Goal: Task Accomplishment & Management: Manage account settings

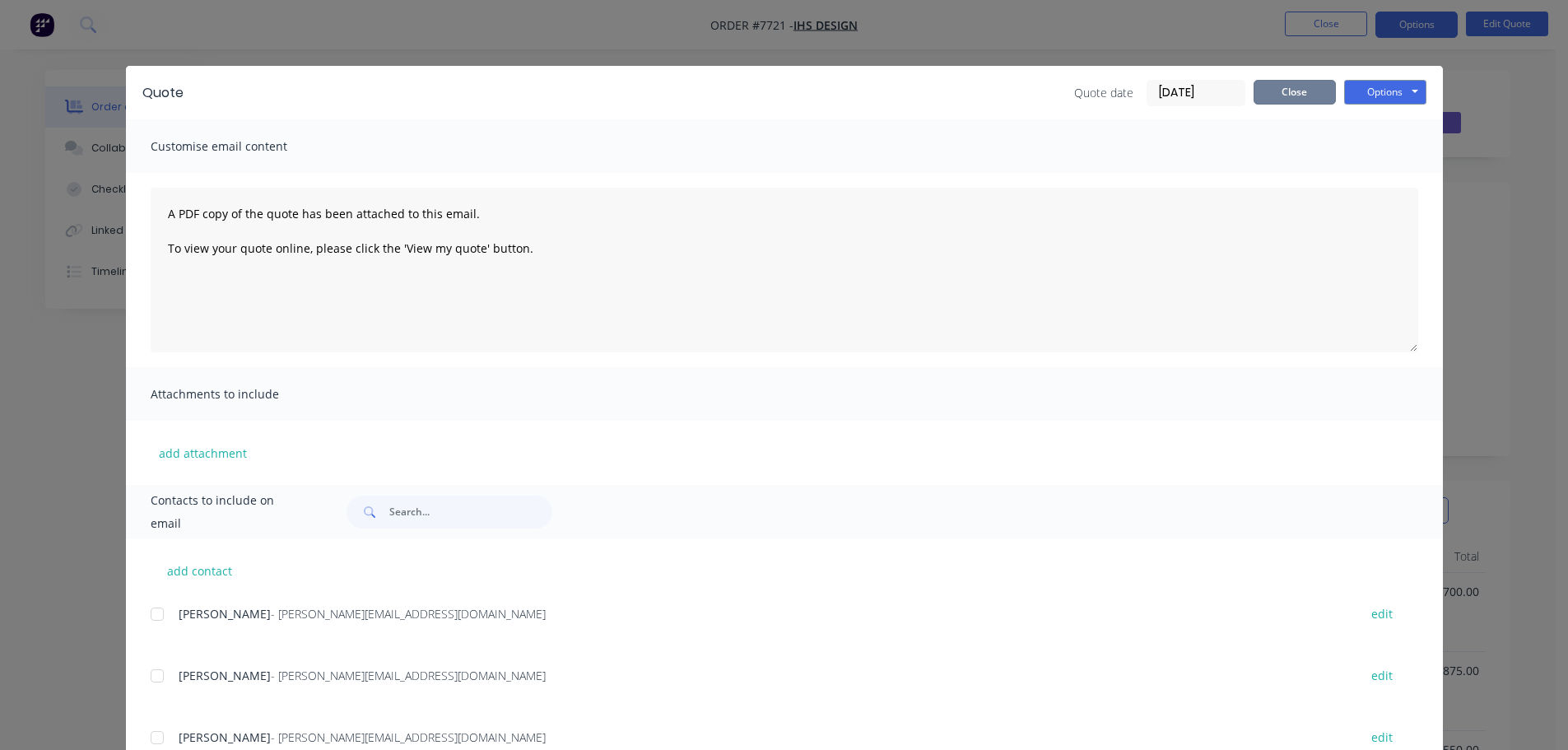
click at [1290, 94] on button "Close" at bounding box center [1295, 92] width 83 height 25
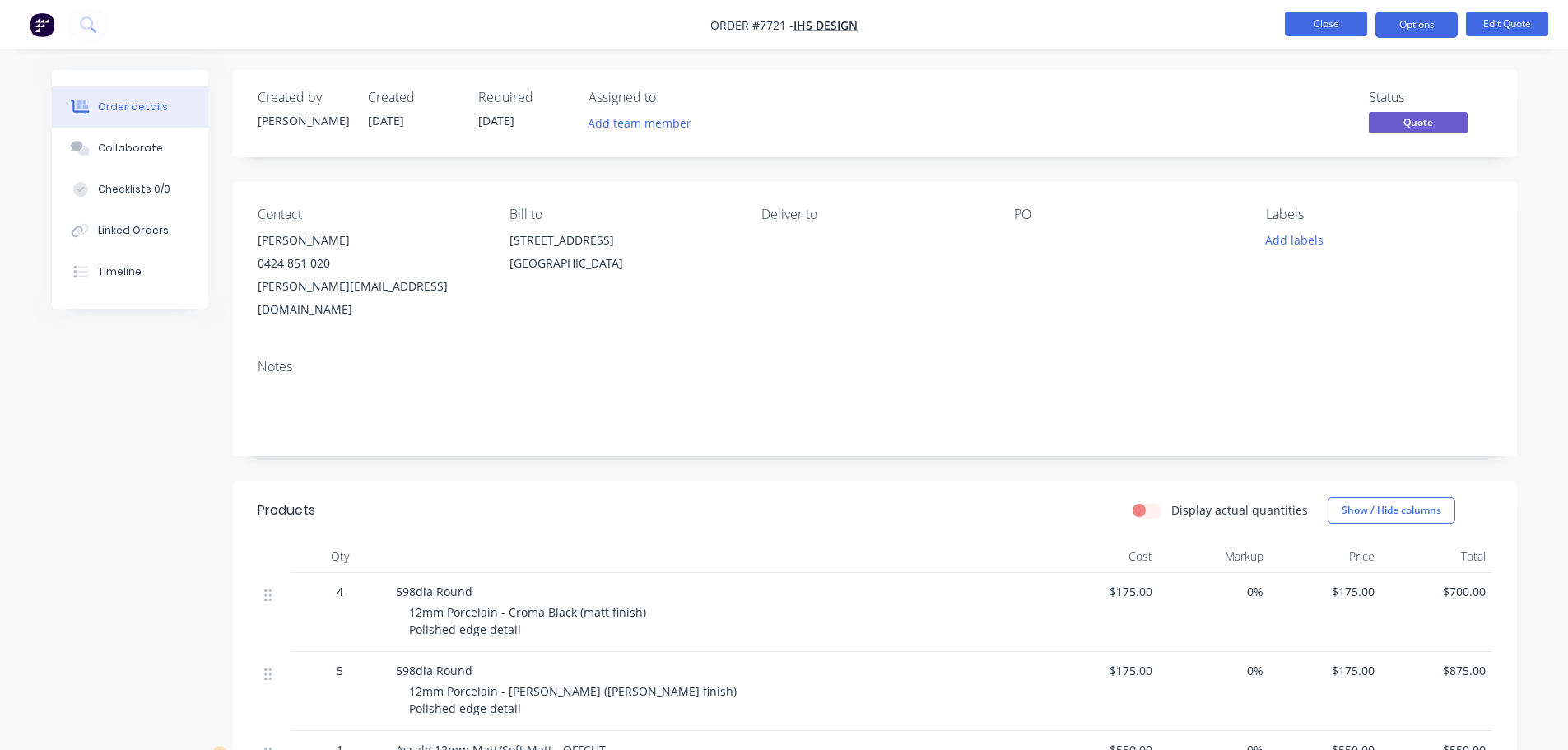
click at [1338, 27] on button "Close" at bounding box center [1326, 24] width 83 height 25
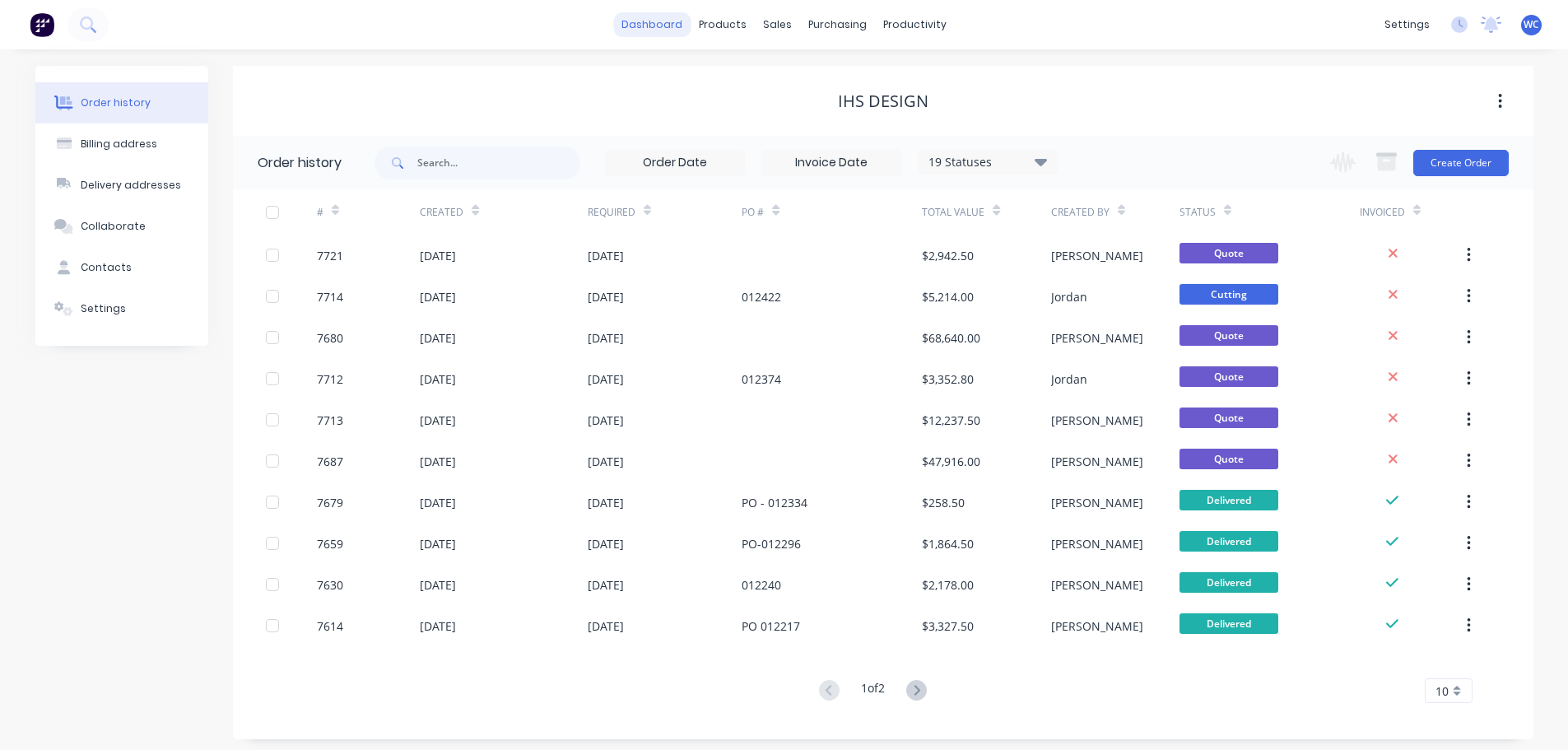
click at [669, 30] on link "dashboard" at bounding box center [651, 25] width 77 height 25
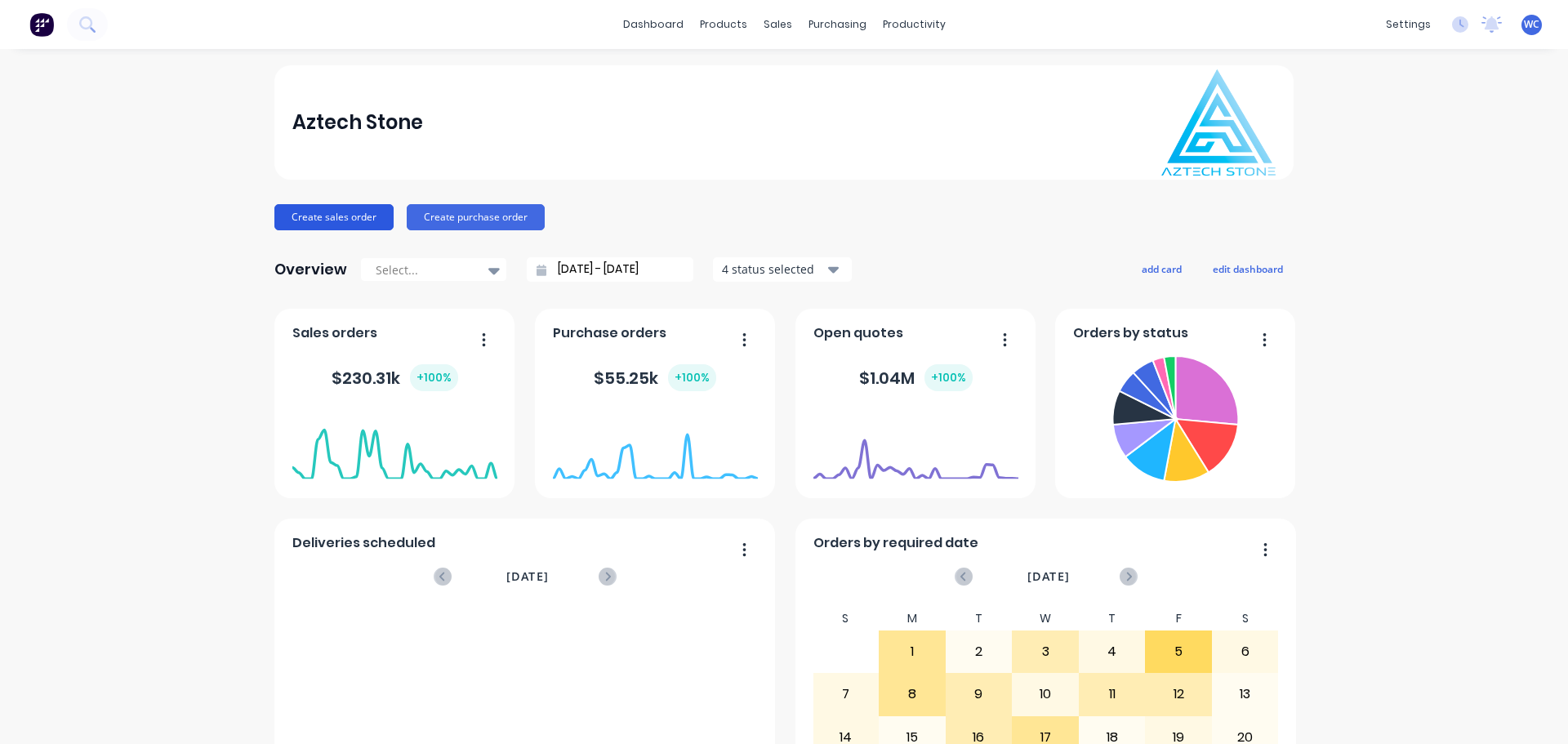
click at [351, 214] on button "Create sales order" at bounding box center [334, 217] width 119 height 26
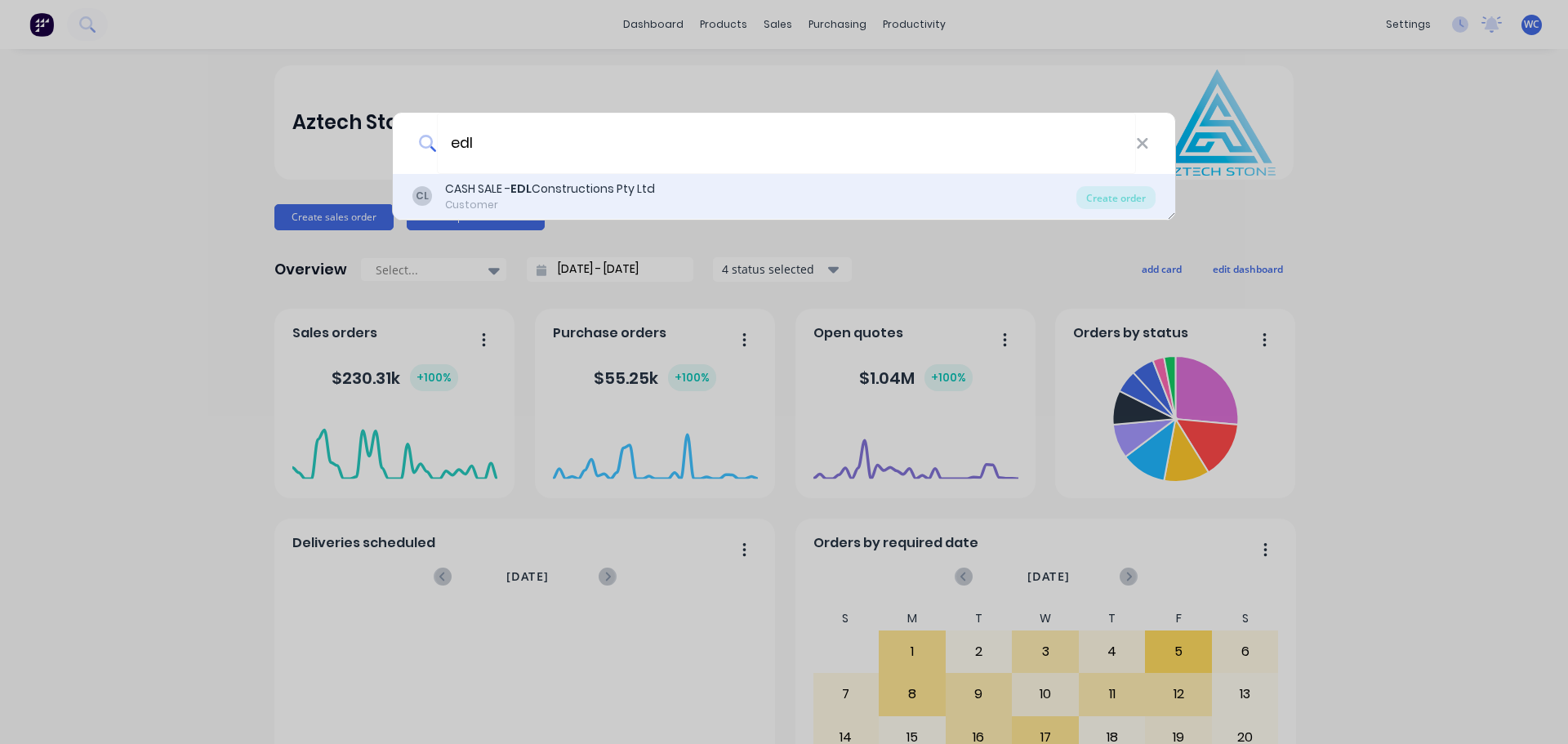
type input "edl"
click at [535, 183] on div "CASH SALE - EDL Constructions Pty Ltd" at bounding box center [550, 189] width 210 height 17
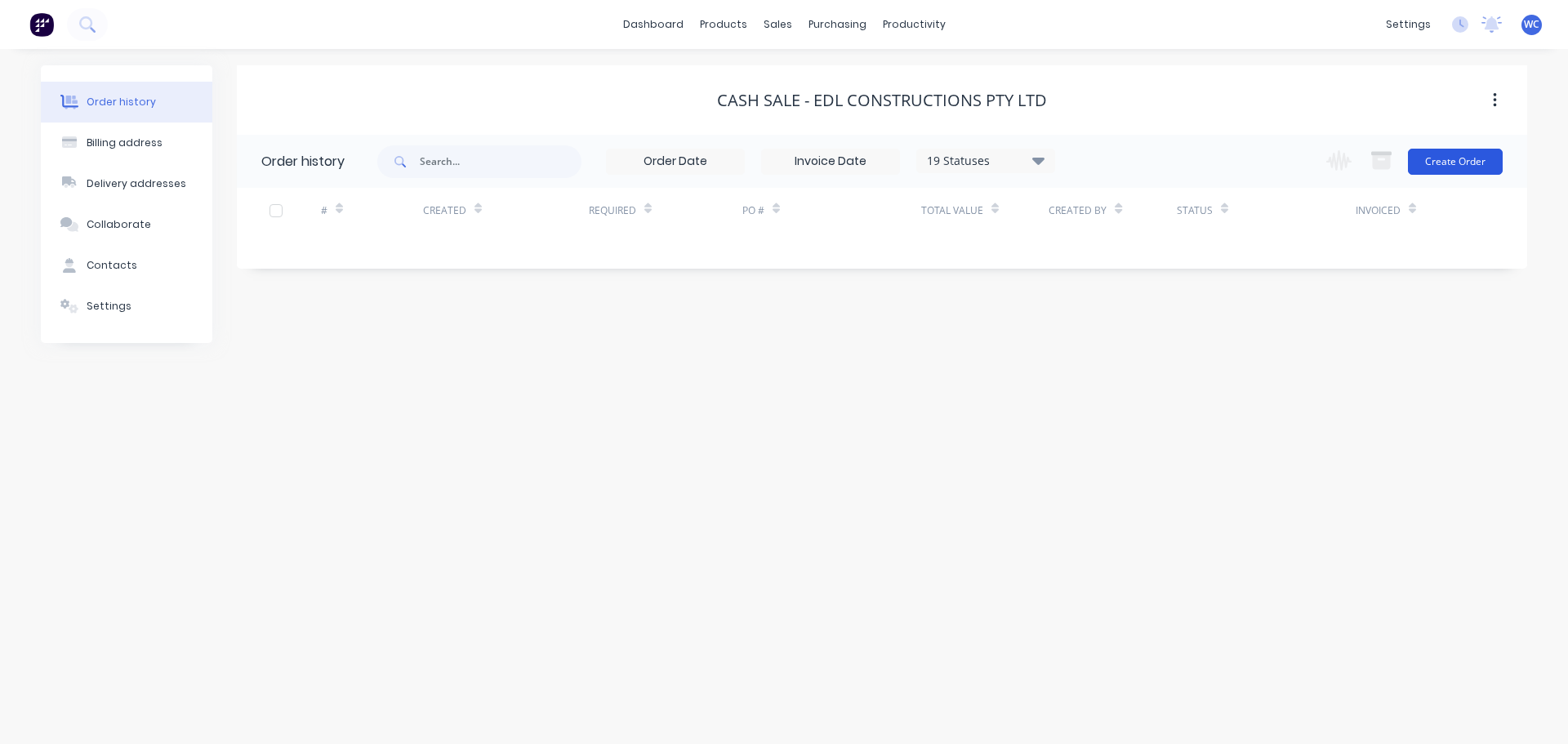
click at [1454, 160] on button "Create Order" at bounding box center [1455, 161] width 95 height 26
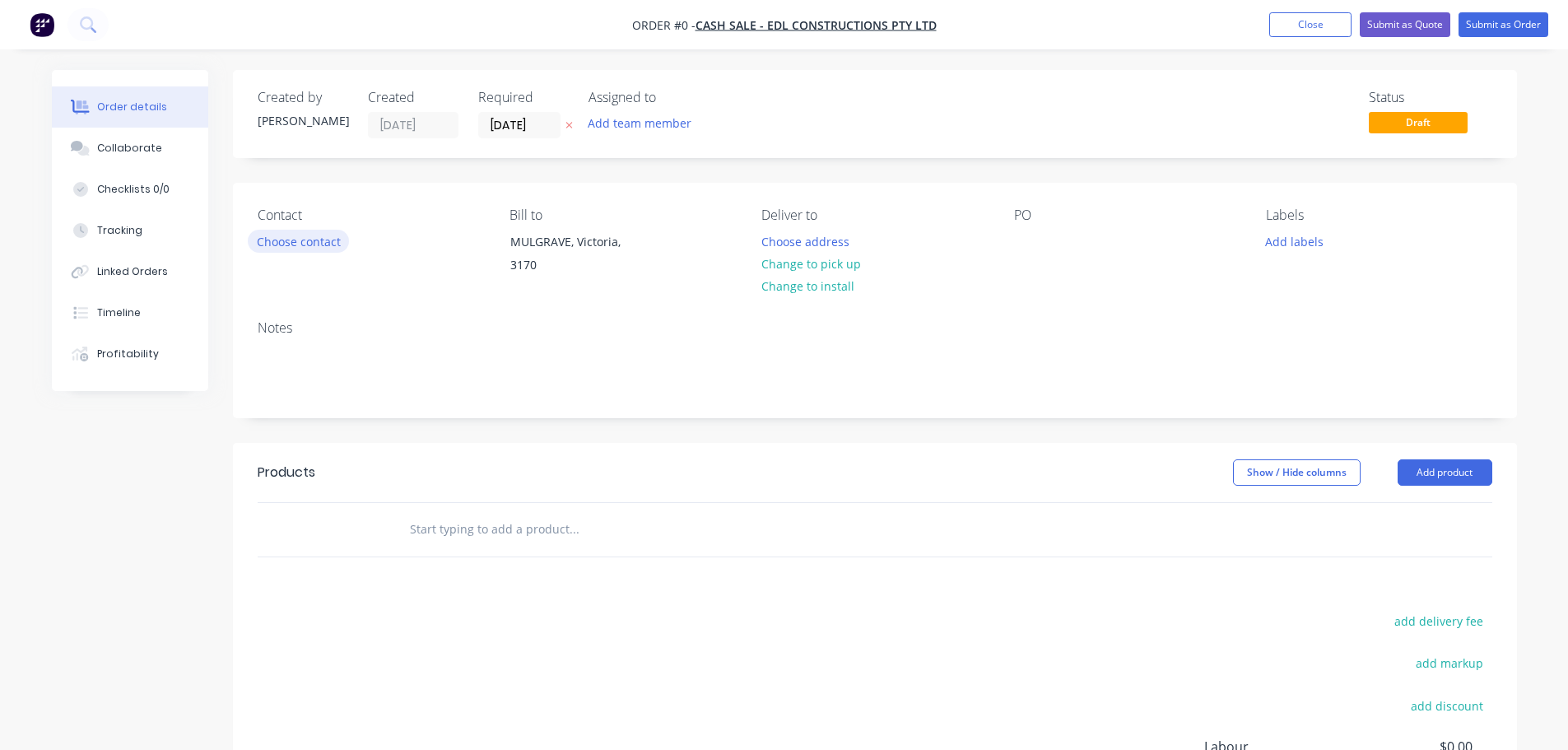
click at [291, 238] on button "Choose contact" at bounding box center [298, 241] width 101 height 22
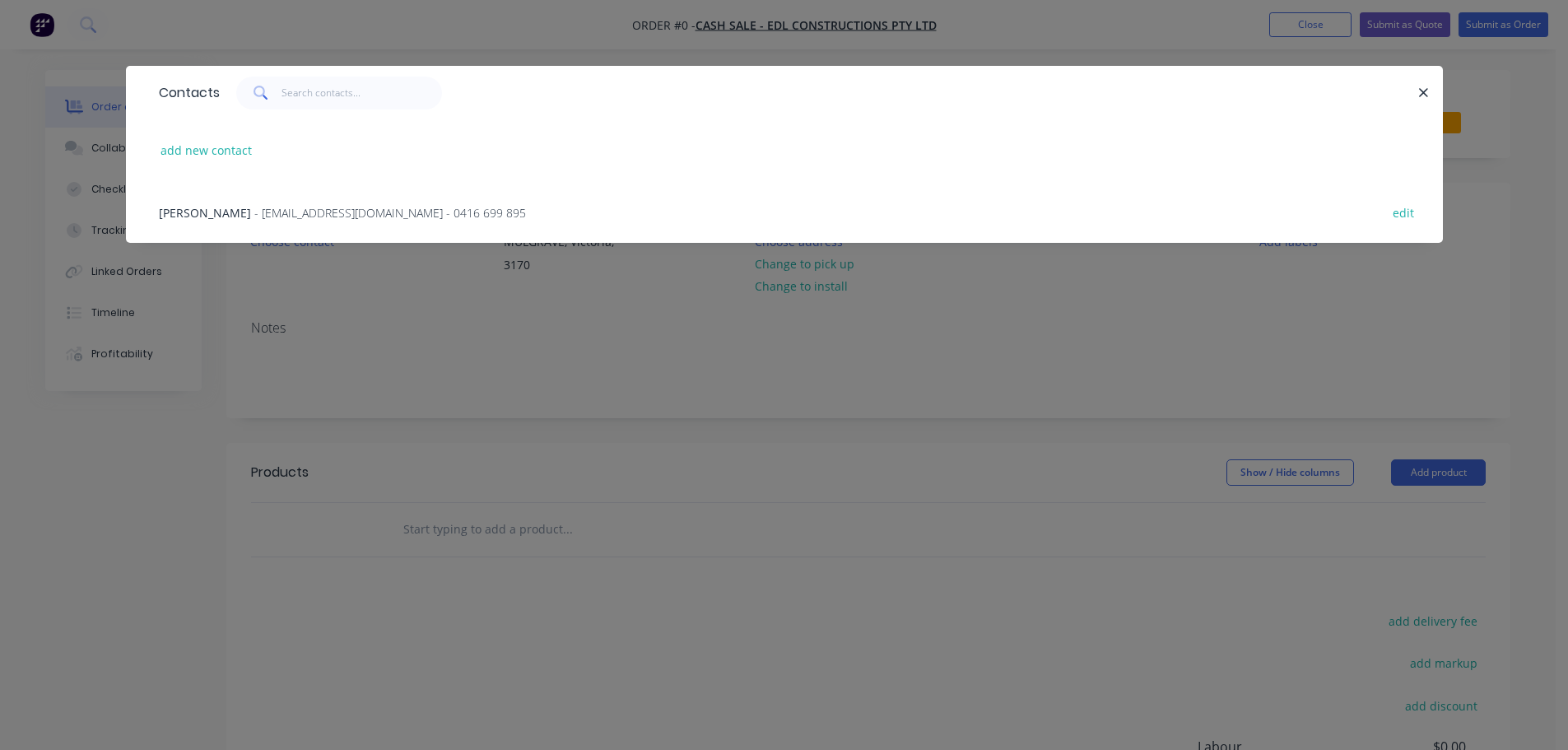
click at [225, 208] on span "[PERSON_NAME]" at bounding box center [205, 213] width 92 height 15
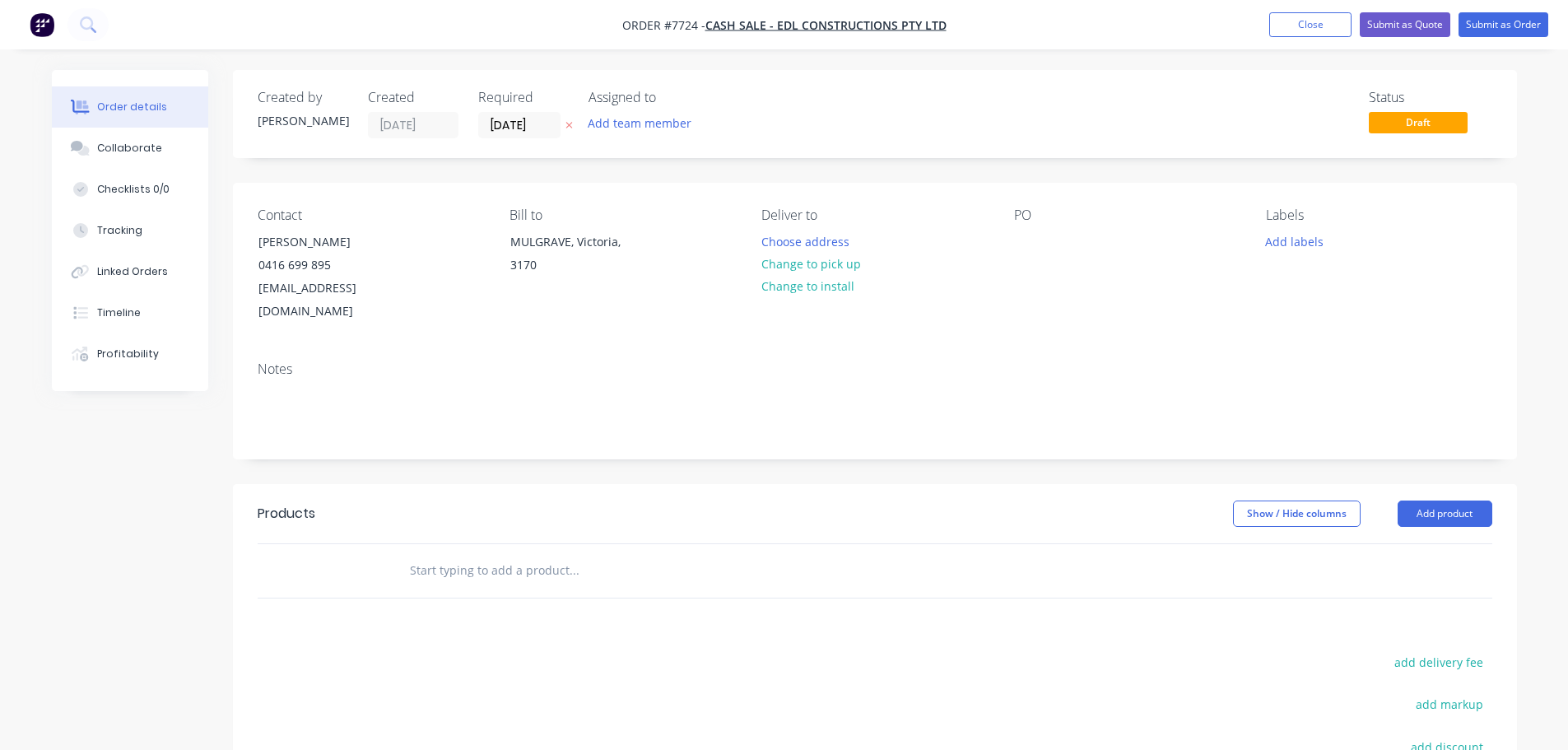
click at [513, 554] on input "text" at bounding box center [574, 570] width 329 height 33
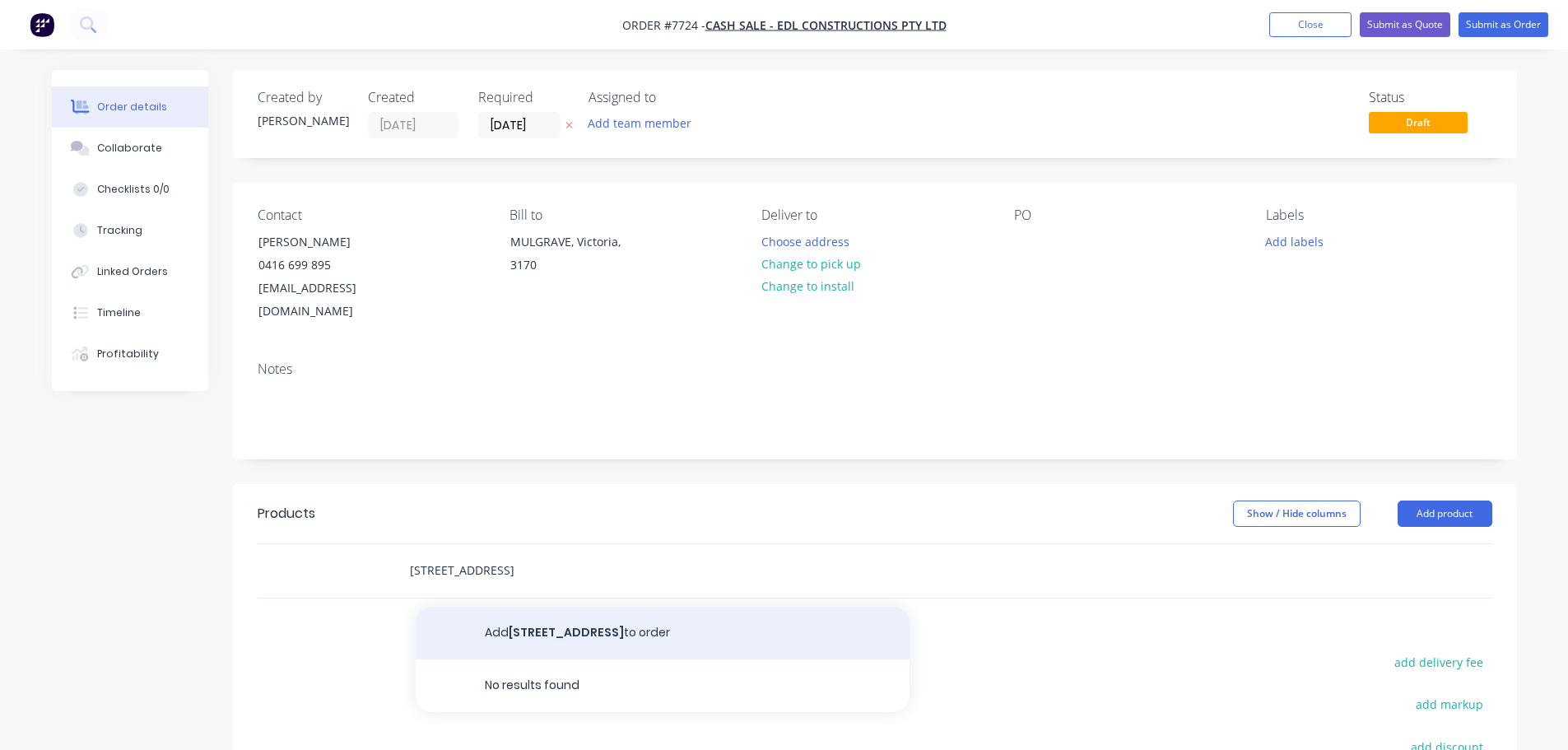
type input "[STREET_ADDRESS]"
click at [543, 607] on button "Add [STREET_ADDRESS] to order" at bounding box center [662, 633] width 494 height 53
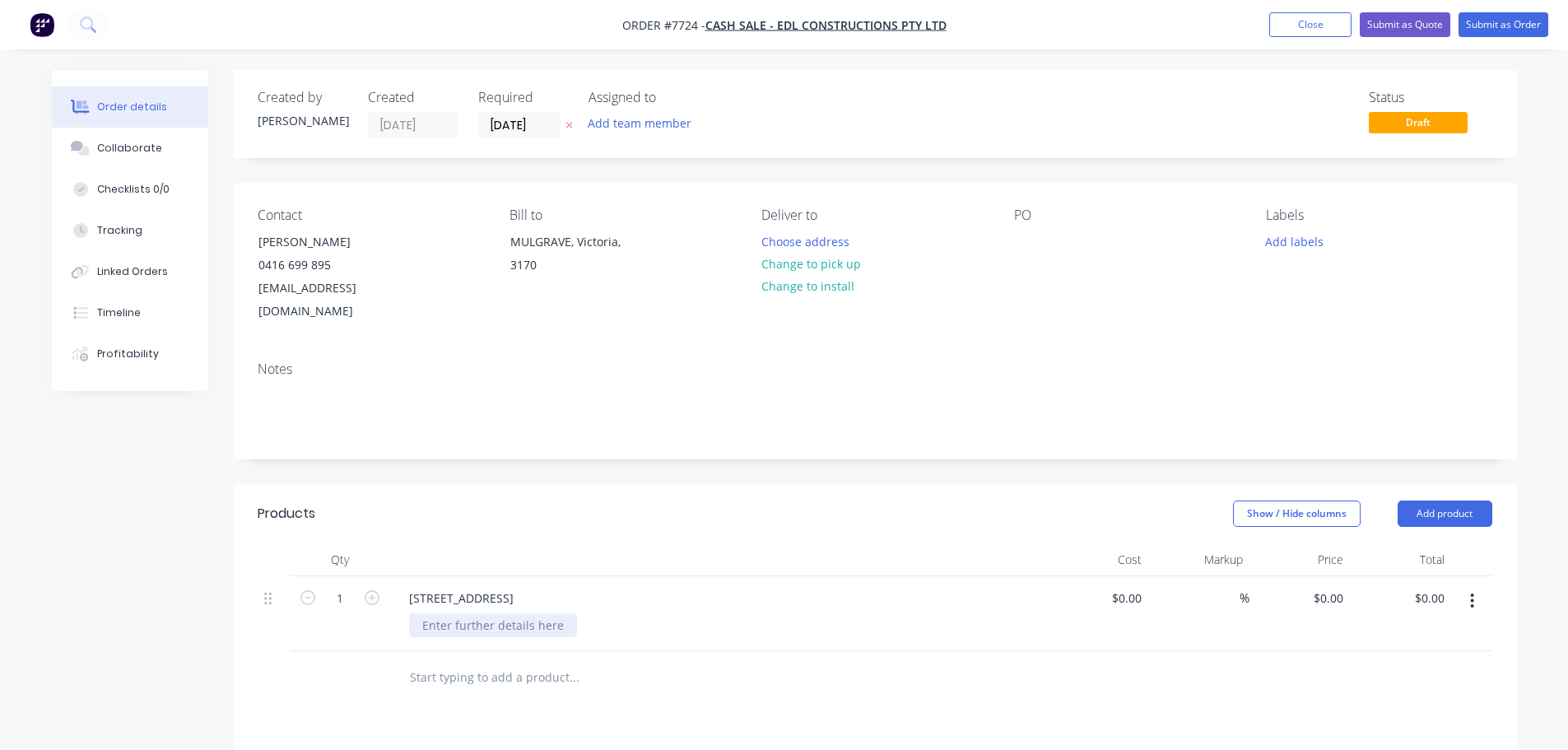
click at [520, 613] on div at bounding box center [493, 625] width 168 height 24
click at [527, 587] on div "[STREET_ADDRESS]" at bounding box center [461, 598] width 131 height 24
click at [610, 613] on div "Porcelain supply, fabricate & install" at bounding box center [520, 625] width 221 height 24
click at [617, 613] on div "Porcelain supply, fabricate & install" at bounding box center [520, 625] width 221 height 24
click at [1135, 587] on input at bounding box center [1130, 598] width 37 height 24
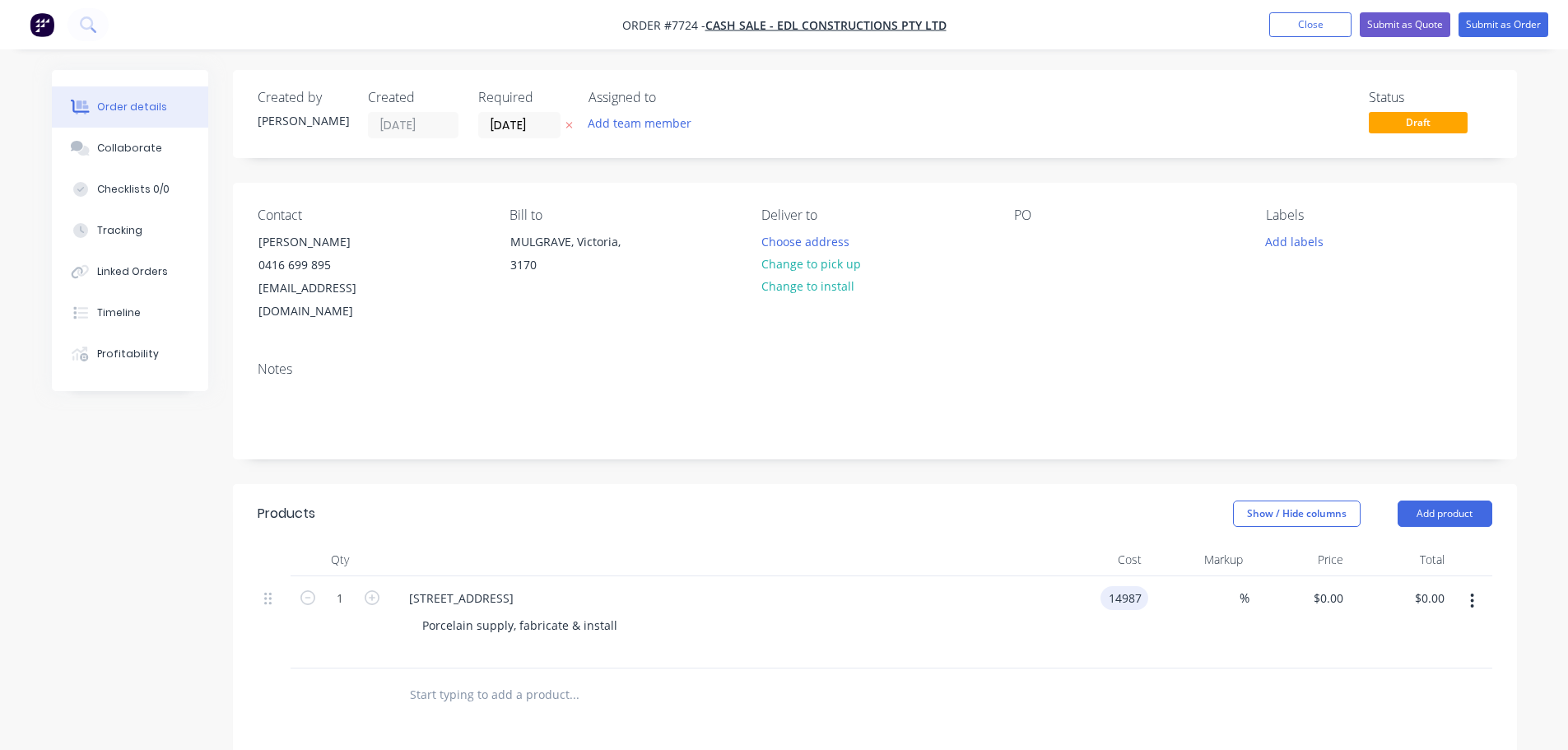
type input "$14,987.00"
click at [618, 613] on div "Porcelain supply, fabricate & install" at bounding box center [520, 633] width 221 height 41
click at [612, 613] on div "Porcelain supply, fabricate & install" at bounding box center [520, 633] width 221 height 41
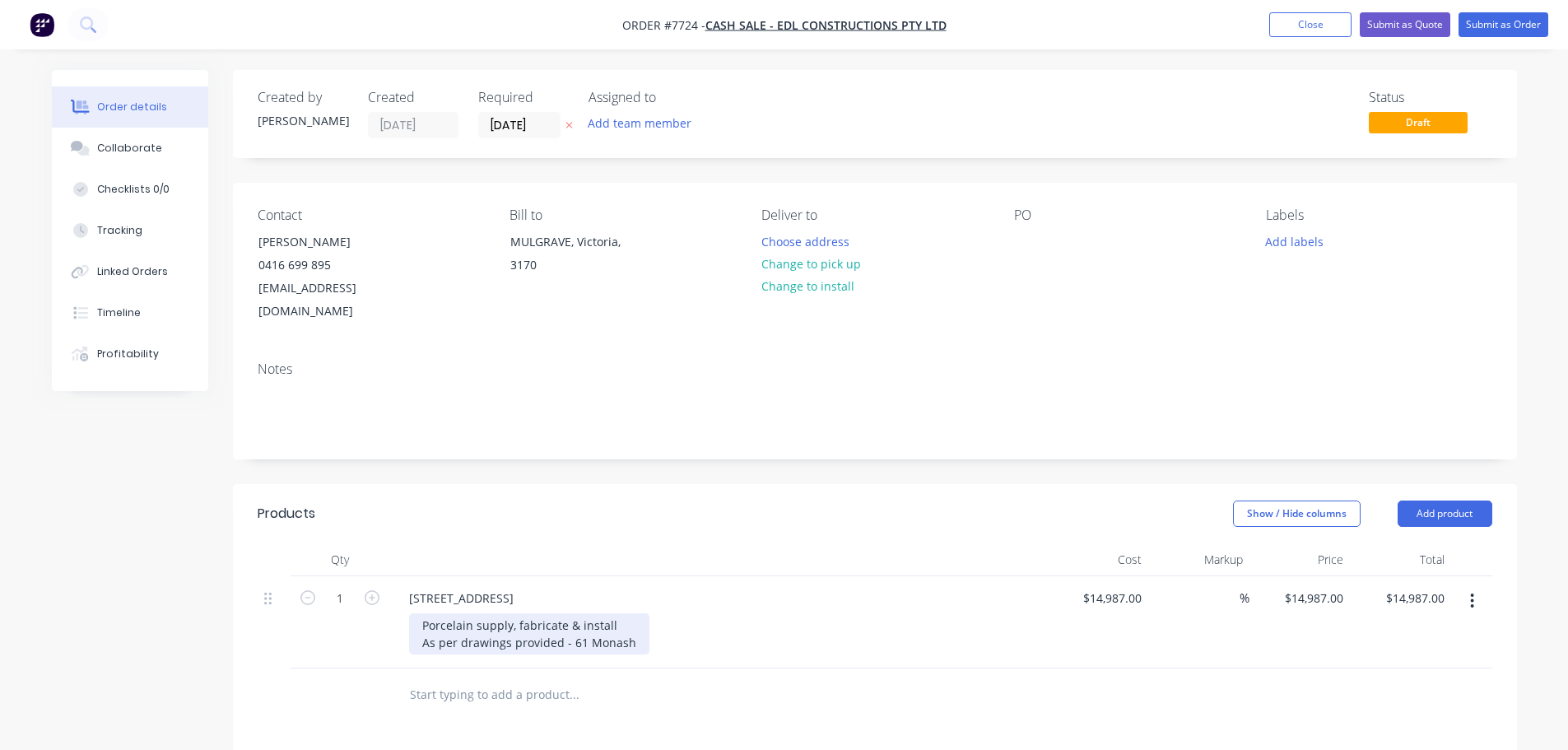
click at [627, 621] on div "Porcelain supply, fabricate & install As per drawings provided - 61 Monash" at bounding box center [529, 633] width 240 height 41
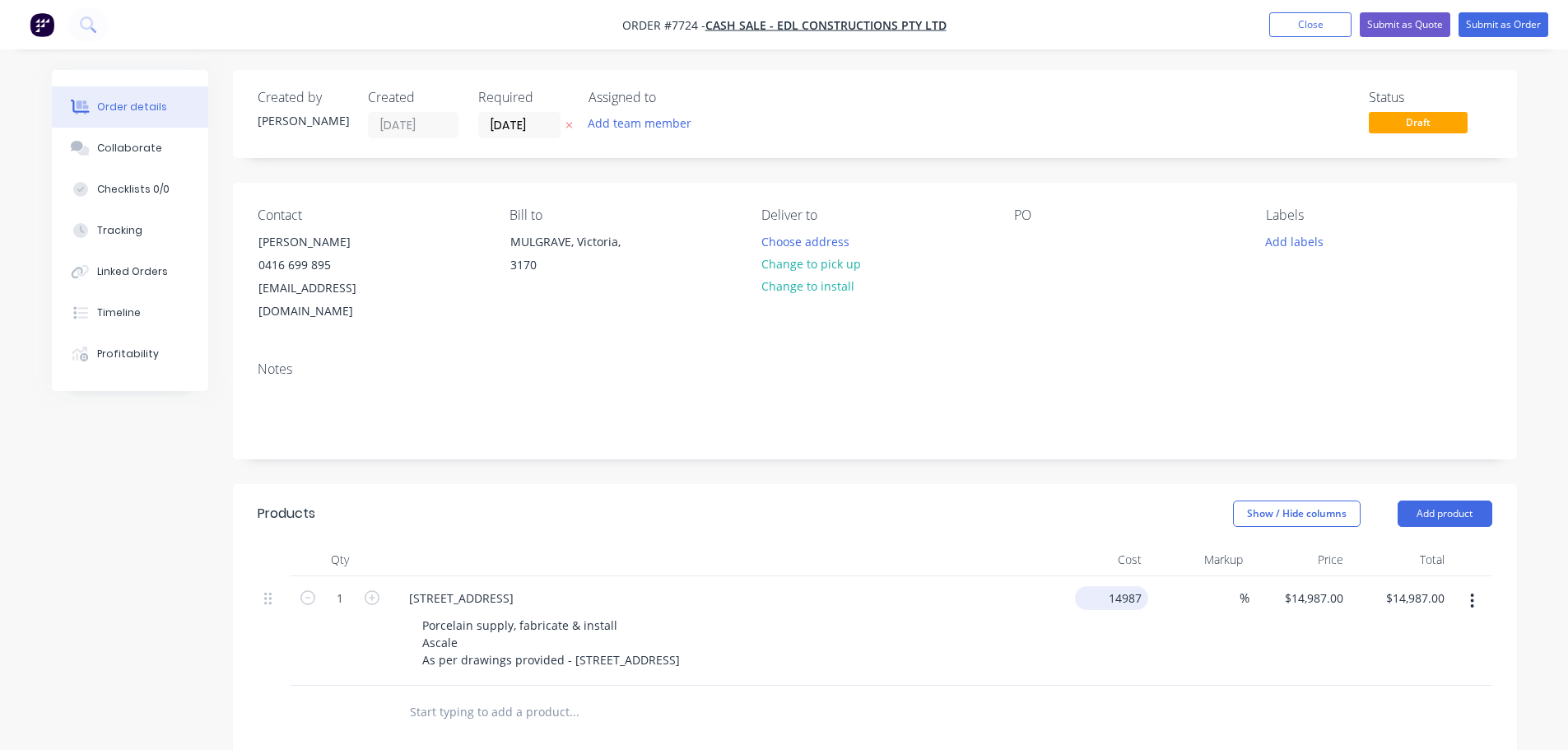
click at [1109, 587] on input "14987" at bounding box center [1115, 598] width 66 height 24
type input "$14,940.00"
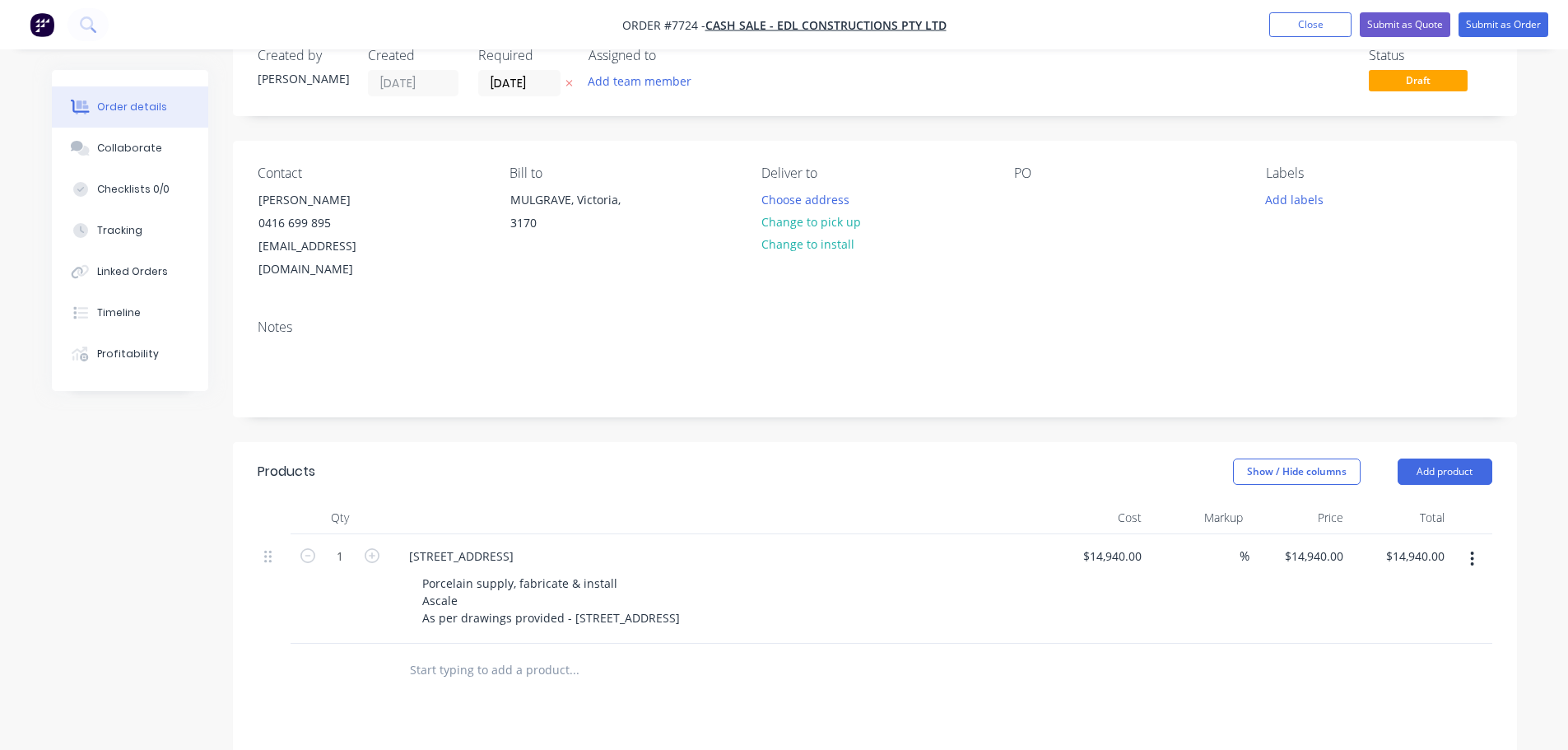
scroll to position [83, 0]
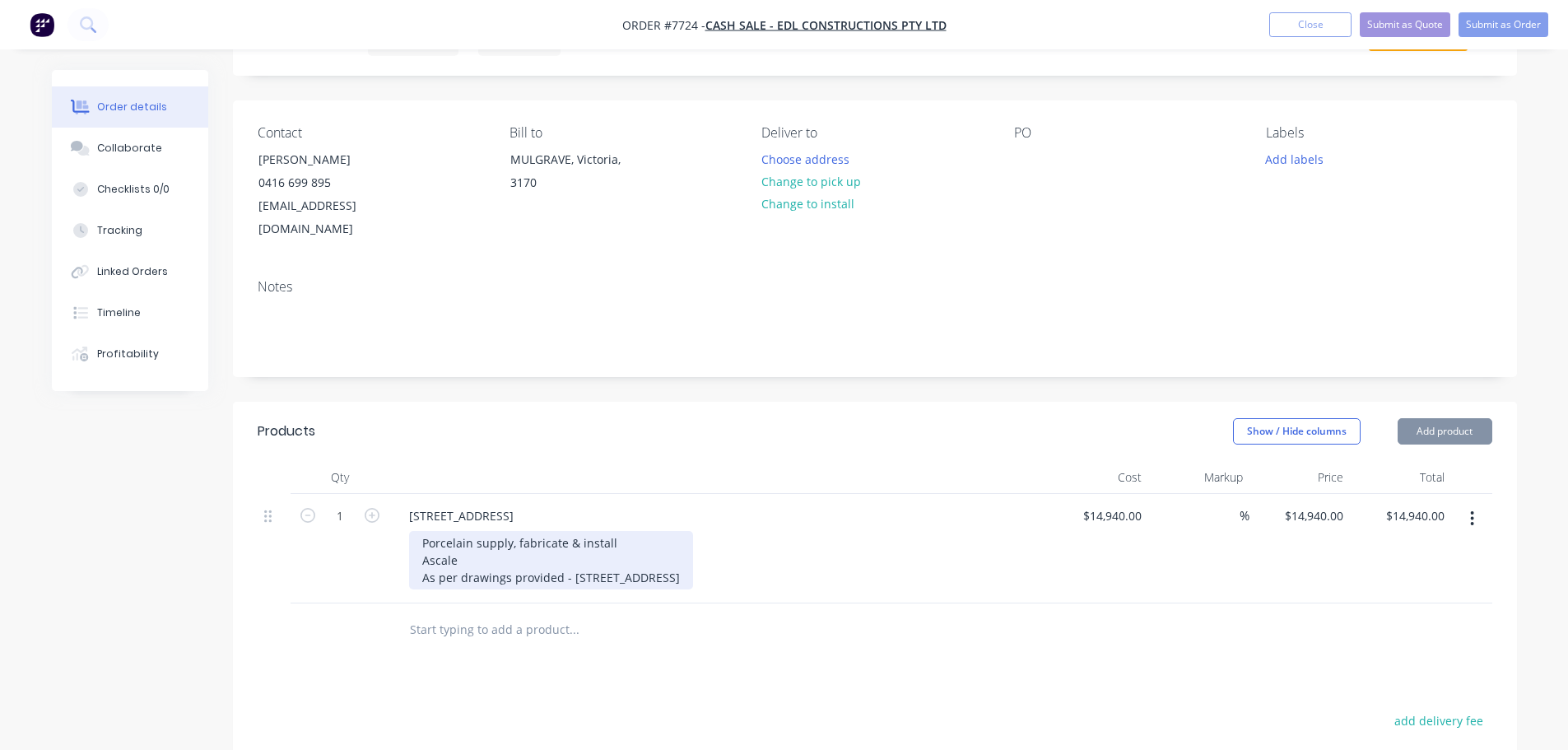
click at [502, 536] on div "Porcelain supply, fabricate & install Ascale As per drawings provided - [STREET…" at bounding box center [552, 560] width 284 height 59
click at [522, 535] on div "Porcelain supply, fabricate & install Ascale As per drawings provided - [STREET…" at bounding box center [552, 560] width 284 height 59
click at [693, 557] on div "Porcelain supply, fabricate & install Ascale 12mm Taj Mahal Porcelain As per dr…" at bounding box center [552, 560] width 284 height 59
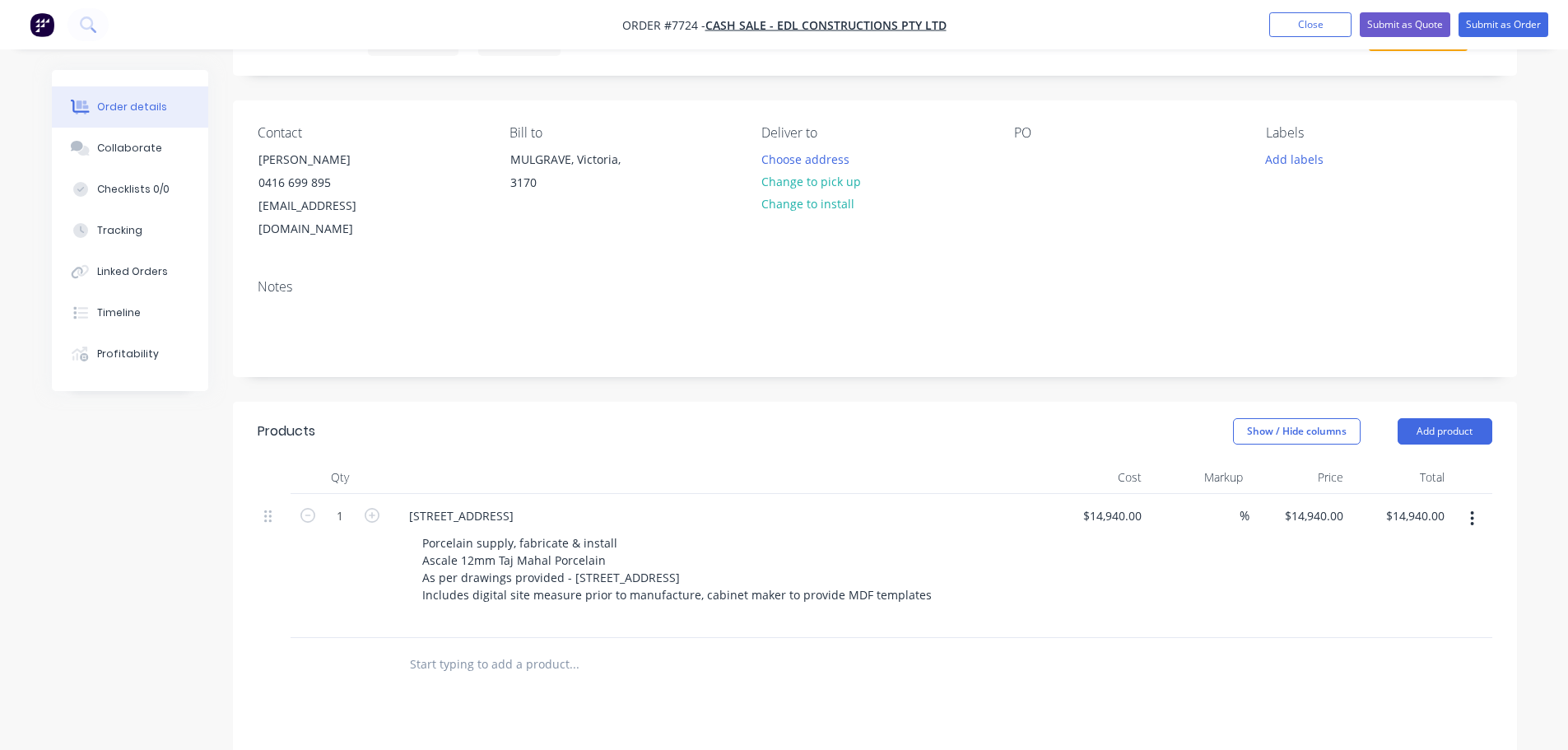
click at [509, 648] on input "text" at bounding box center [574, 664] width 329 height 33
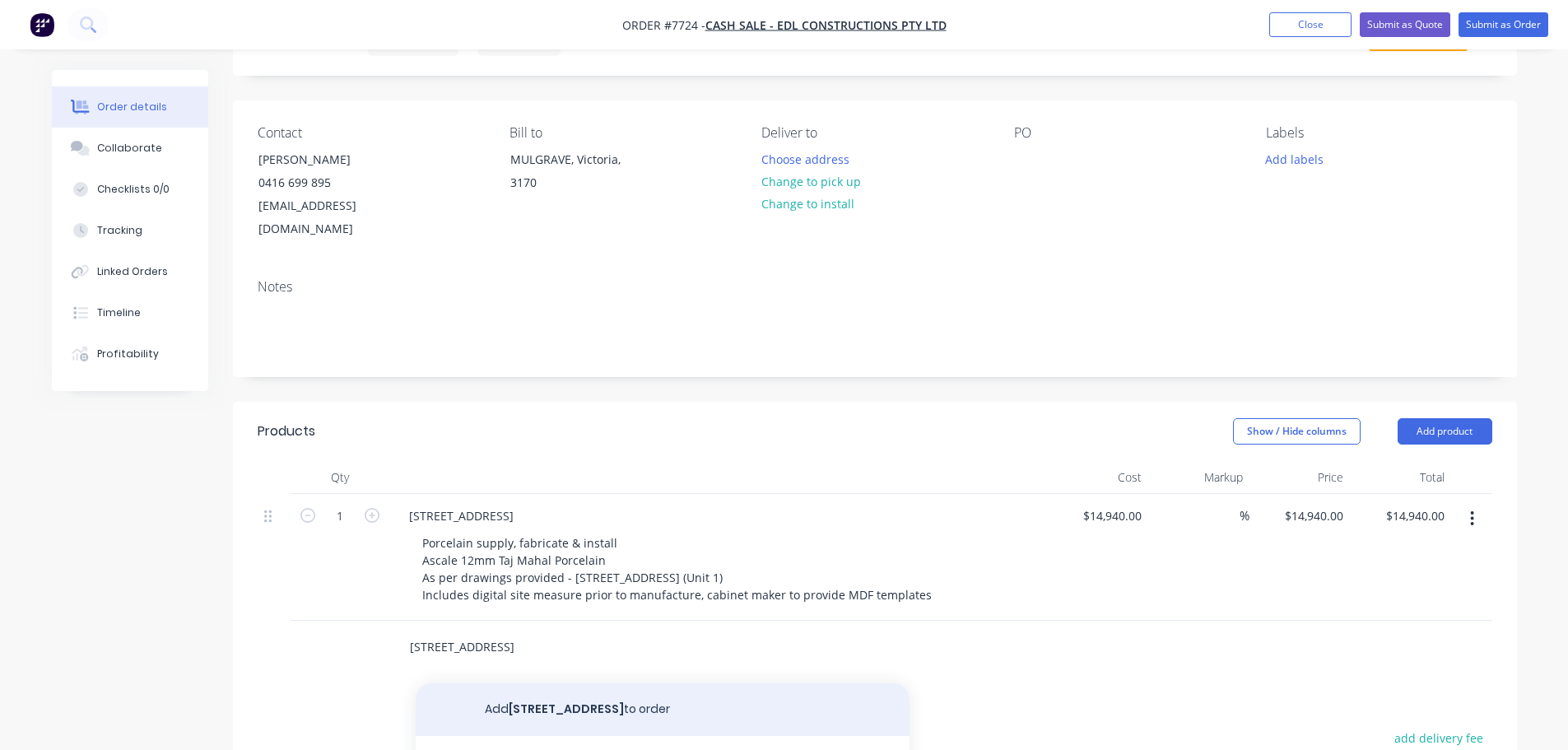
type input "[STREET_ADDRESS]"
click at [531, 687] on button "Add [STREET_ADDRESS] to order" at bounding box center [662, 710] width 494 height 53
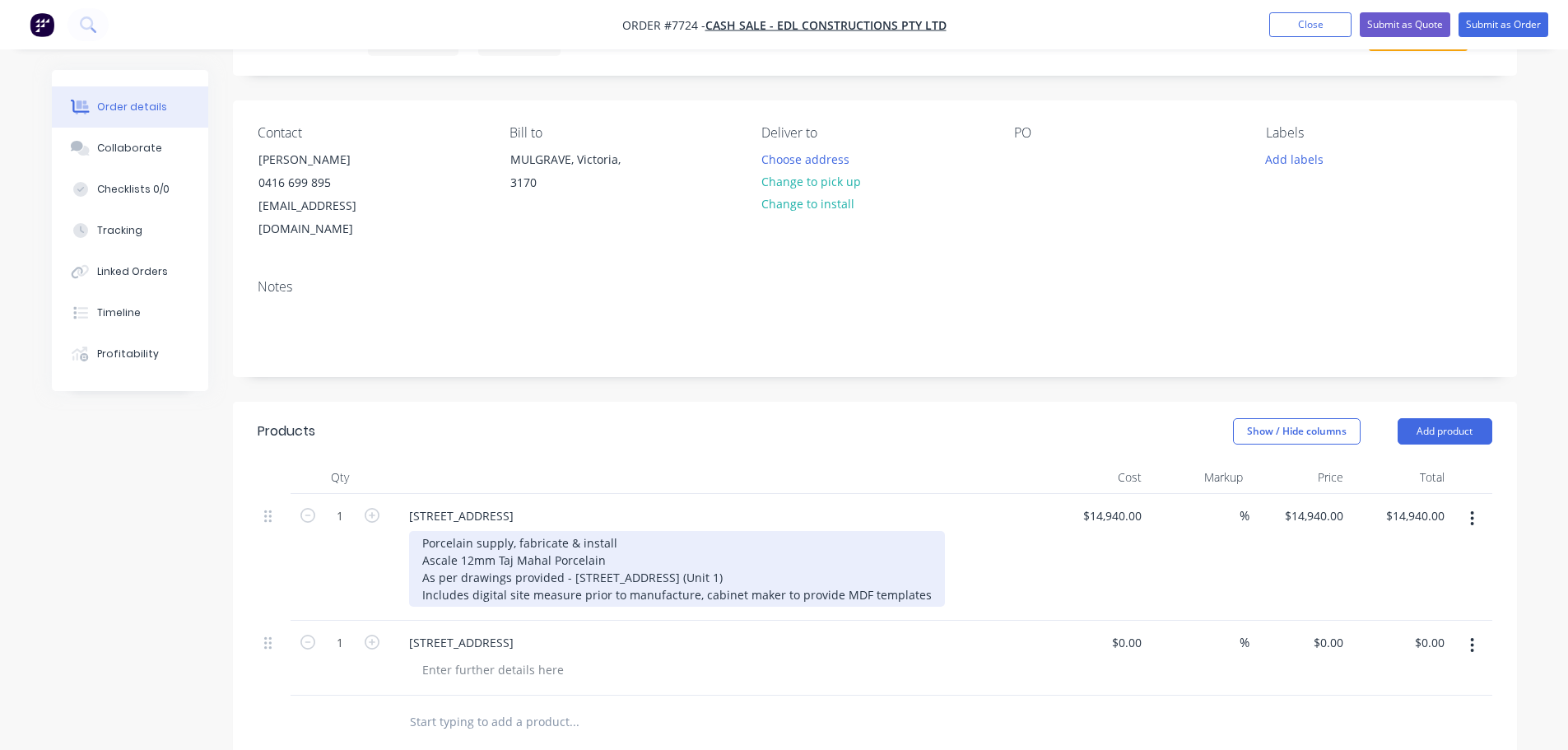
drag, startPoint x: 422, startPoint y: 518, endPoint x: 918, endPoint y: 572, distance: 498.9
click at [918, 572] on div "Porcelain supply, fabricate & install Ascale 12mm Taj Mahal Porcelain As per dr…" at bounding box center [678, 569] width 536 height 76
copy div "Porcelain supply, fabricate & install Ascale 12mm Taj Mahal Porcelain As per dr…"
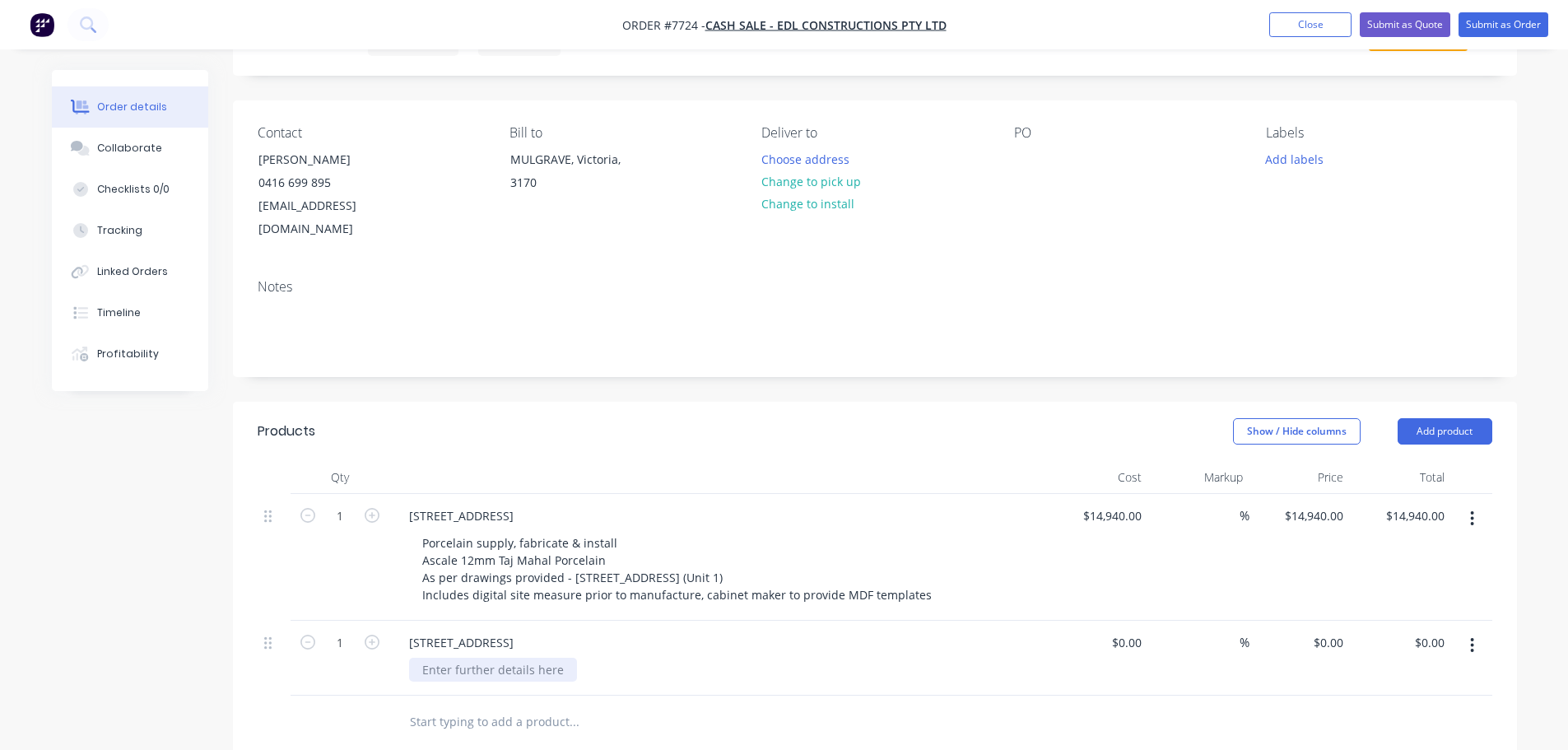
click at [550, 658] on div at bounding box center [493, 670] width 168 height 24
paste div
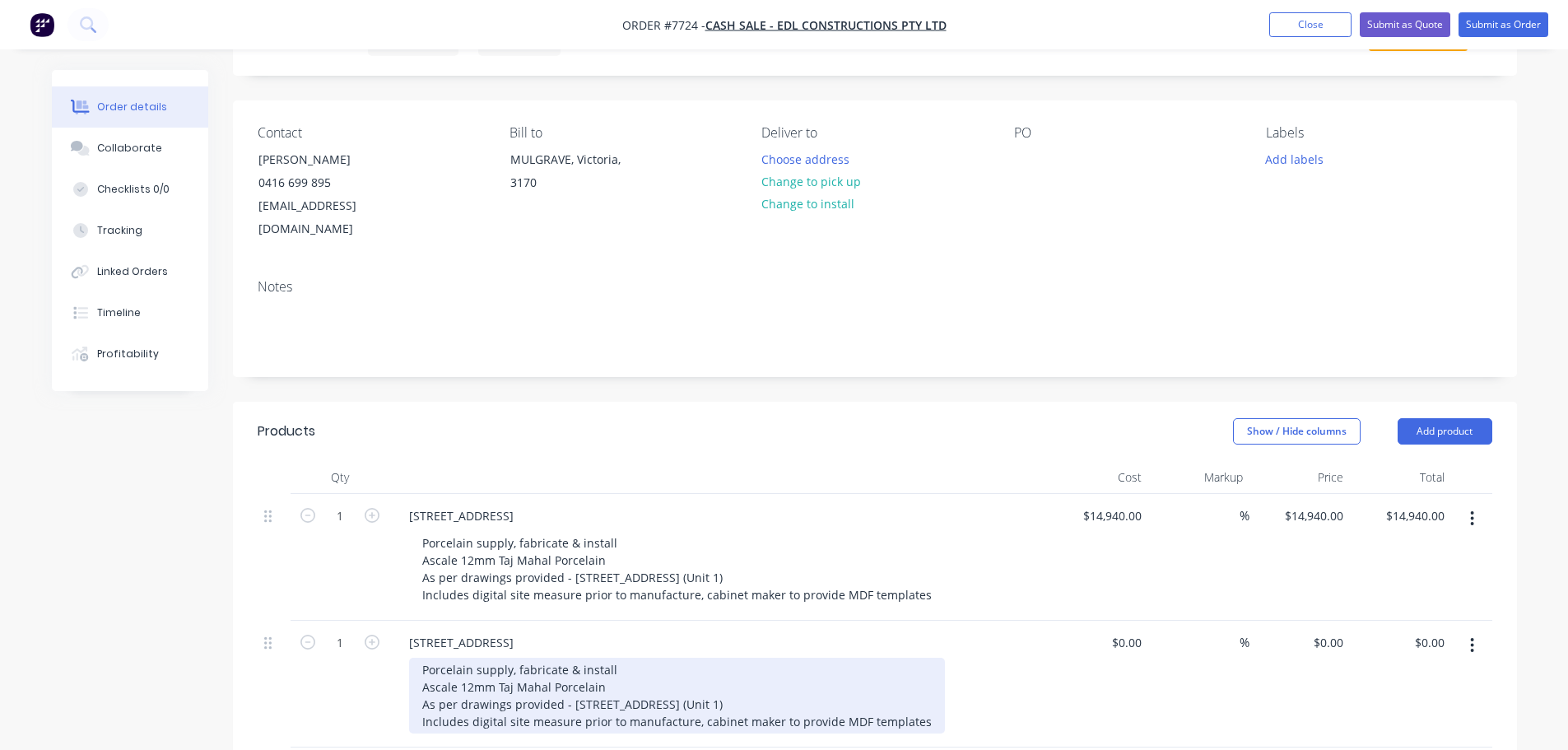
click at [817, 677] on div "Porcelain supply, fabricate & install Ascale 12mm Taj Mahal Porcelain As per dr…" at bounding box center [678, 696] width 536 height 76
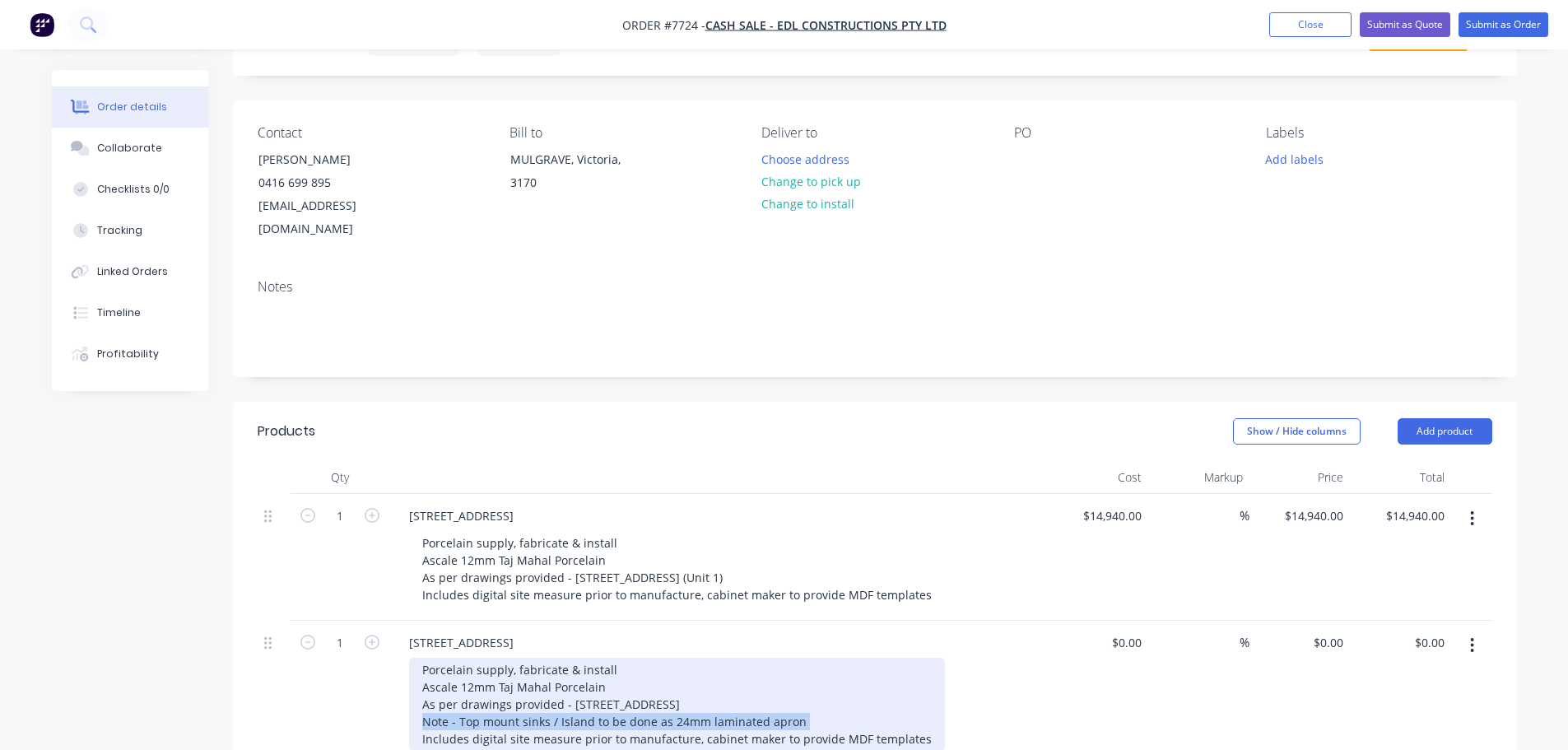
drag, startPoint x: 806, startPoint y: 698, endPoint x: 405, endPoint y: 699, distance: 401.0
click at [405, 699] on div "[STREET_ADDRESS] - Unit 2 Porcelain supply, fabricate & install Ascale 12mm Taj…" at bounding box center [718, 692] width 659 height 144
copy div "Note - Top mount sinks / Island to be done as 24mm laminated apron"
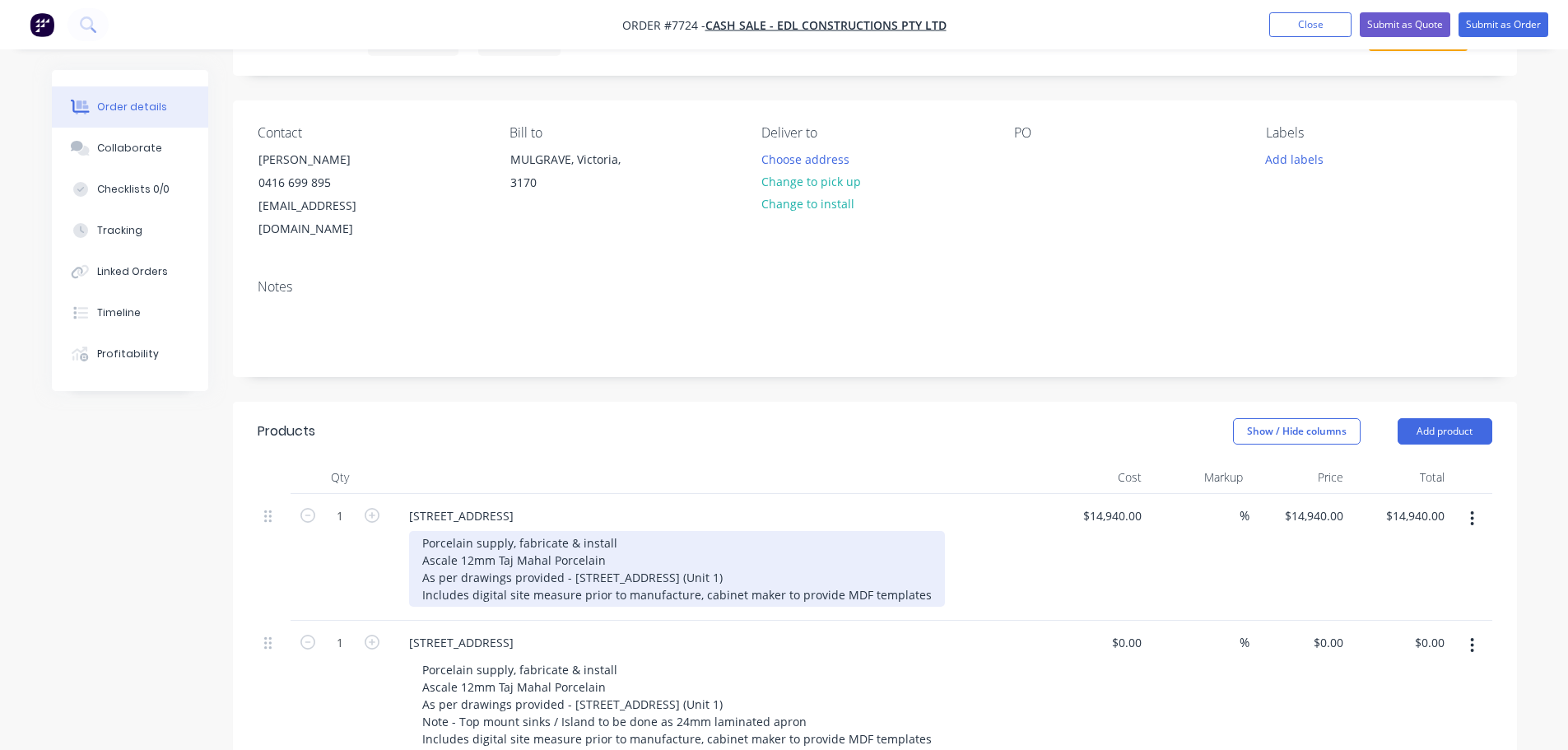
drag, startPoint x: 810, startPoint y: 550, endPoint x: 816, endPoint y: 554, distance: 7.2
click at [810, 551] on div "Porcelain supply, fabricate & install Ascale 12mm Taj Mahal Porcelain As per dr…" at bounding box center [678, 569] width 536 height 76
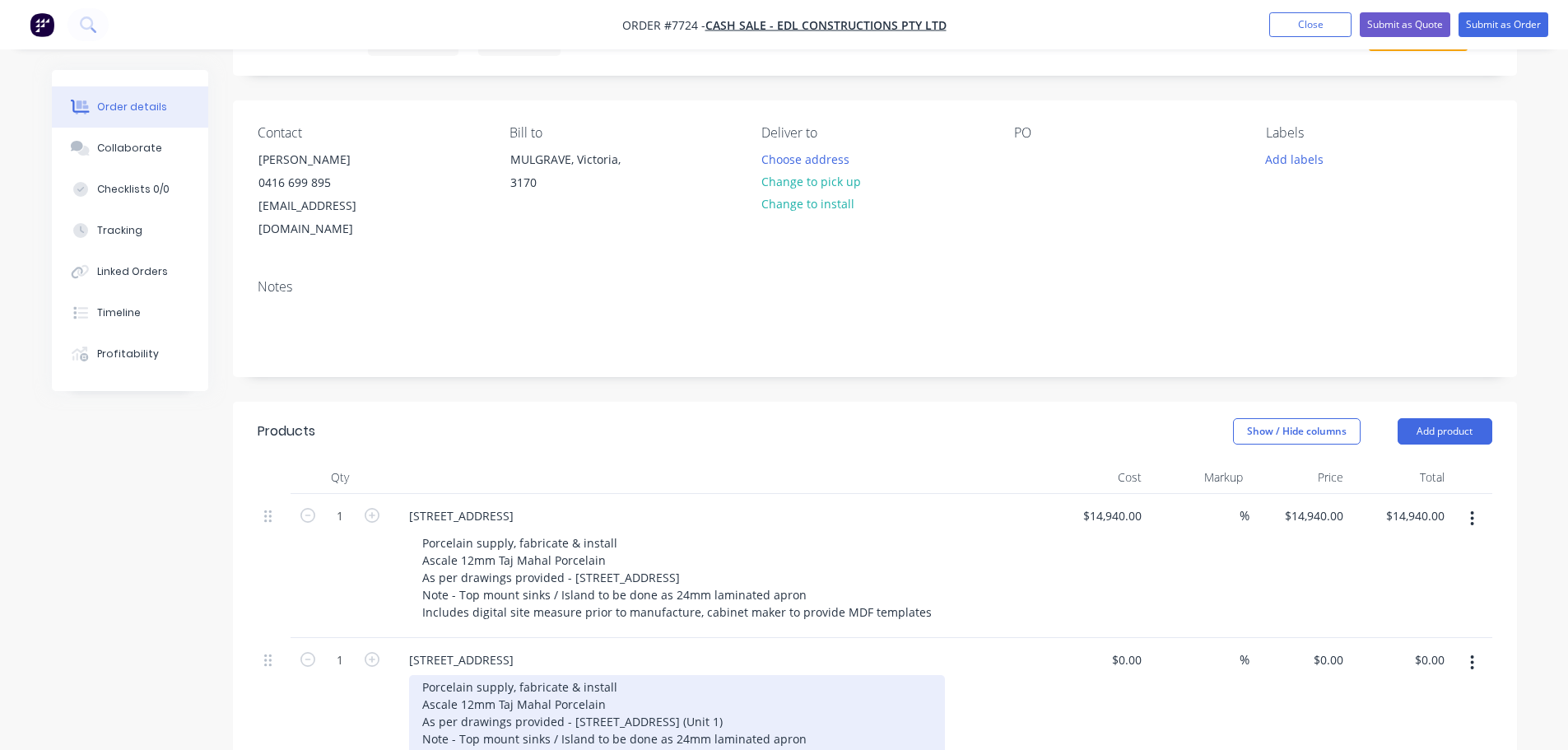
click at [799, 701] on div "Porcelain supply, fabricate & install Ascale 12mm Taj Mahal Porcelain As per dr…" at bounding box center [678, 721] width 536 height 93
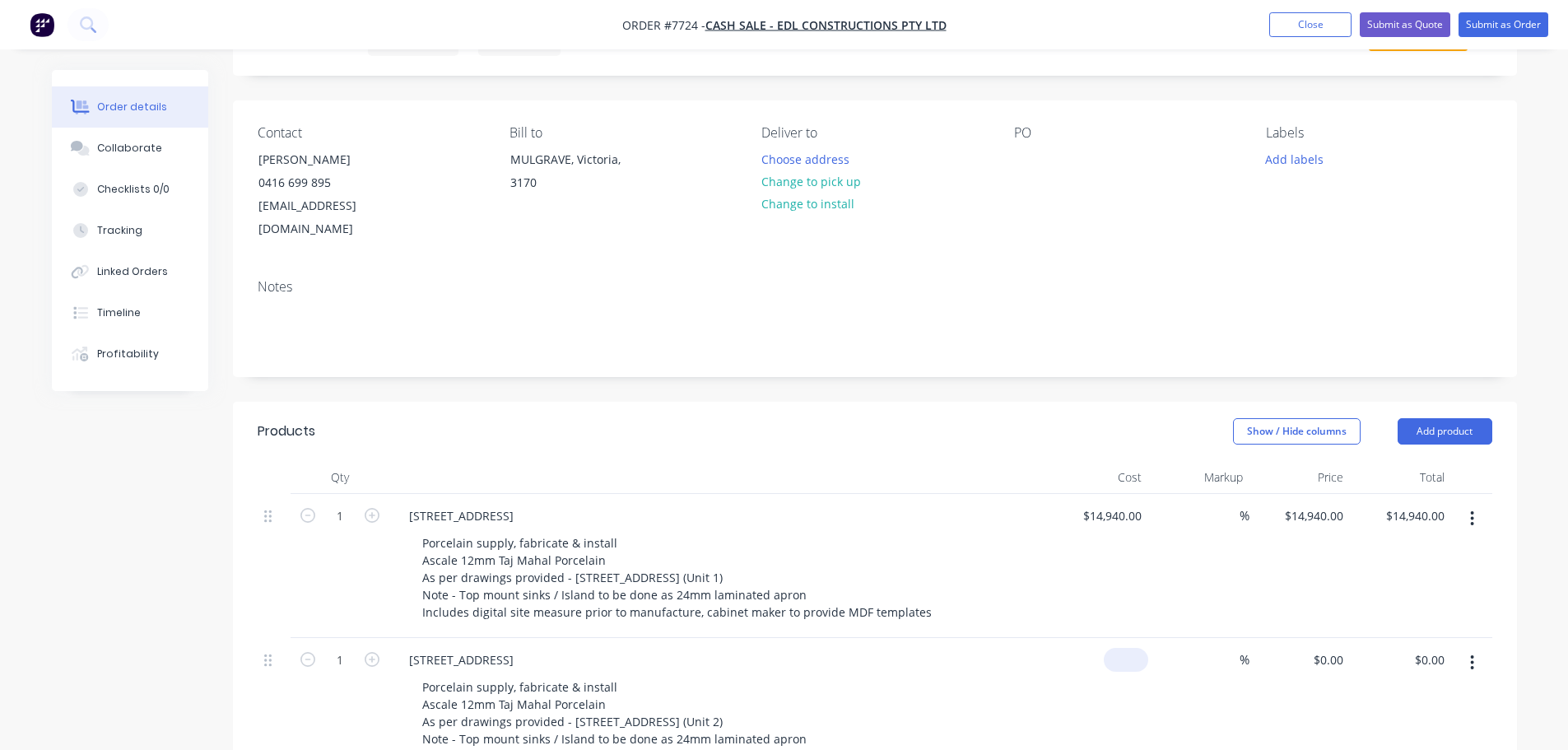
click at [1108, 638] on div "$0.00" at bounding box center [1098, 710] width 101 height 144
type input "$14,940.00"
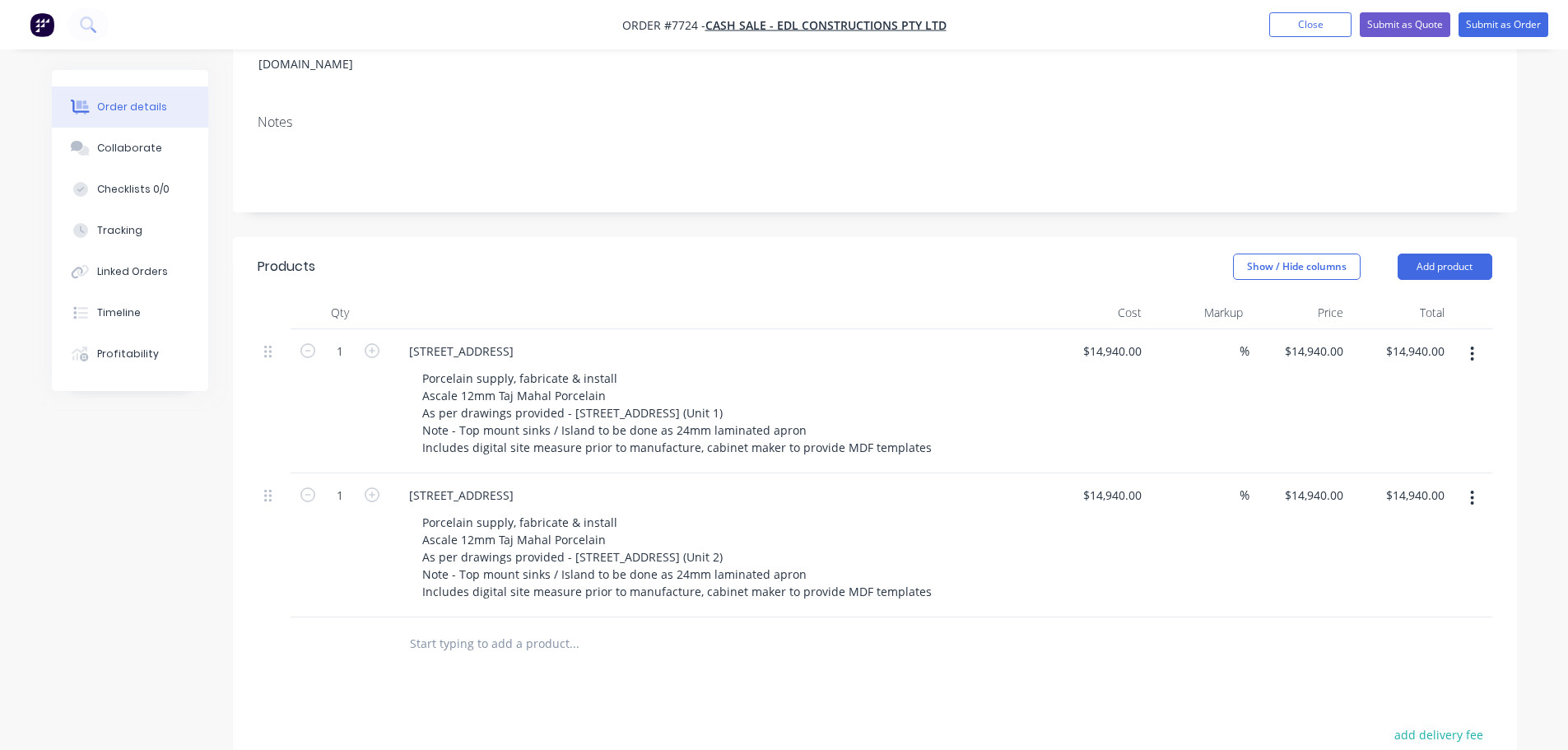
scroll to position [153, 0]
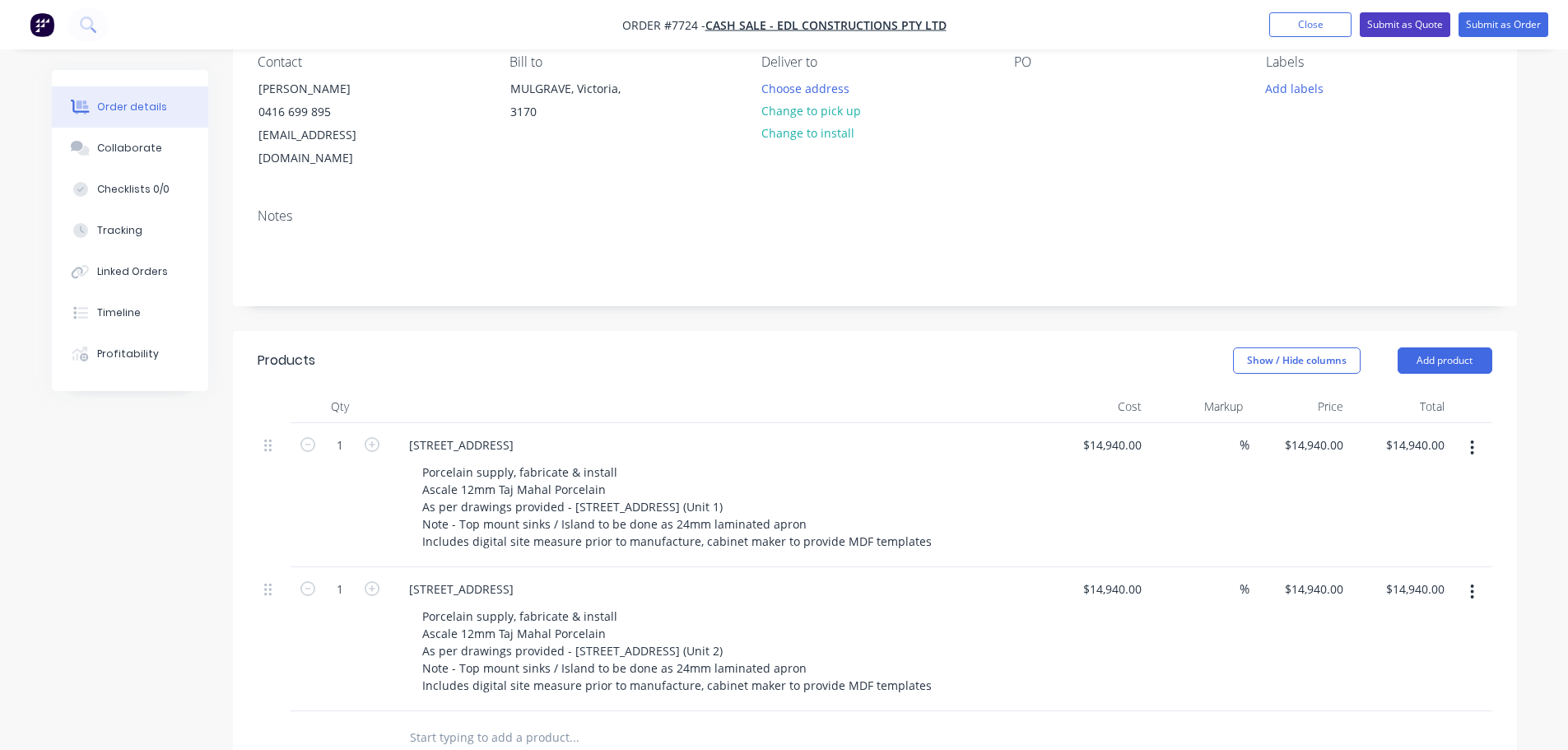
click at [1431, 20] on button "Submit as Quote" at bounding box center [1405, 25] width 90 height 25
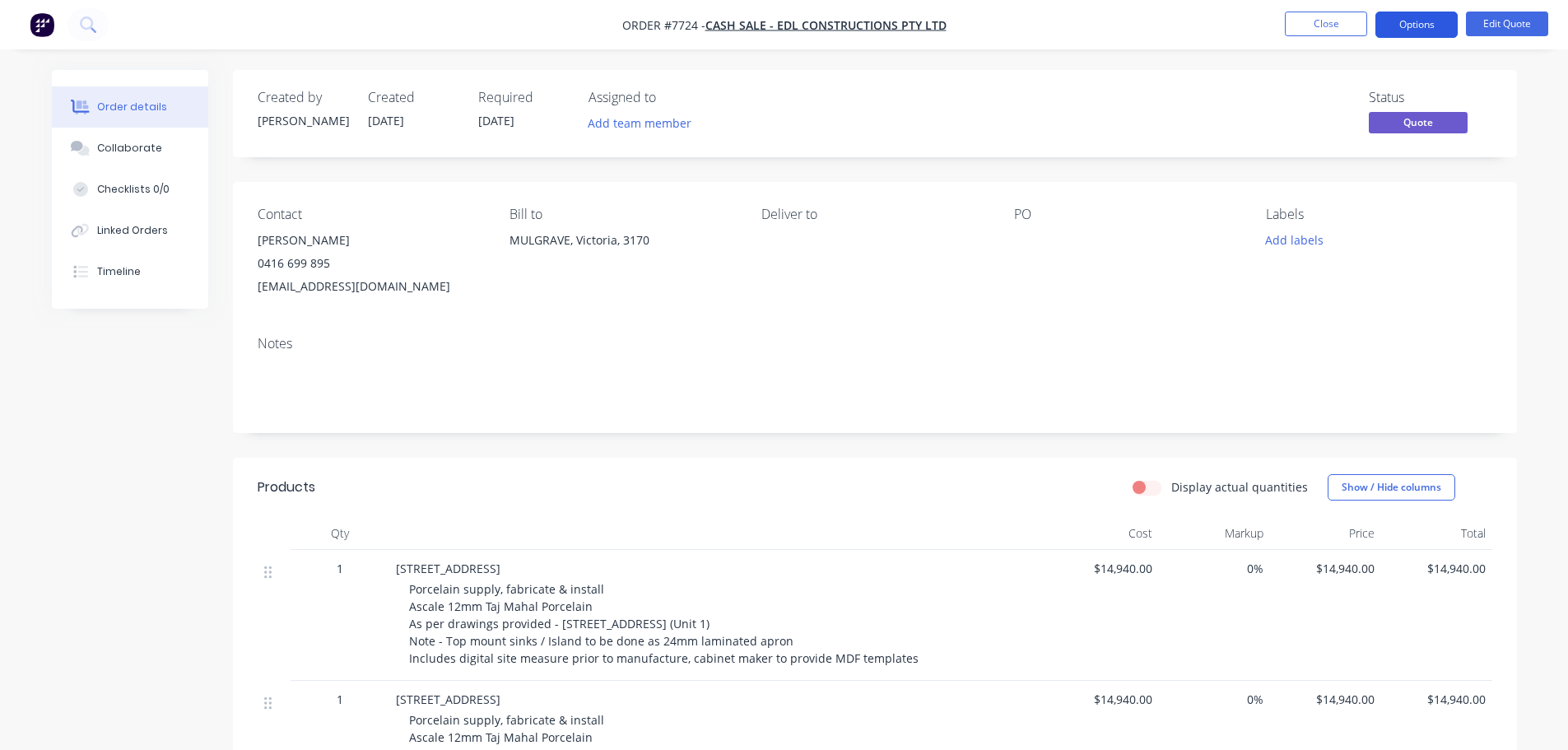
click at [1428, 22] on button "Options" at bounding box center [1416, 25] width 83 height 26
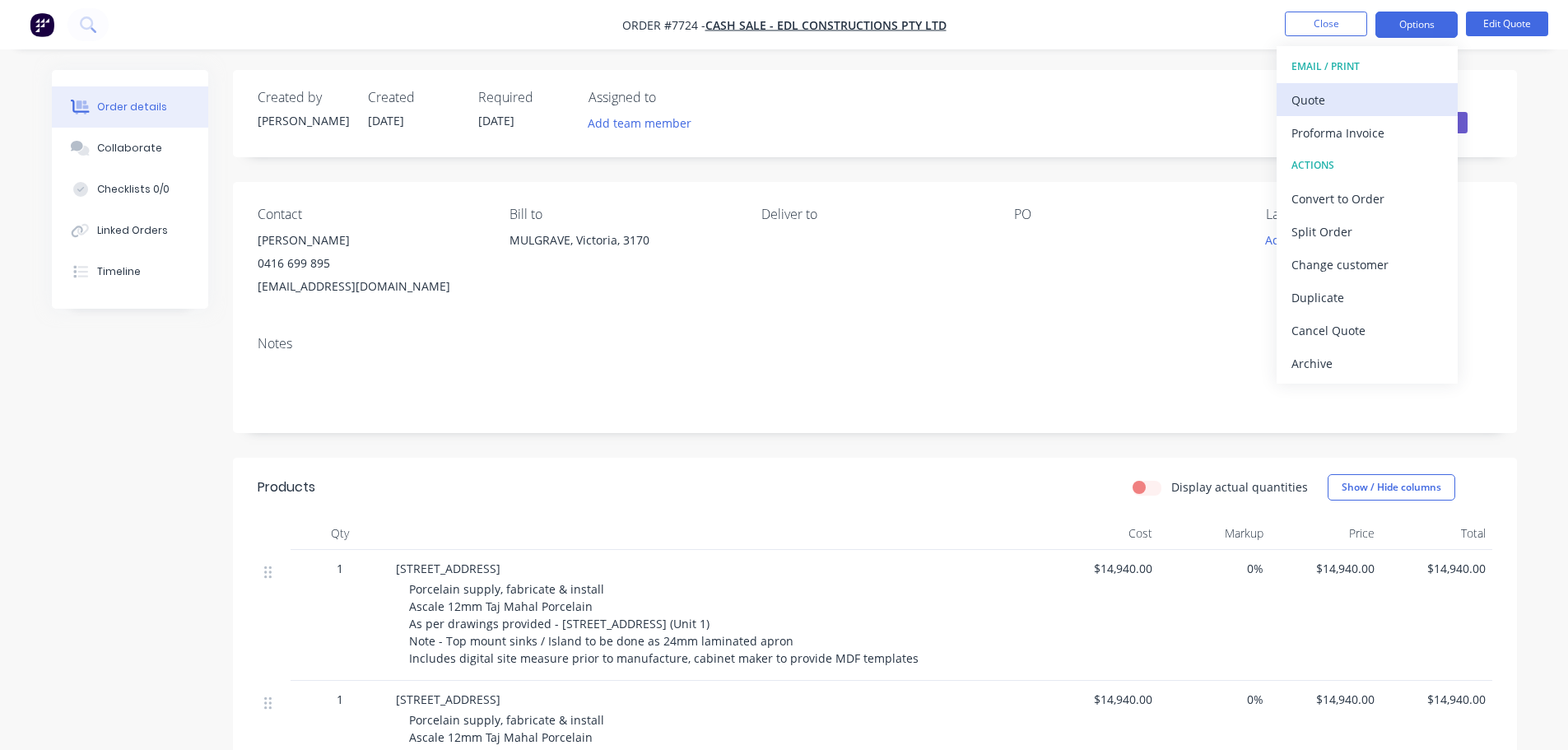
click at [1321, 93] on div "Quote" at bounding box center [1367, 100] width 152 height 24
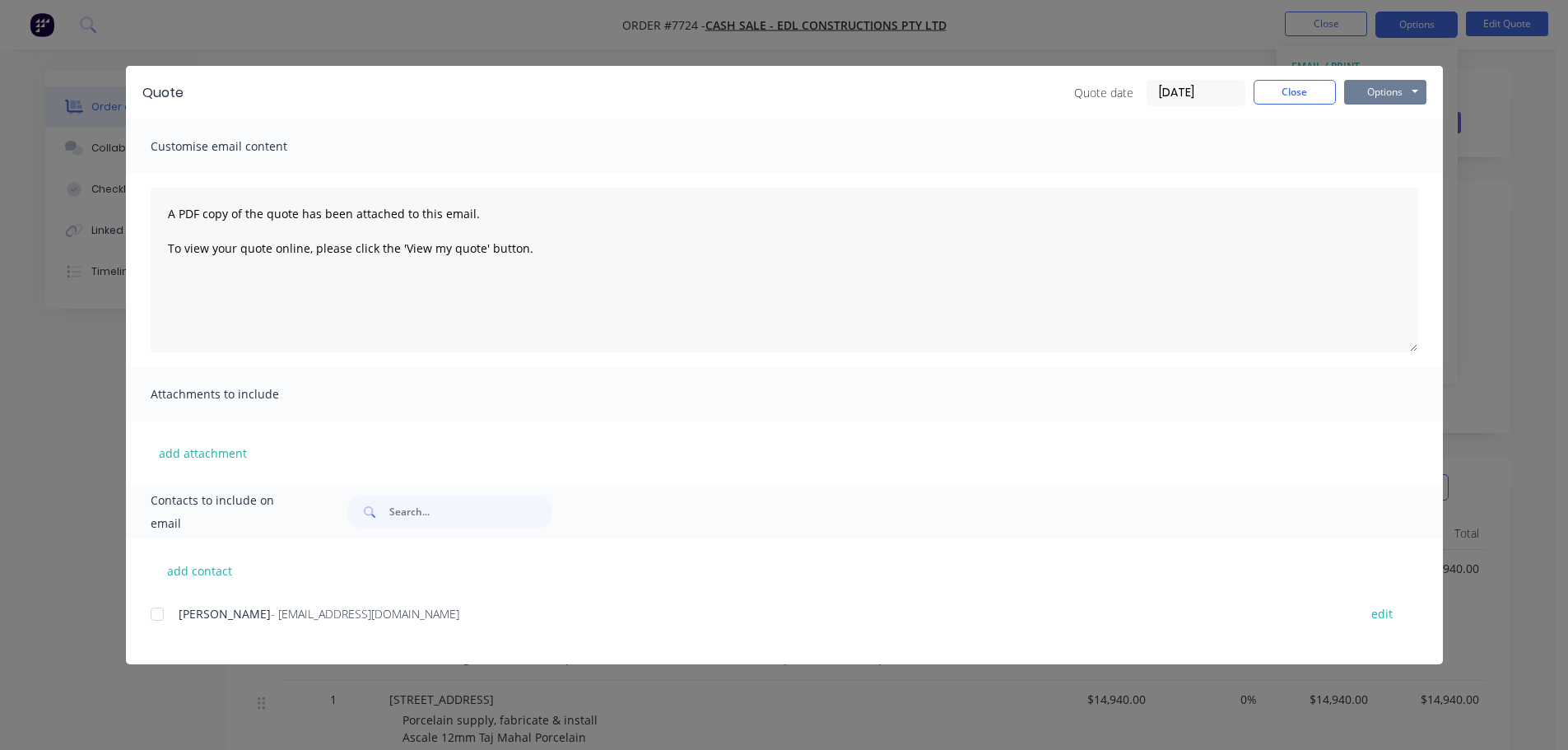
click at [1383, 85] on button "Options" at bounding box center [1385, 92] width 83 height 25
click at [1389, 121] on button "Preview" at bounding box center [1397, 122] width 106 height 27
click at [1302, 87] on button "Close" at bounding box center [1295, 92] width 83 height 25
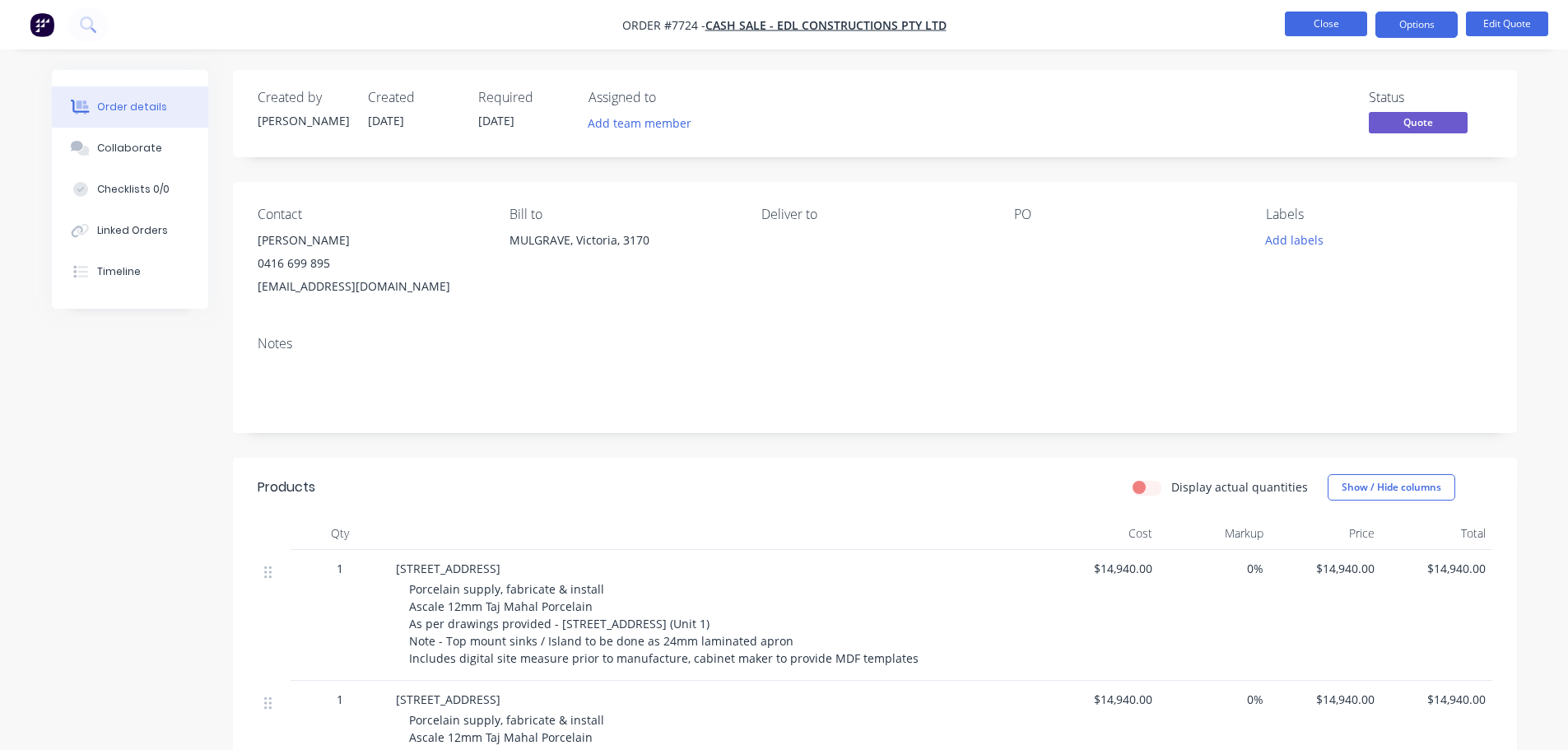
click at [1327, 28] on button "Close" at bounding box center [1326, 24] width 83 height 25
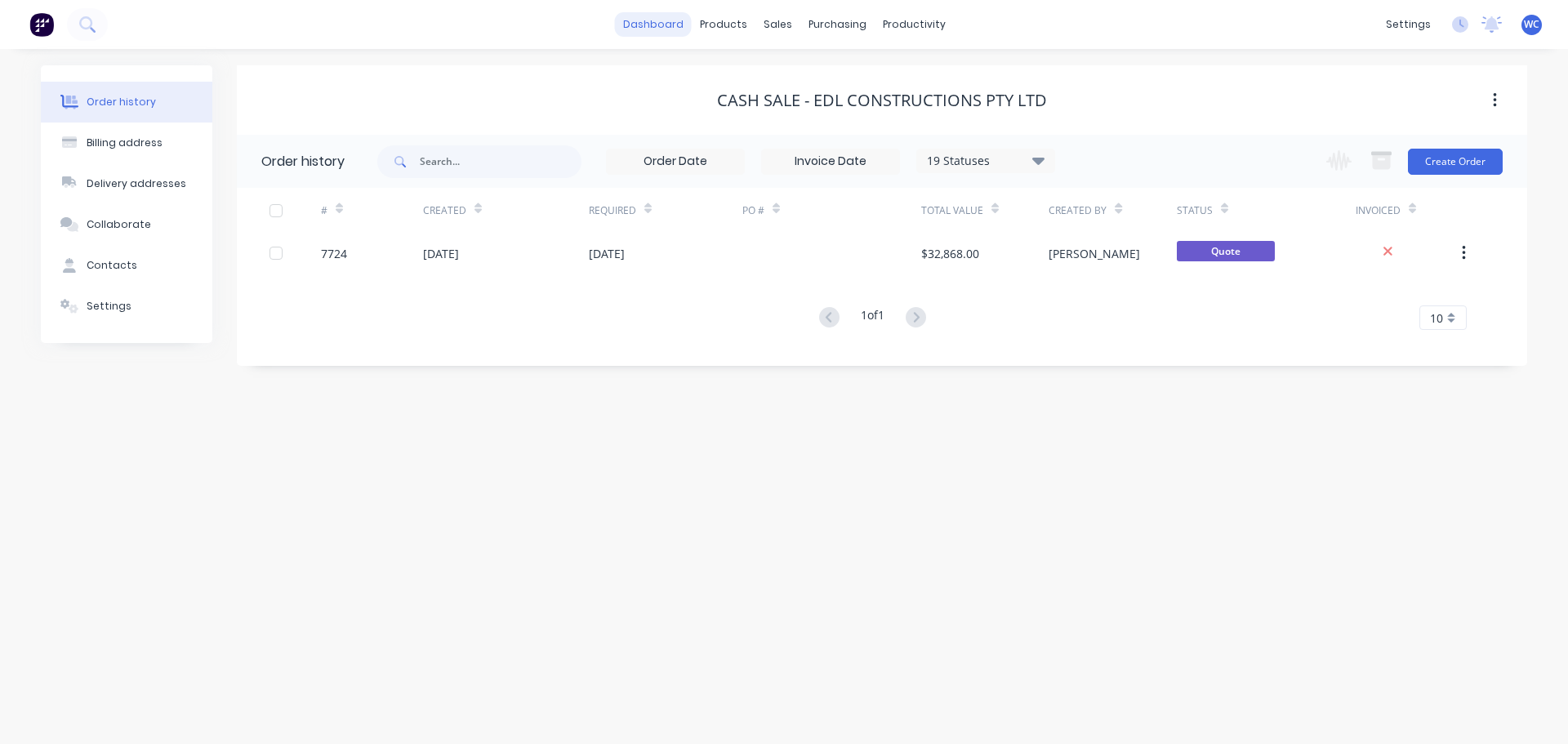
click at [651, 26] on link "dashboard" at bounding box center [653, 24] width 77 height 24
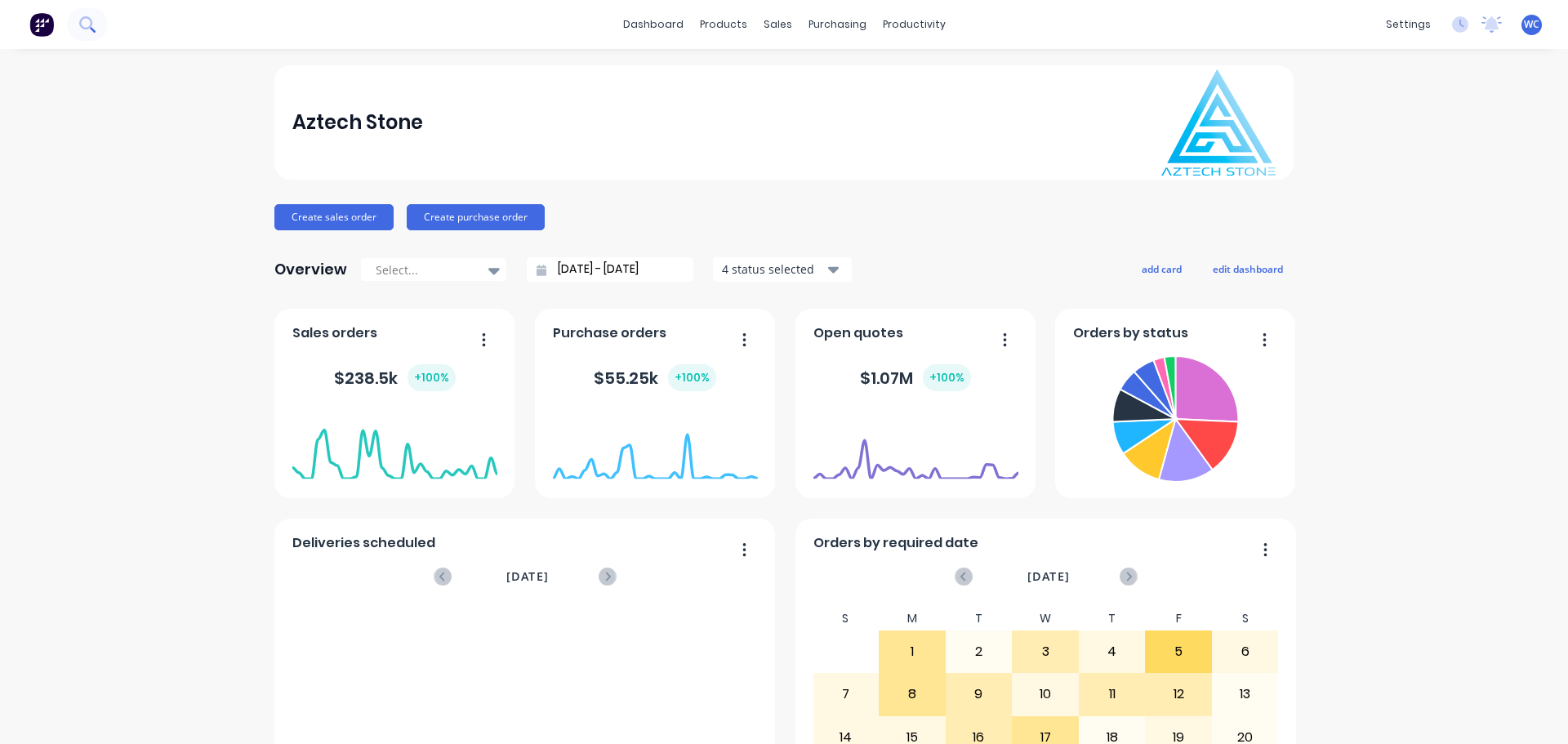
click at [94, 25] on icon at bounding box center [87, 24] width 15 height 15
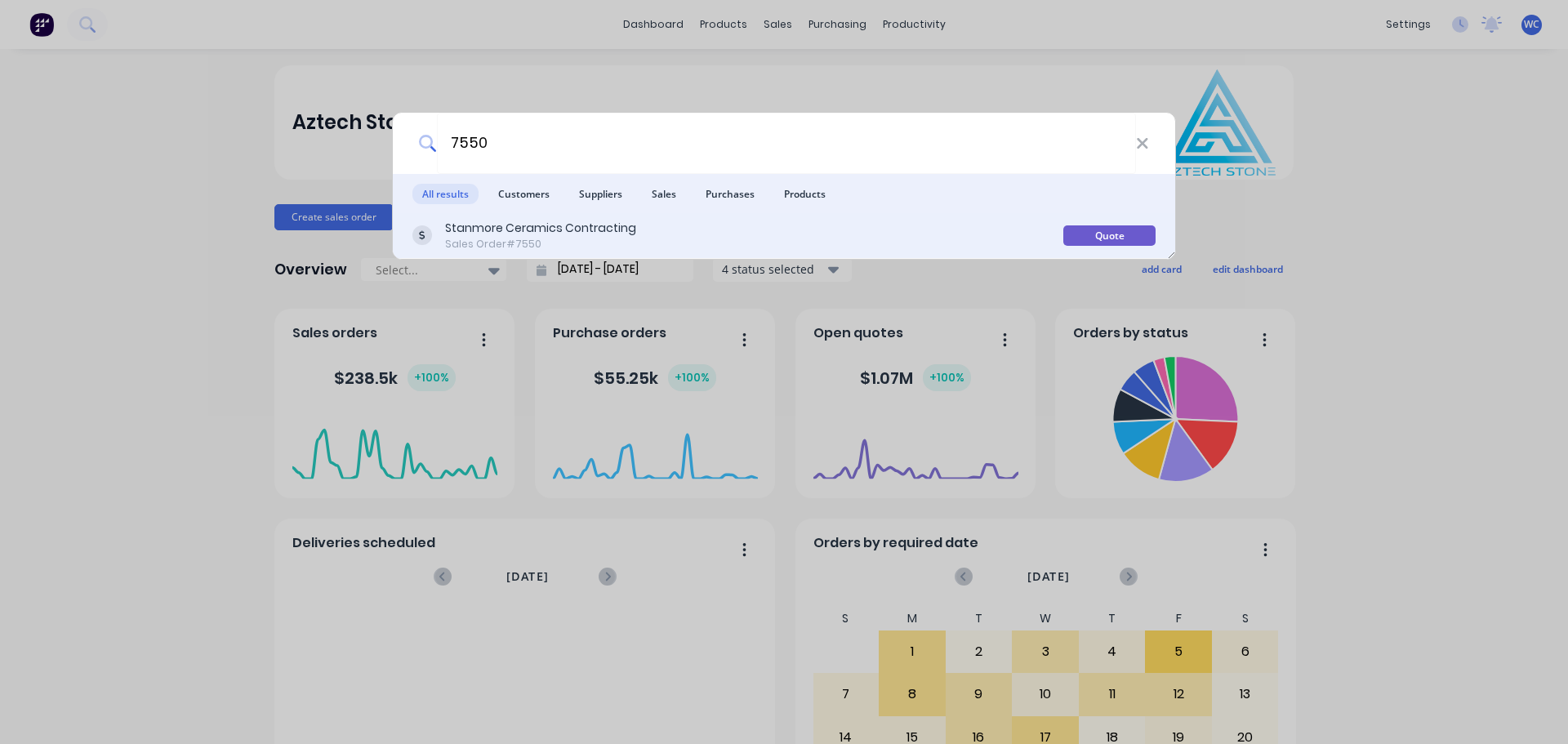
type input "7550"
click at [486, 229] on div "Stanmore Ceramics Contracting" at bounding box center [540, 228] width 191 height 17
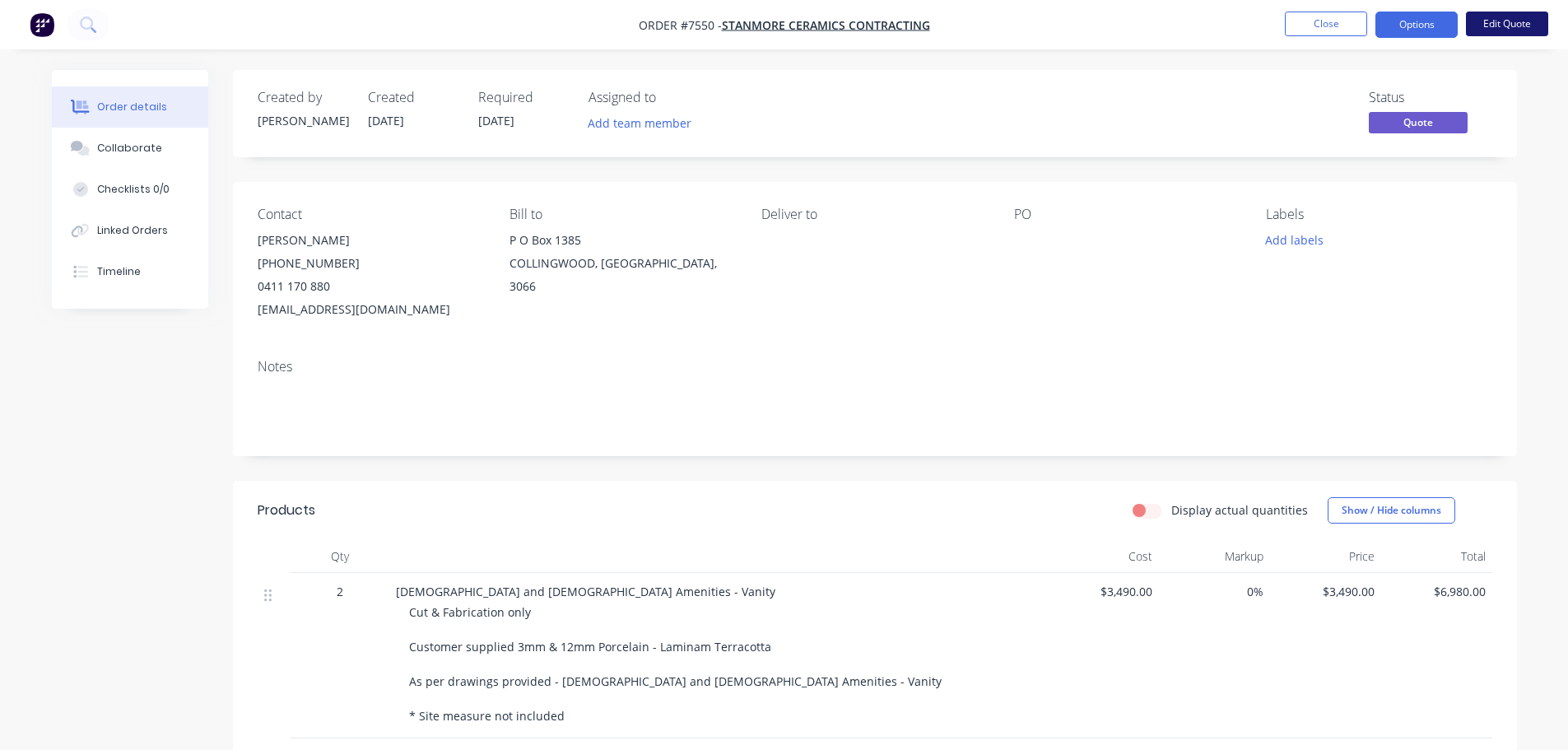
click at [1503, 23] on button "Edit Quote" at bounding box center [1507, 24] width 83 height 25
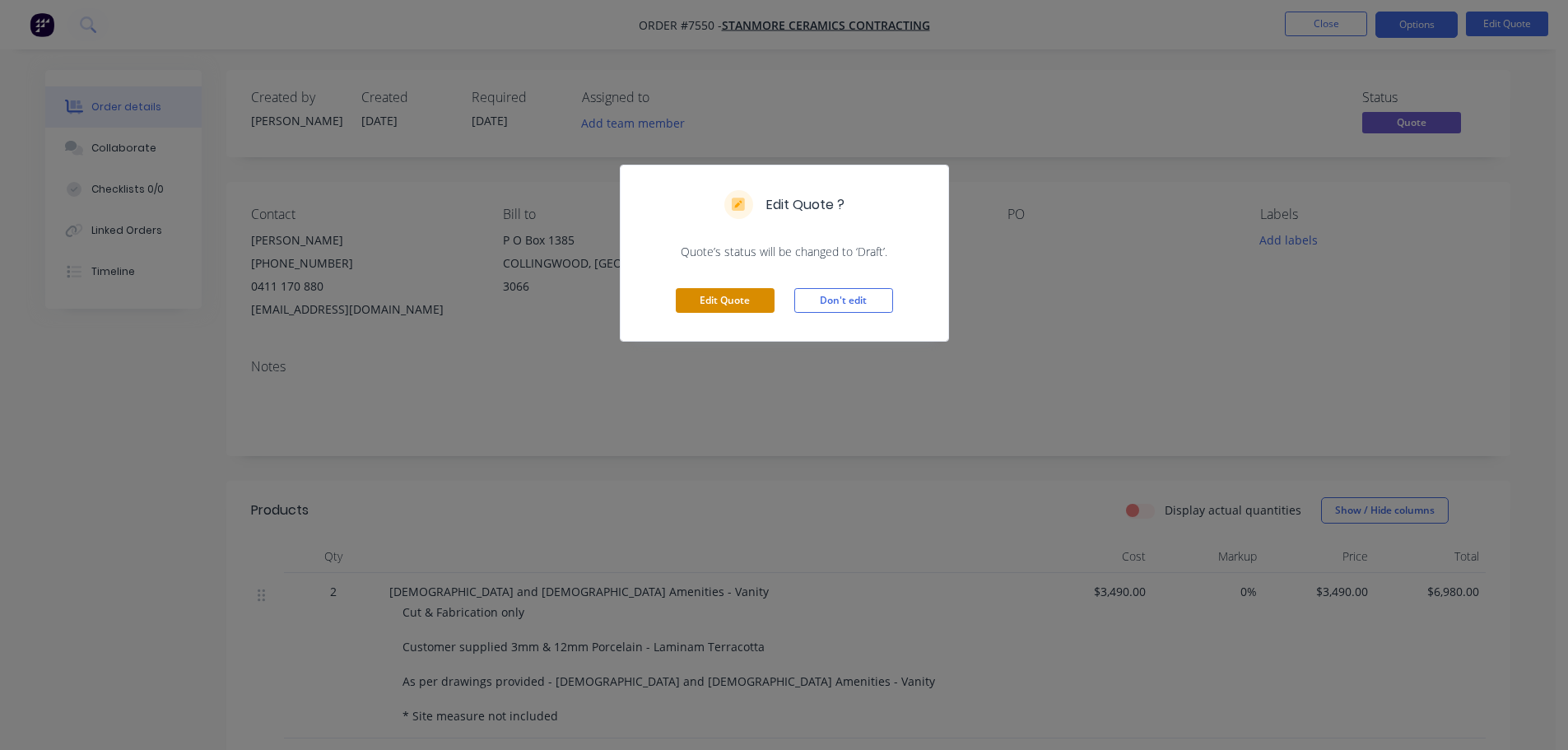
click at [746, 301] on button "Edit Quote" at bounding box center [725, 300] width 99 height 25
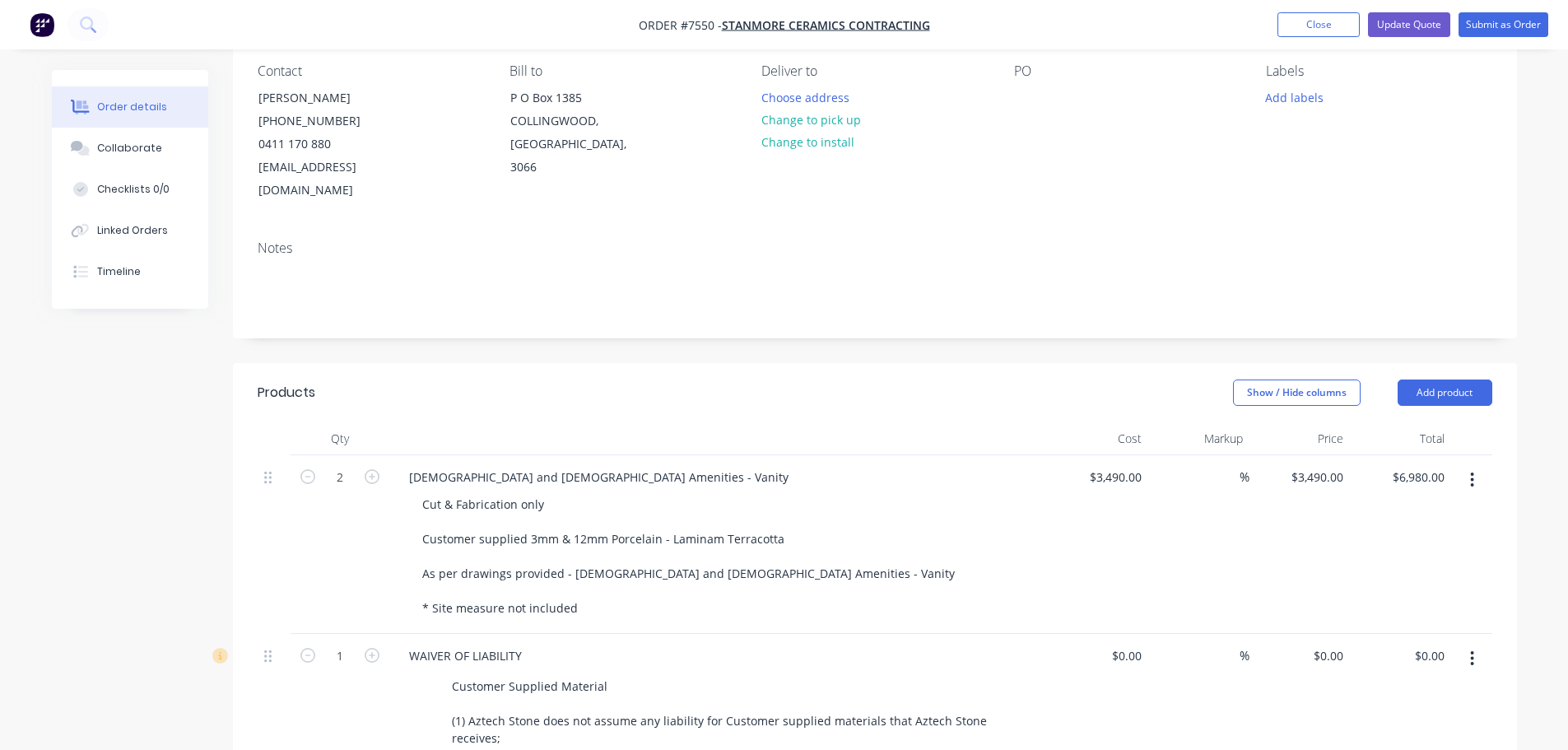
scroll to position [164, 0]
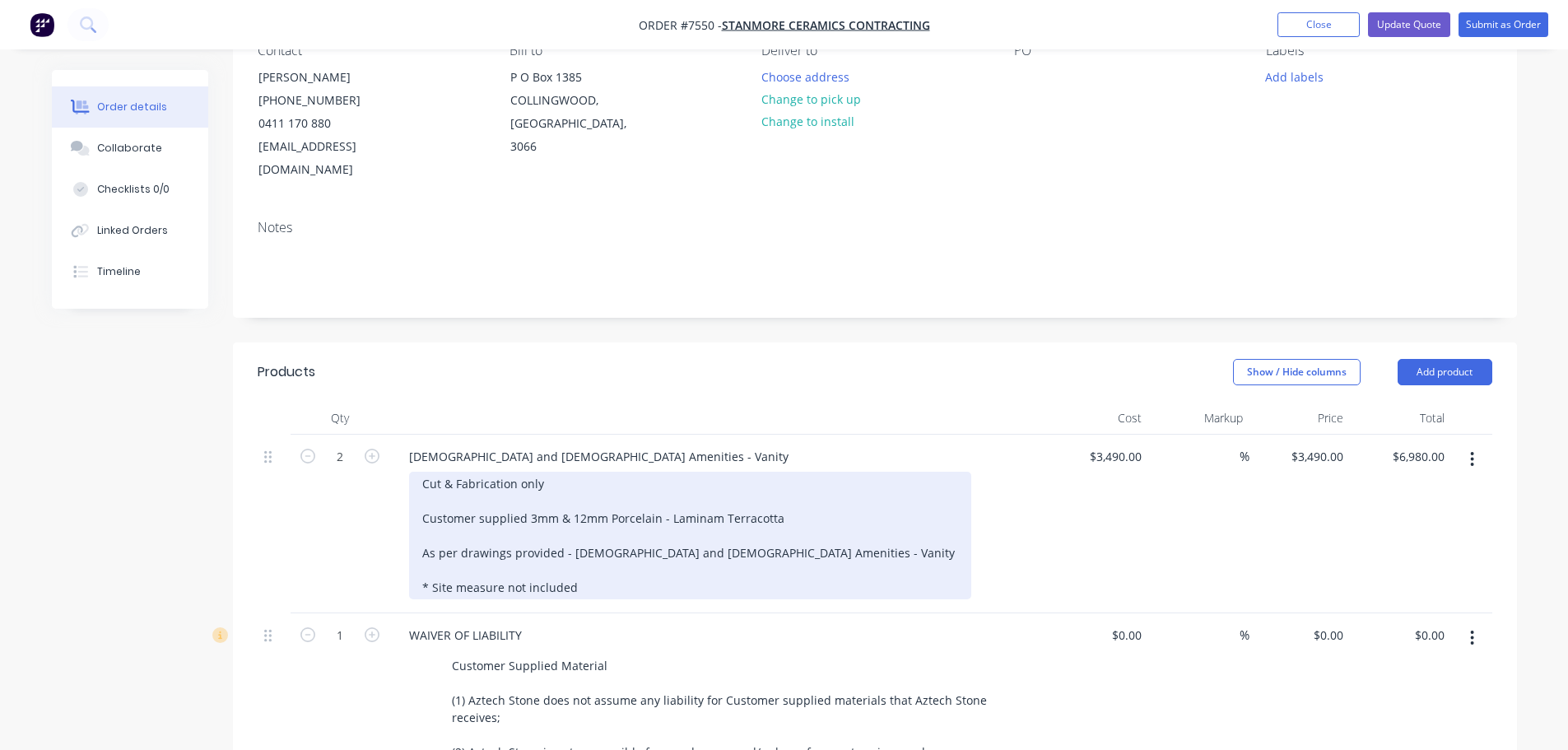
click at [779, 499] on div "Cut & Fabrication only Customer supplied 3mm & 12mm Porcelain - Laminam Terraco…" at bounding box center [690, 535] width 563 height 128
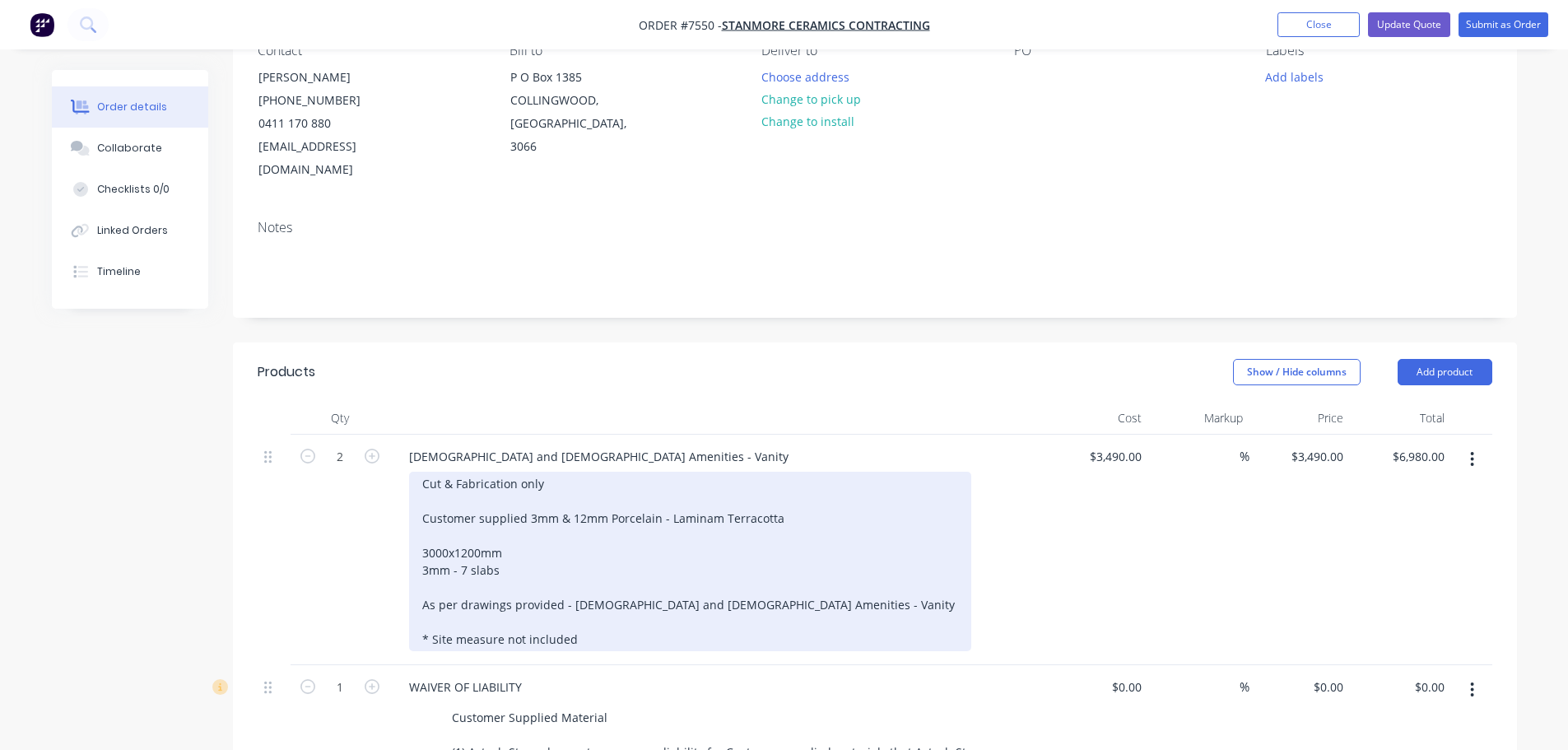
click at [657, 495] on div "Cut & Fabrication only Customer supplied 3mm & 12mm Porcelain - Laminam Terraco…" at bounding box center [690, 561] width 563 height 180
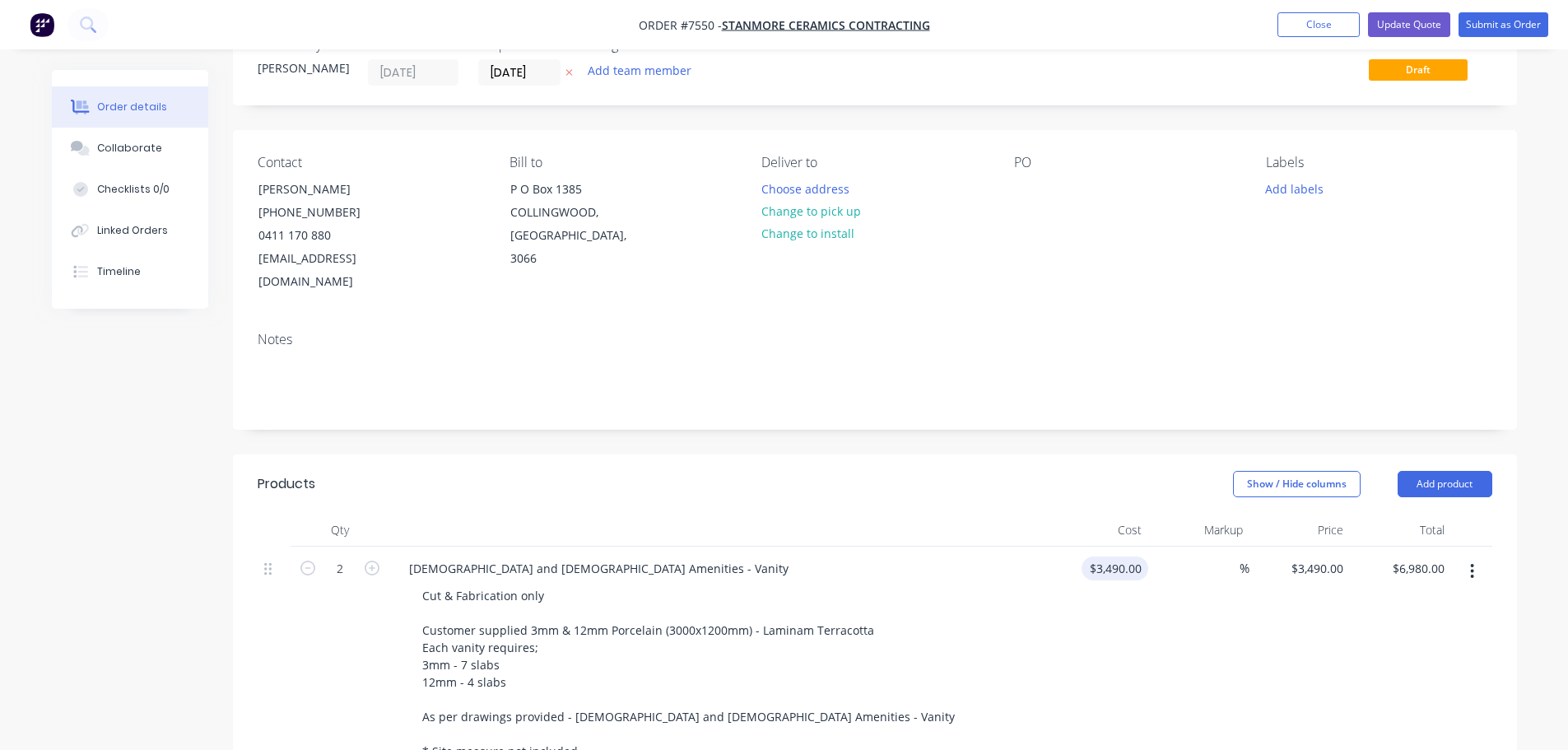
scroll to position [83, 0]
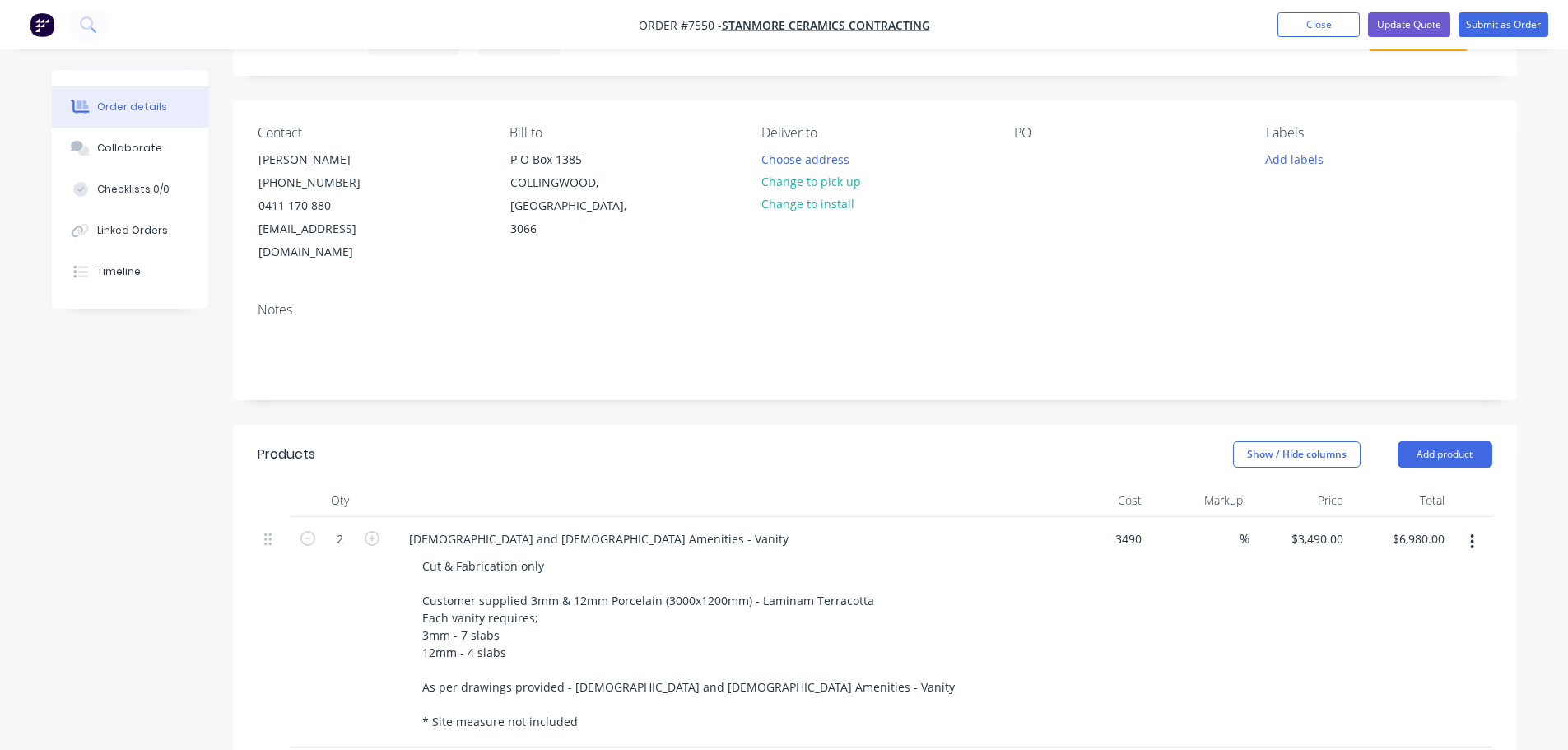
click at [1107, 517] on div "3490 $3,490.00" at bounding box center [1098, 632] width 101 height 231
type input "$3,975.00"
type input "$7,950.00"
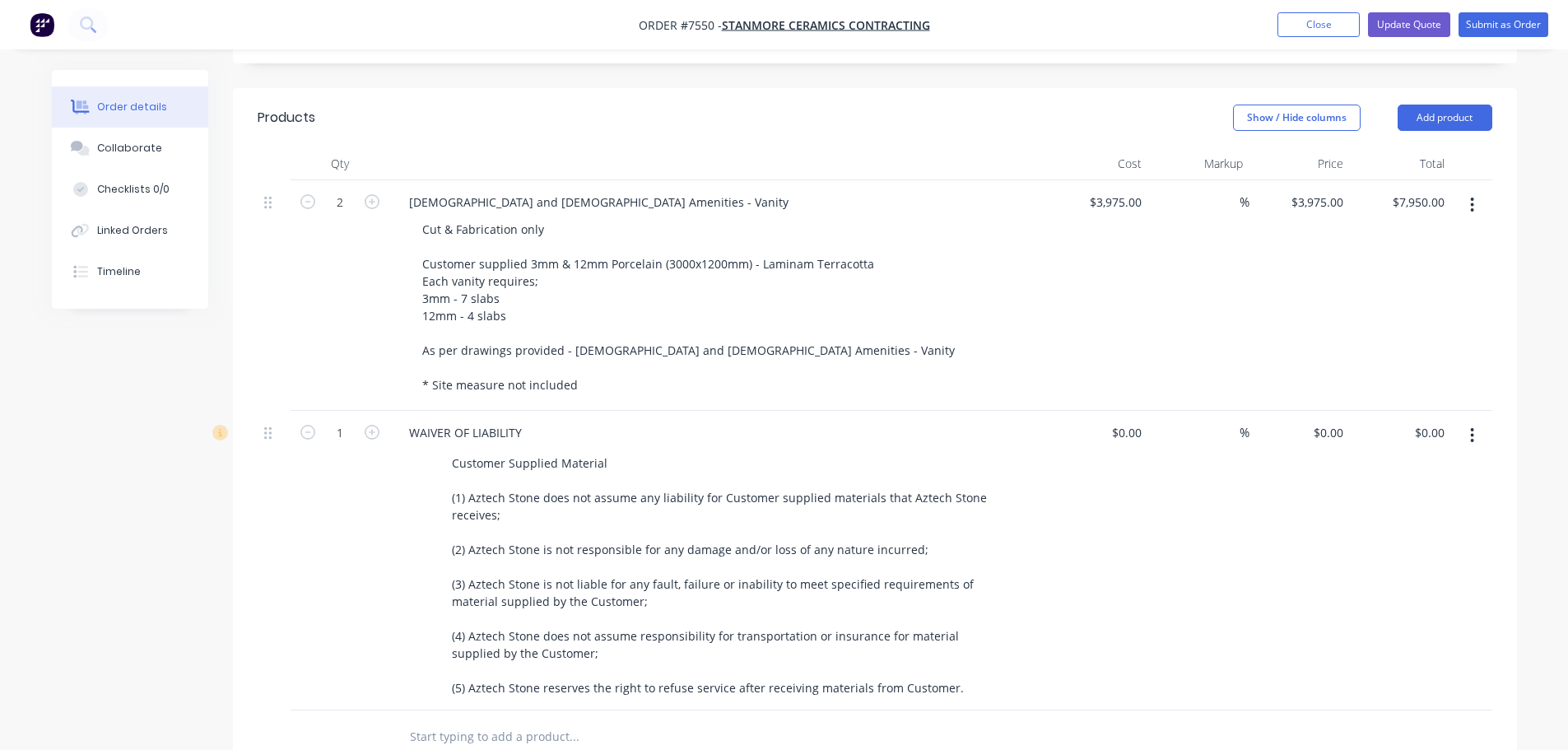
scroll to position [329, 0]
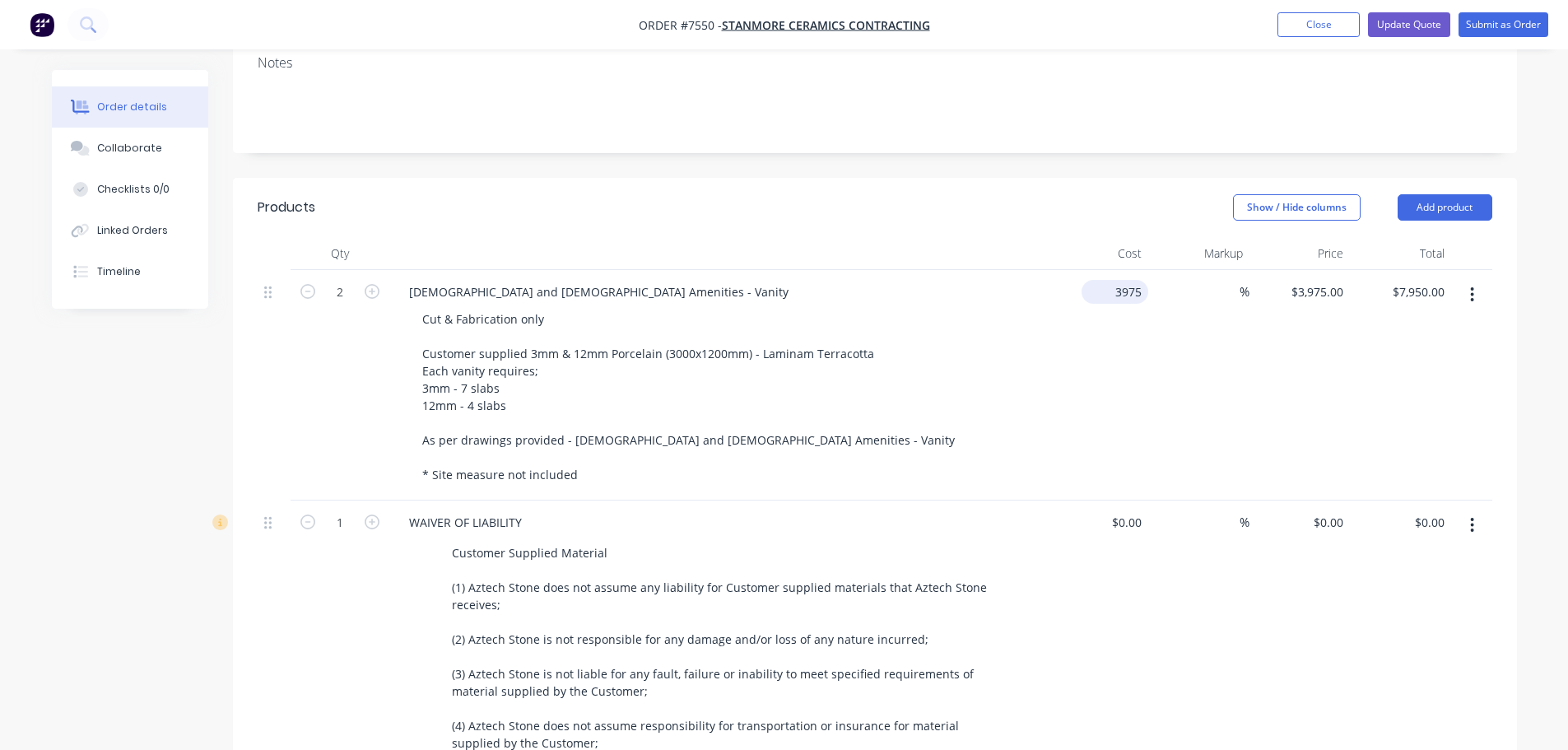
click at [1109, 280] on div "3975 $3,975.00" at bounding box center [1115, 292] width 66 height 24
type input "$4,385.00"
type input "$8,770.00"
click at [1411, 21] on button "Update Quote" at bounding box center [1409, 25] width 83 height 25
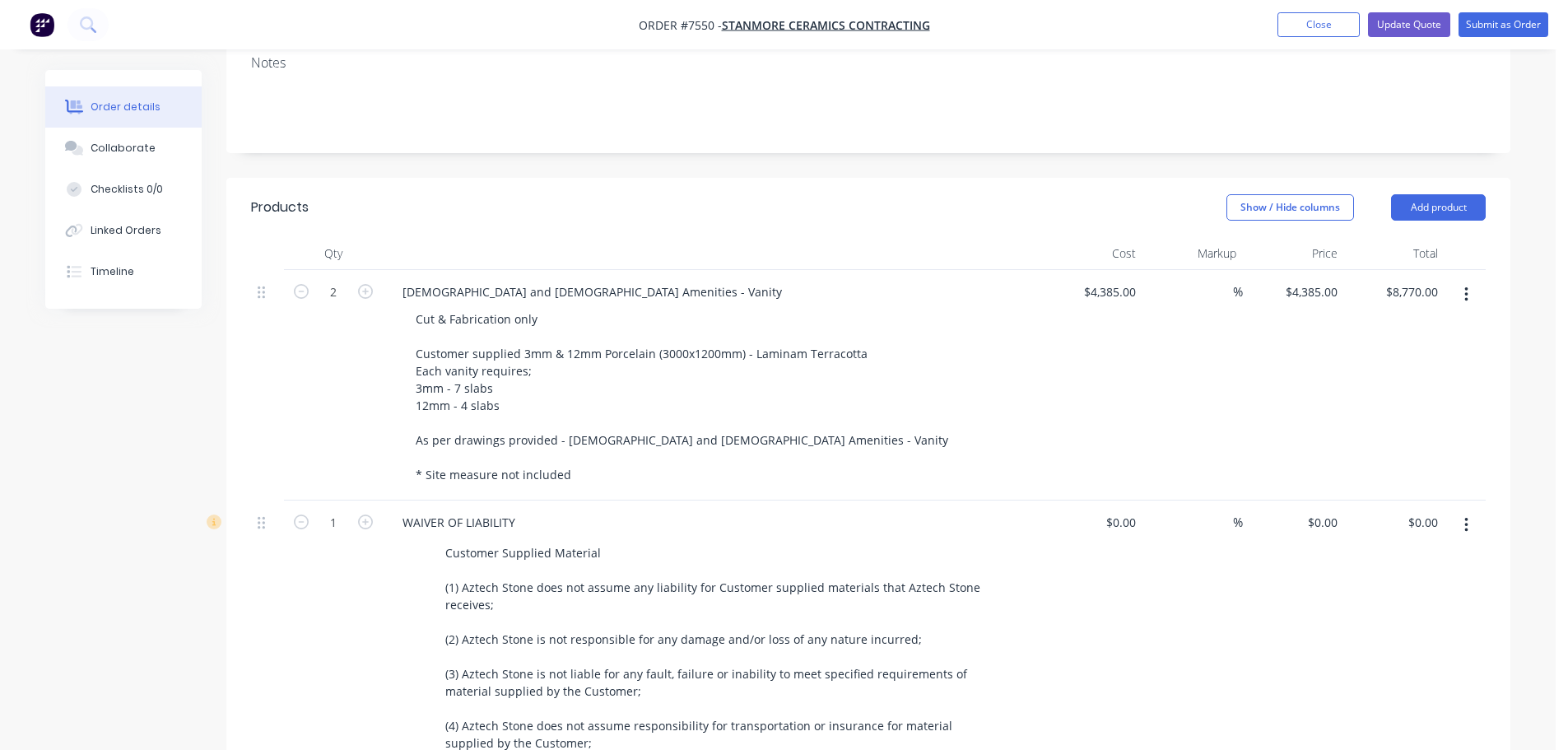
scroll to position [0, 0]
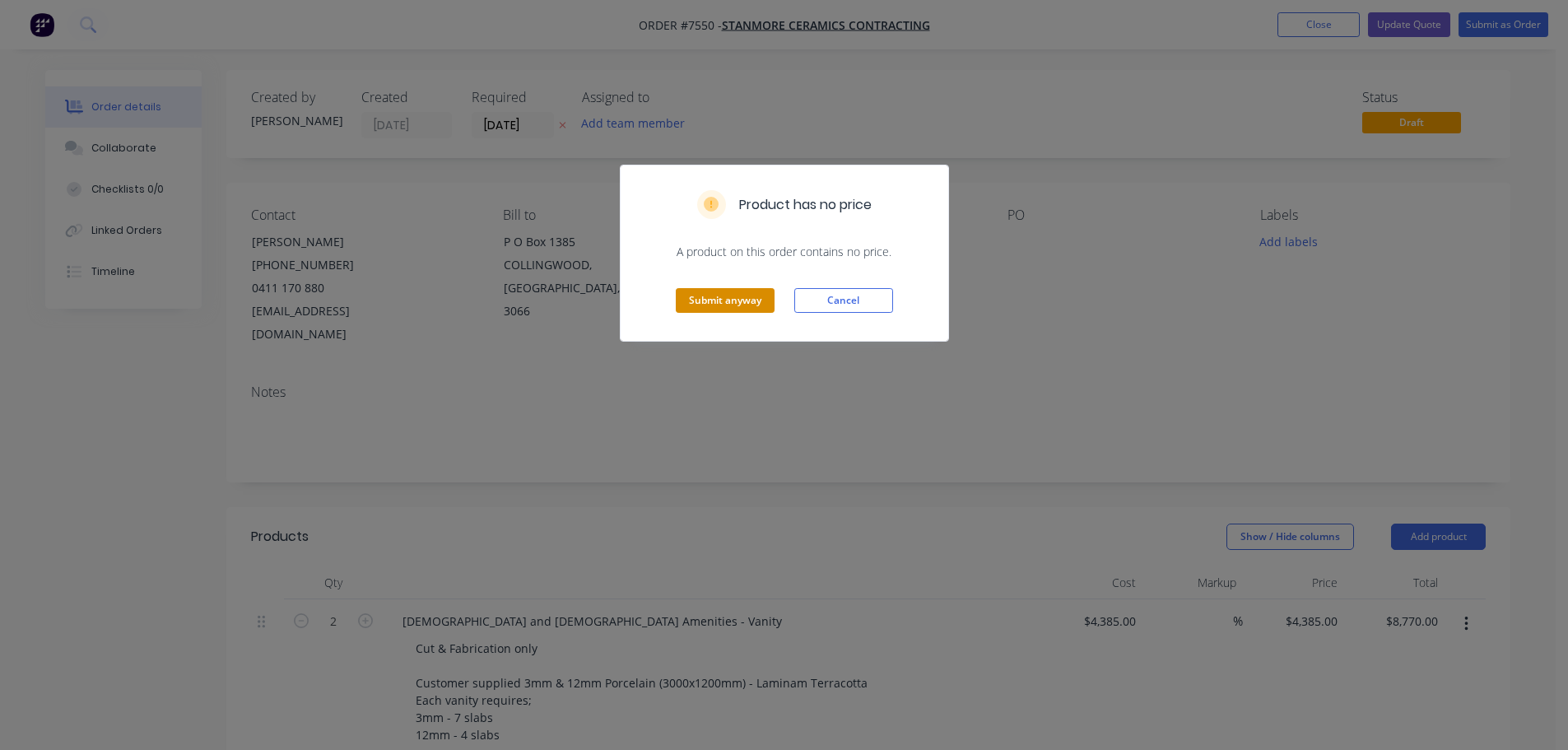
click at [730, 297] on button "Submit anyway" at bounding box center [725, 300] width 99 height 25
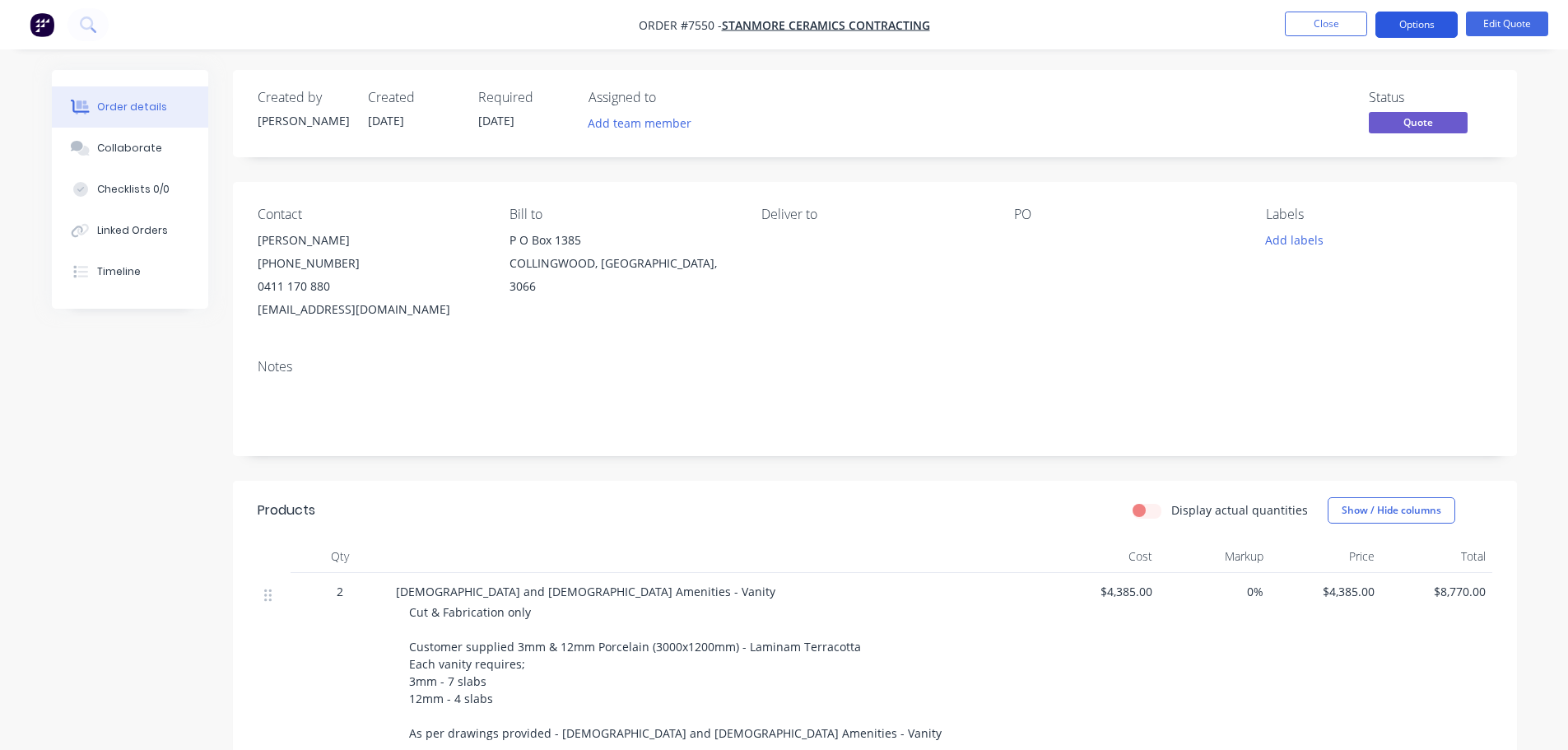
click at [1424, 20] on button "Options" at bounding box center [1416, 25] width 83 height 26
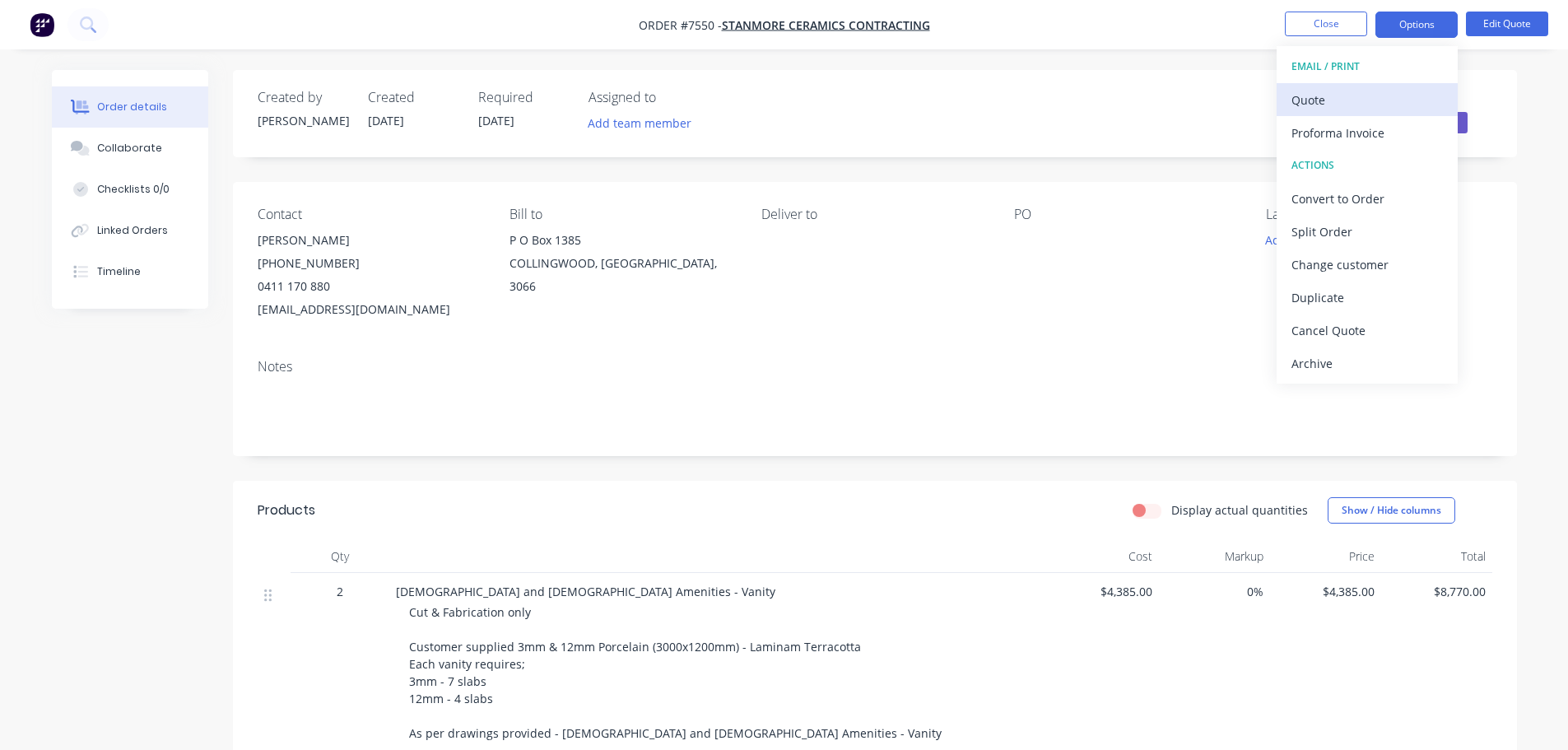
click at [1313, 94] on div "Quote" at bounding box center [1367, 100] width 152 height 24
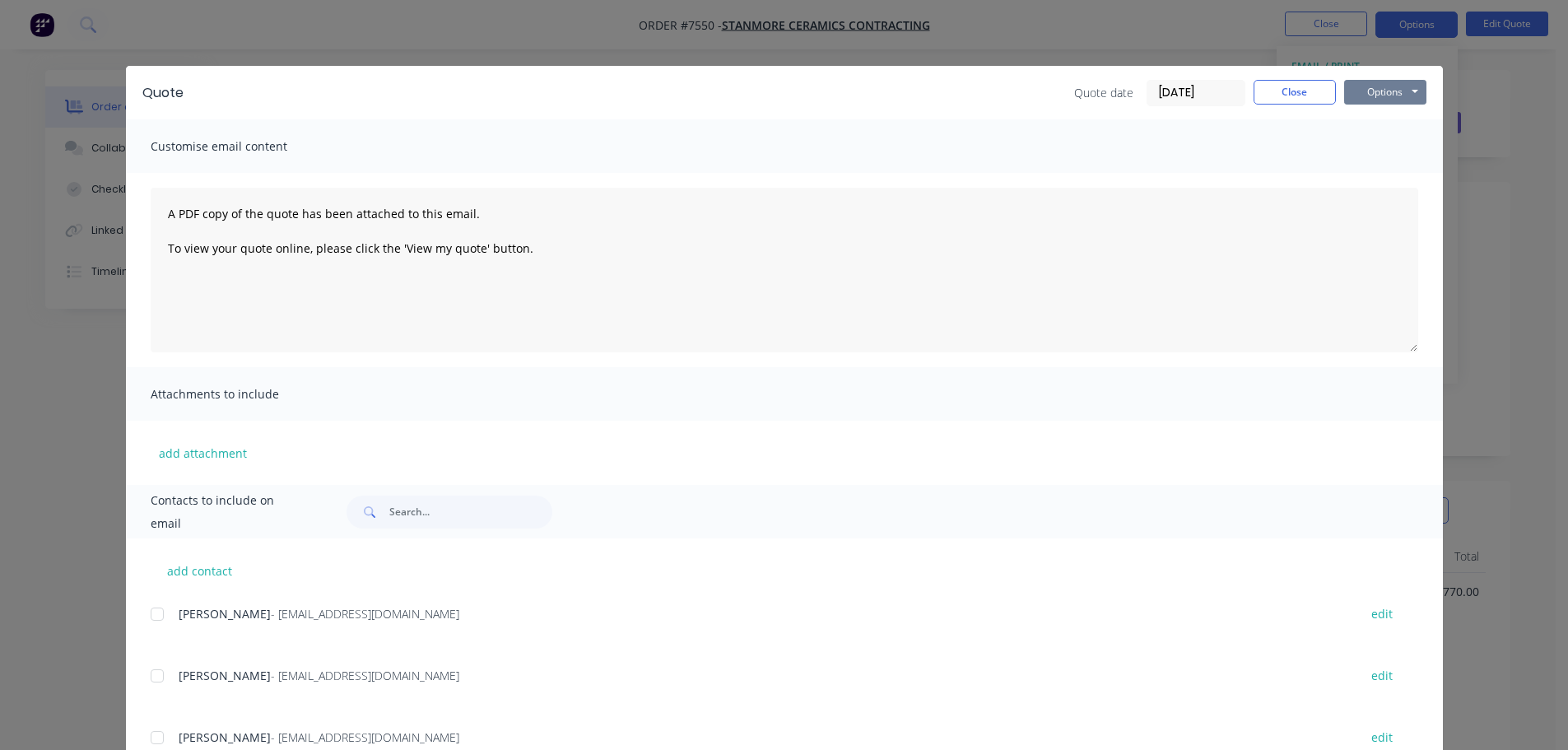
click at [1362, 88] on button "Options" at bounding box center [1385, 92] width 83 height 25
click at [1374, 118] on button "Preview" at bounding box center [1397, 122] width 106 height 27
click at [1305, 88] on button "Close" at bounding box center [1295, 92] width 83 height 25
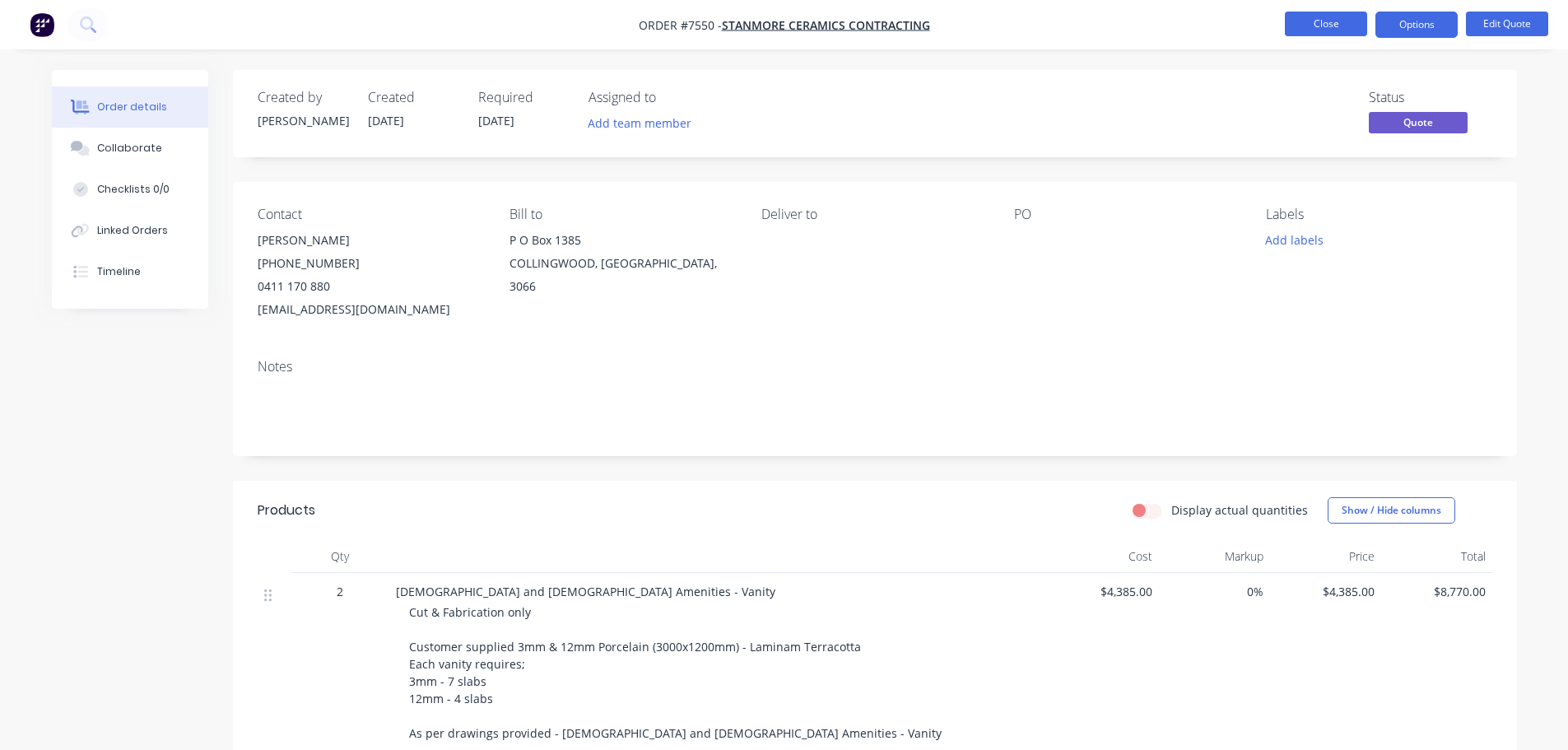
click at [1338, 23] on button "Close" at bounding box center [1326, 24] width 83 height 25
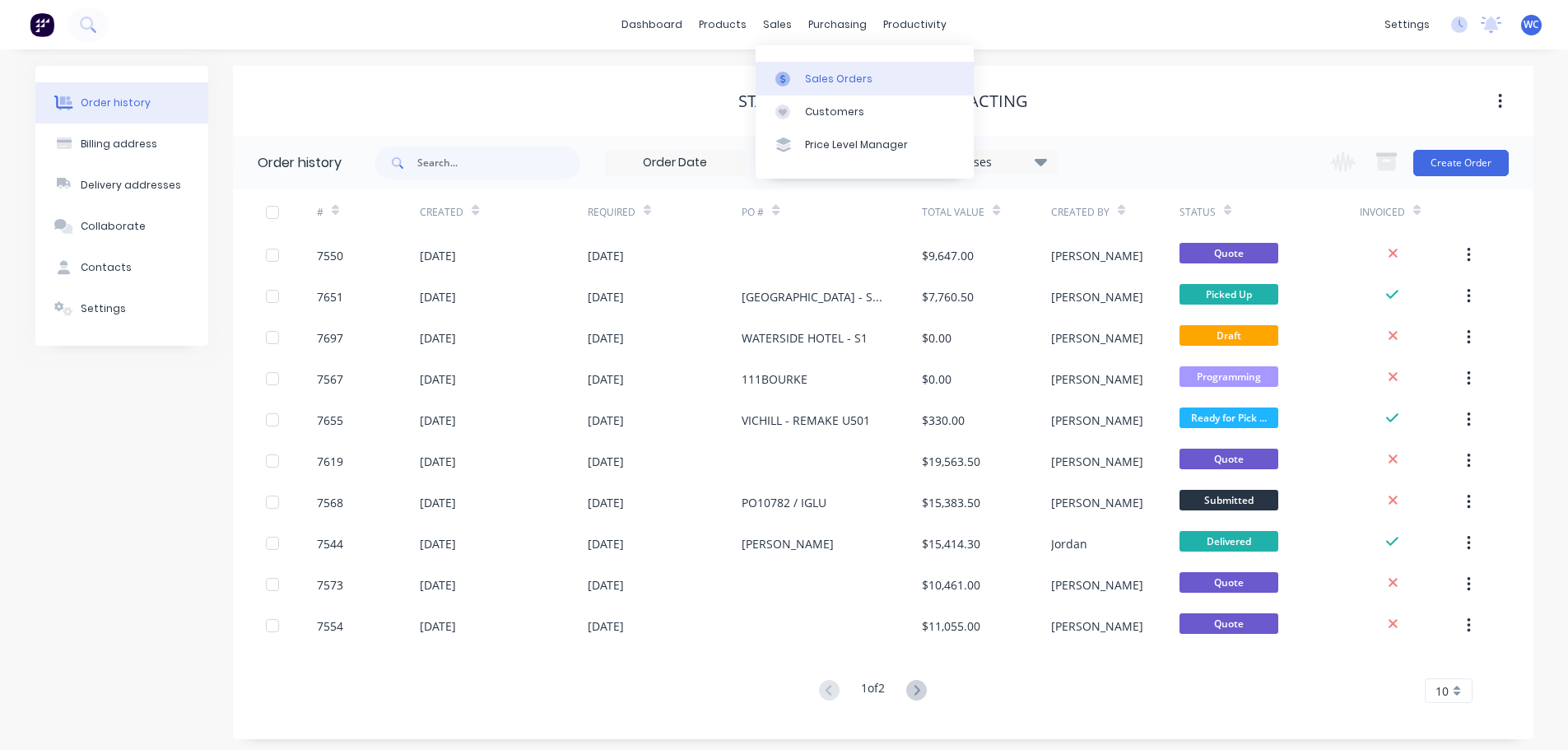
click at [817, 69] on link "Sales Orders" at bounding box center [865, 78] width 218 height 33
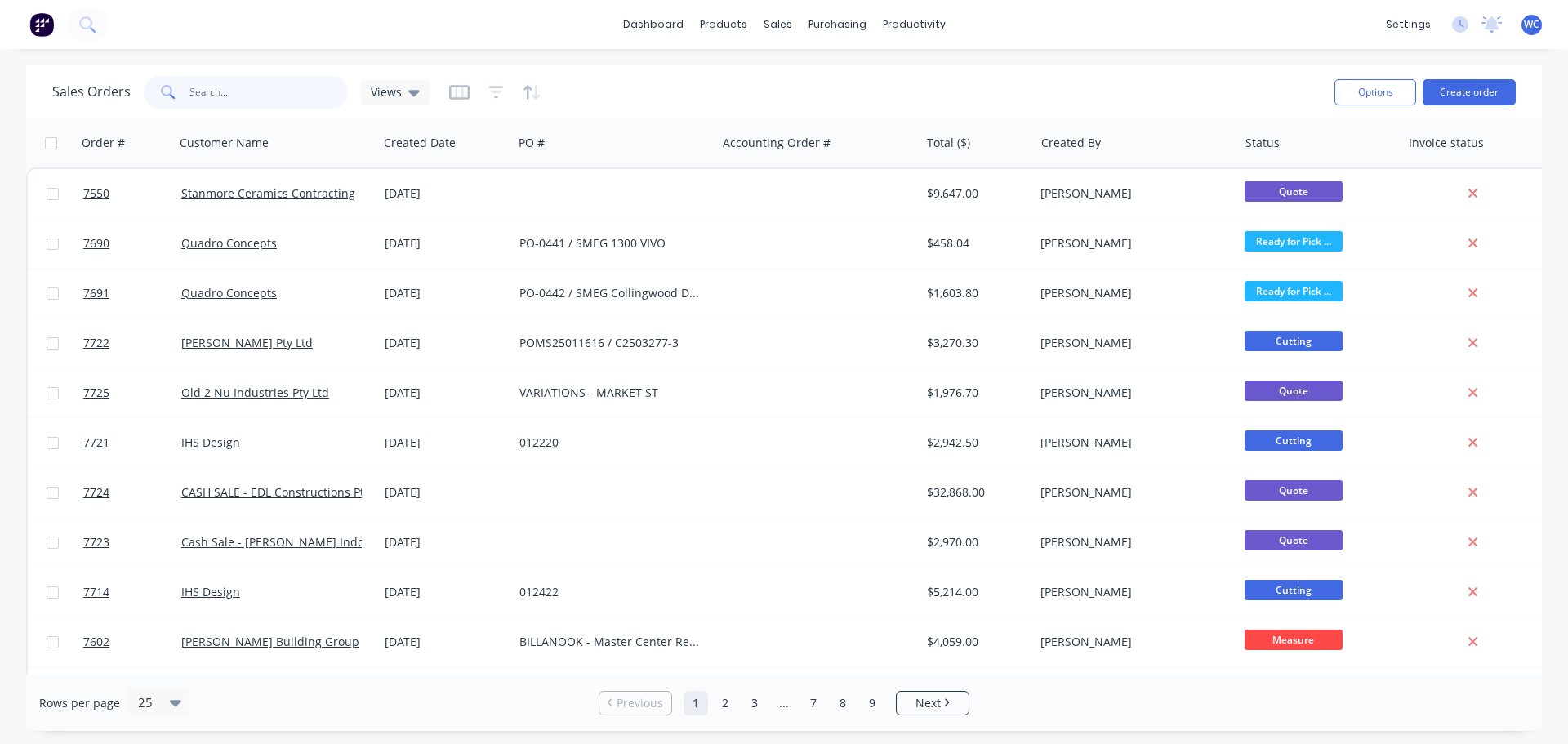
click at [223, 91] on input "text" at bounding box center [269, 92] width 160 height 33
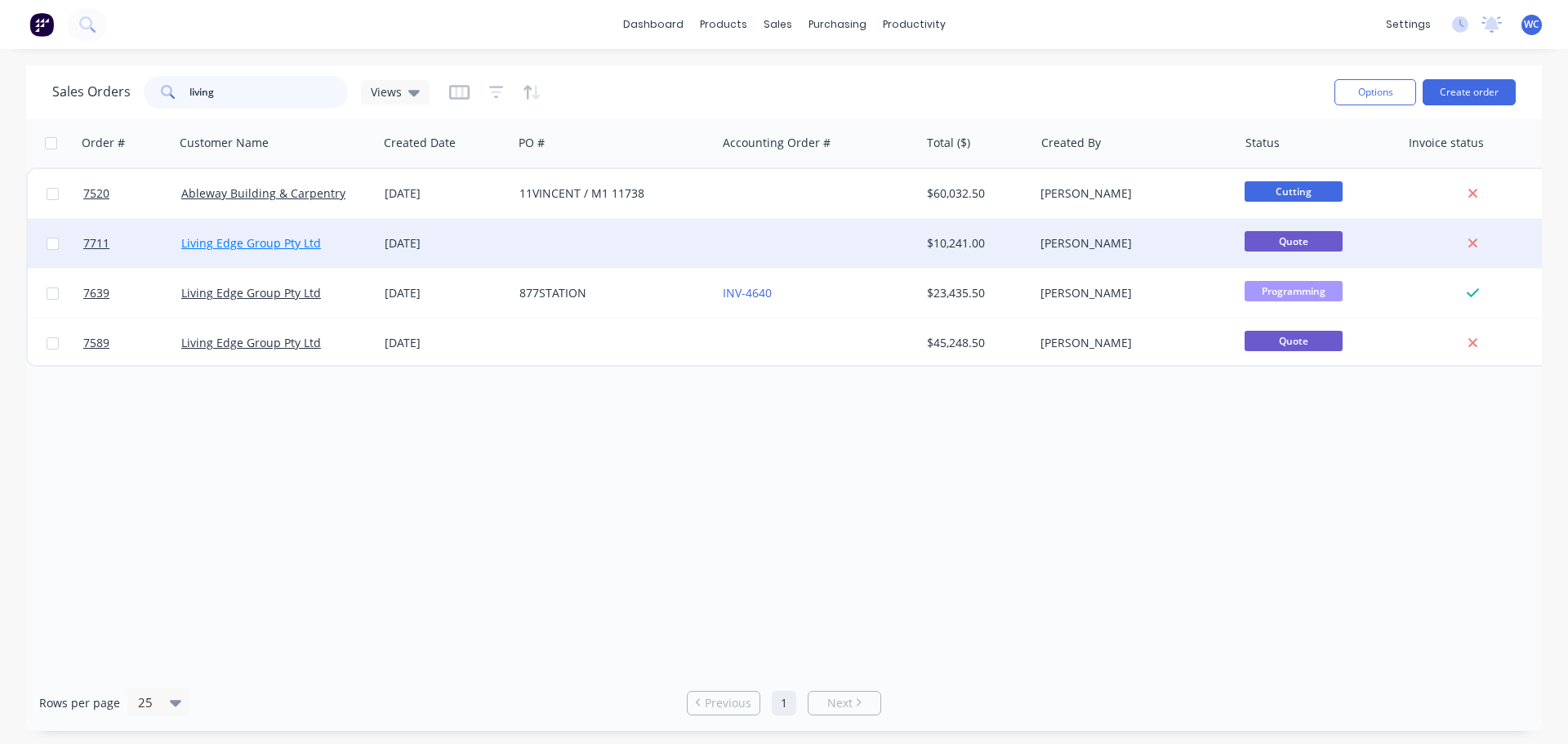
type input "living"
click at [259, 242] on link "Living Edge Group Pty Ltd" at bounding box center [251, 243] width 139 height 15
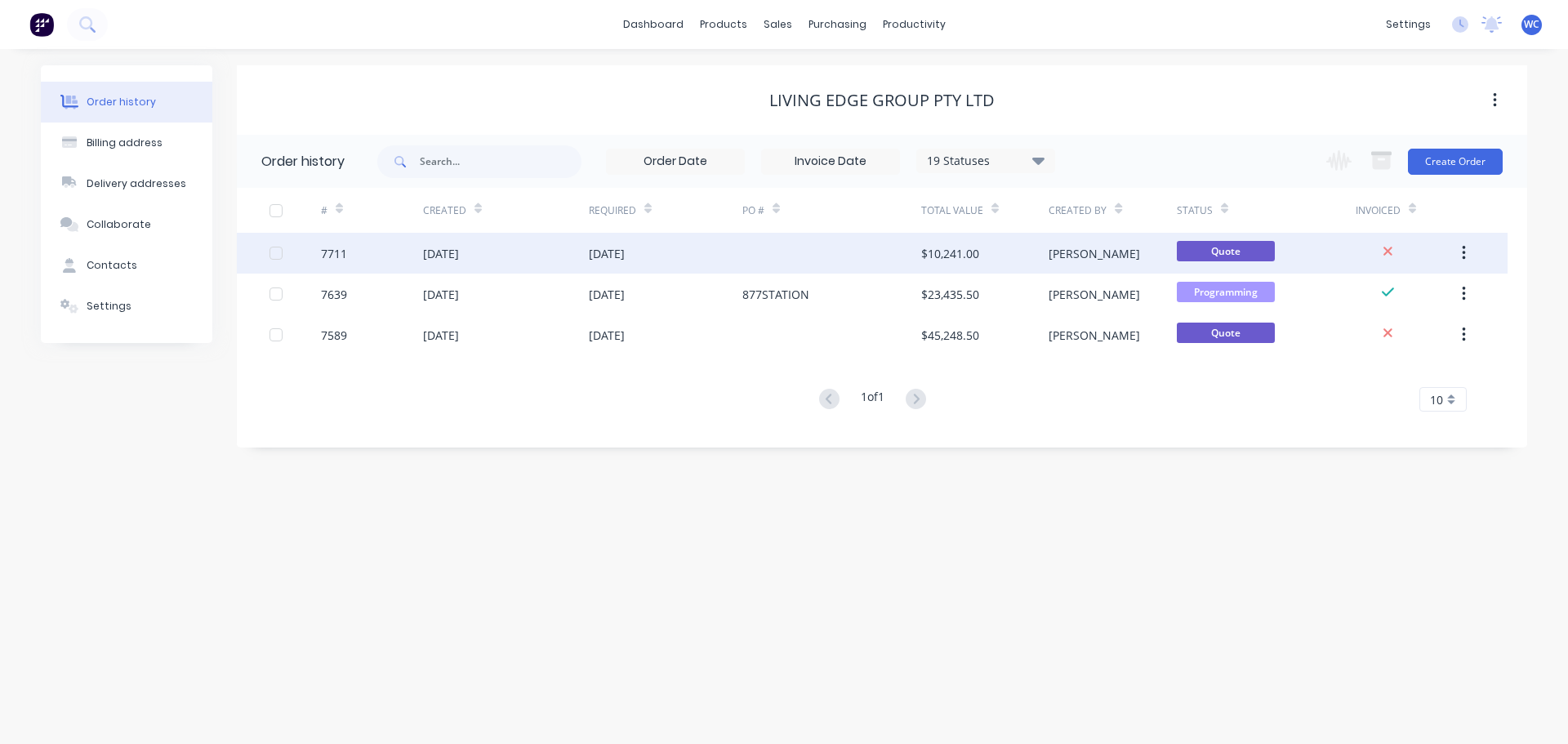
click at [348, 250] on div "7711" at bounding box center [372, 253] width 102 height 41
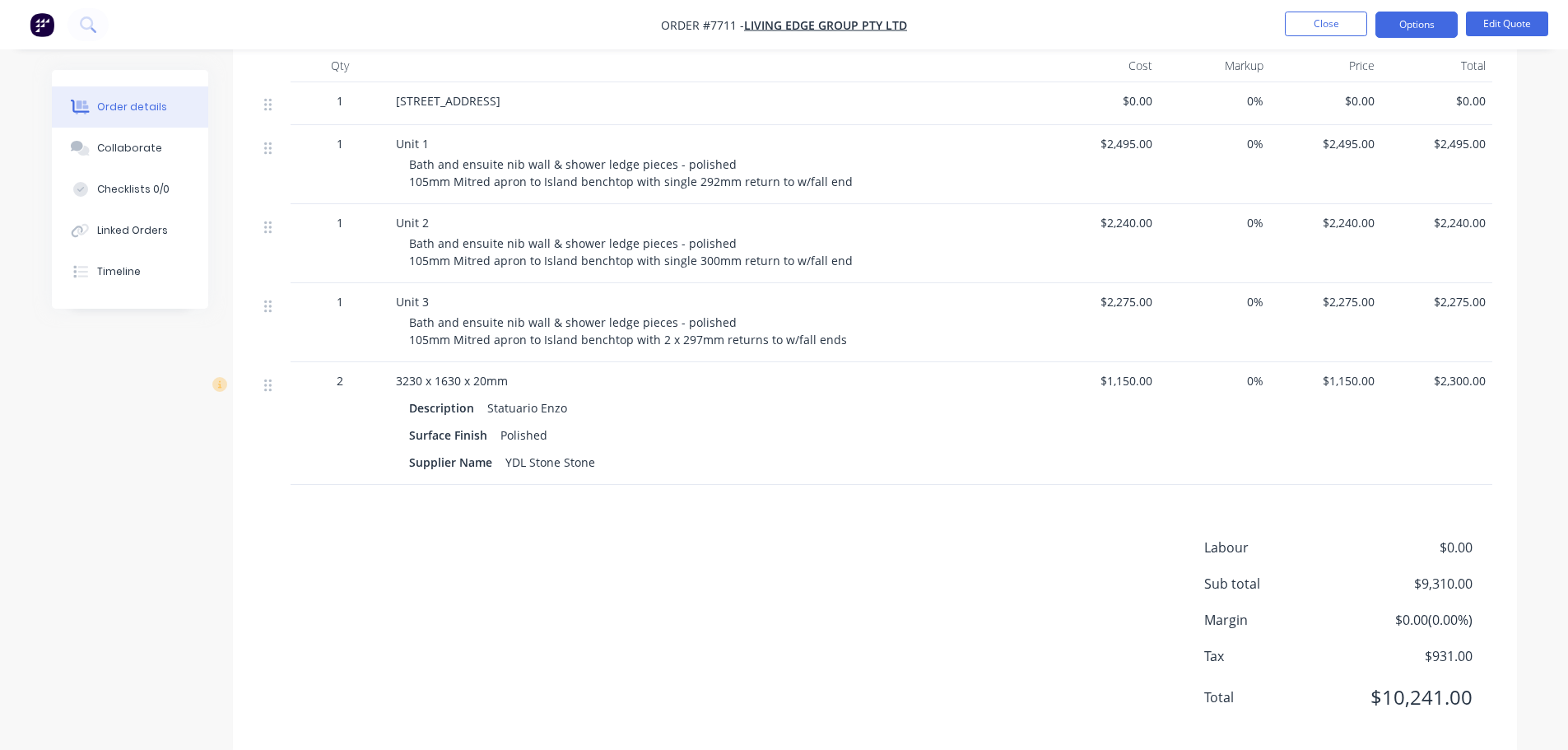
scroll to position [494, 0]
click at [1519, 23] on button "Edit Quote" at bounding box center [1507, 24] width 83 height 25
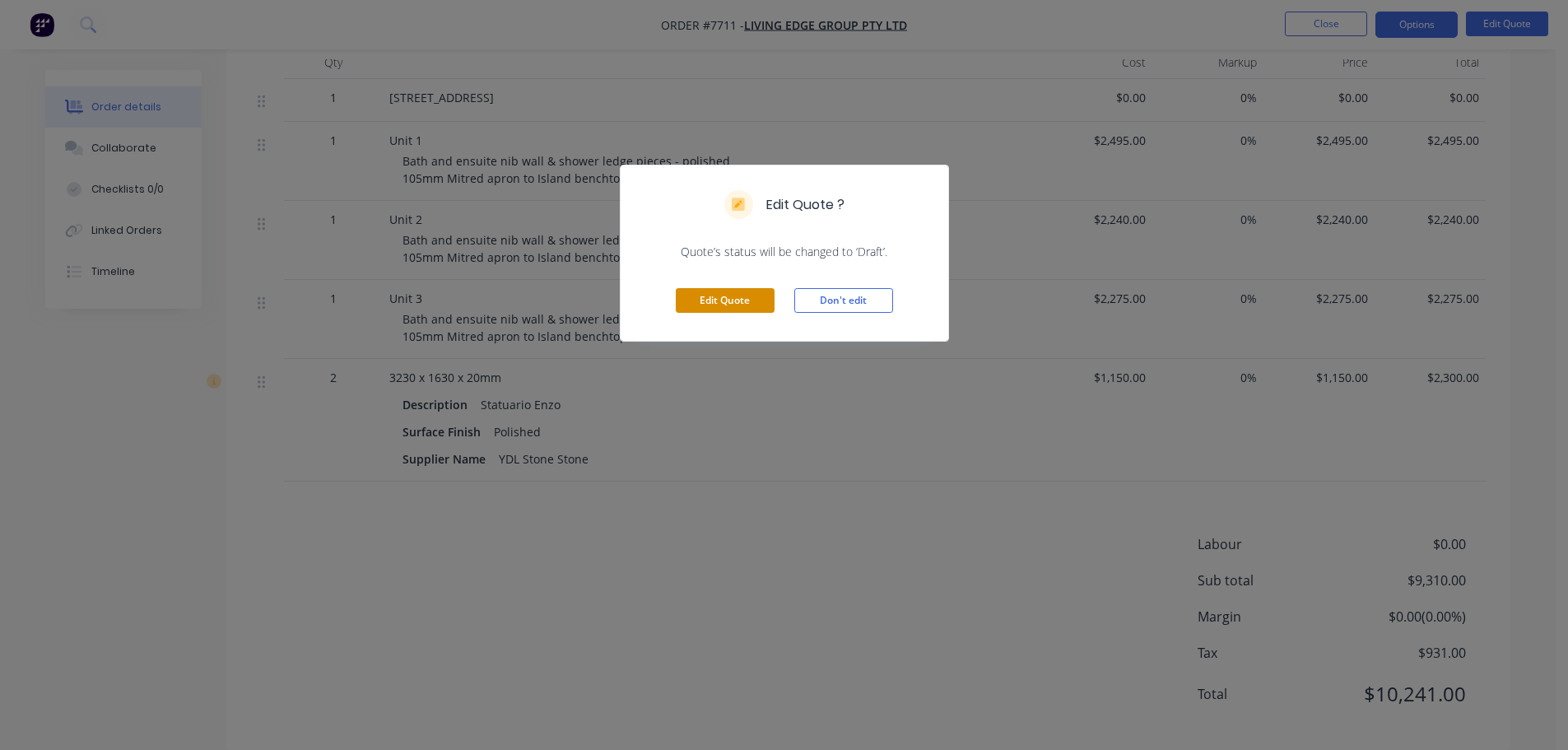
click at [720, 299] on button "Edit Quote" at bounding box center [725, 300] width 99 height 25
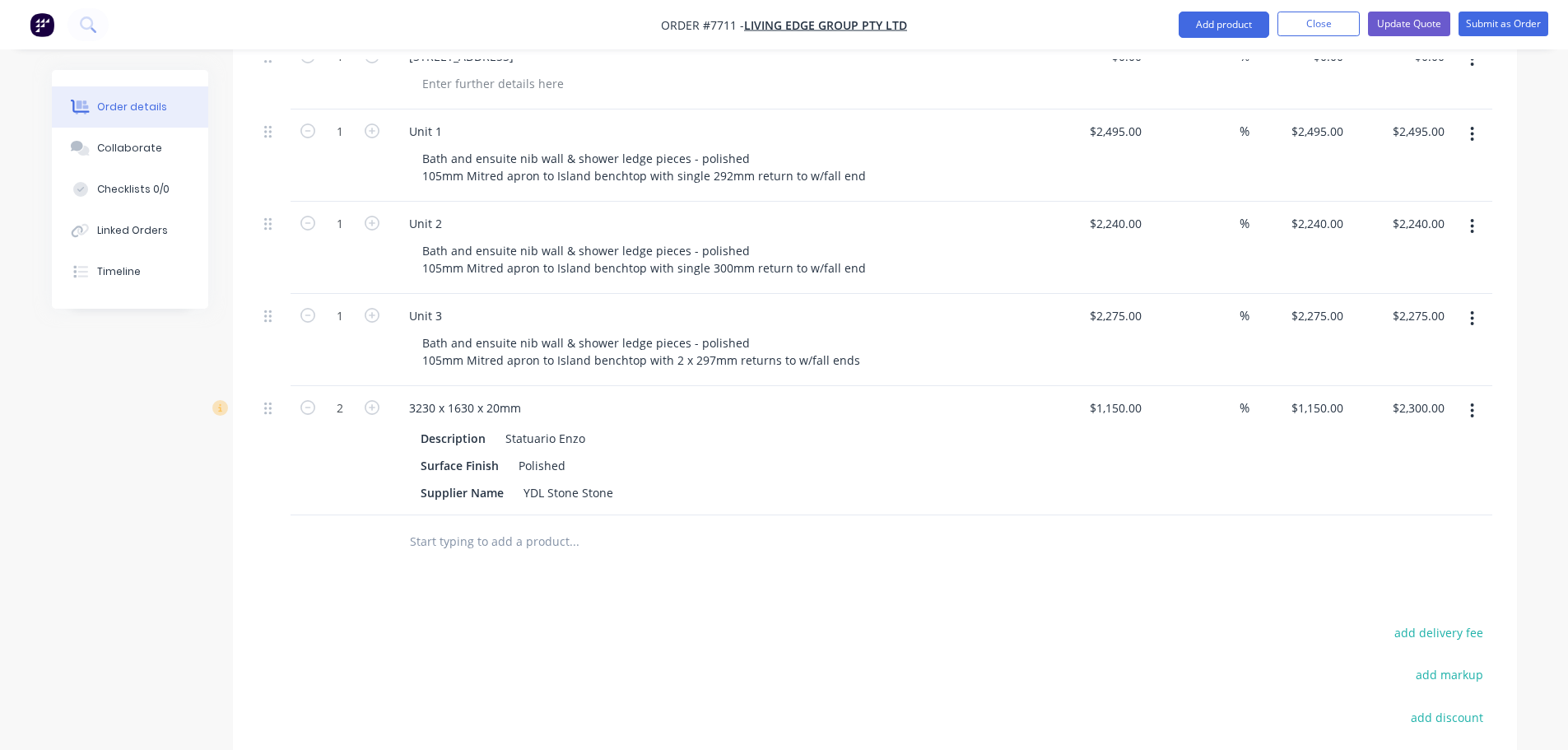
scroll to position [576, 0]
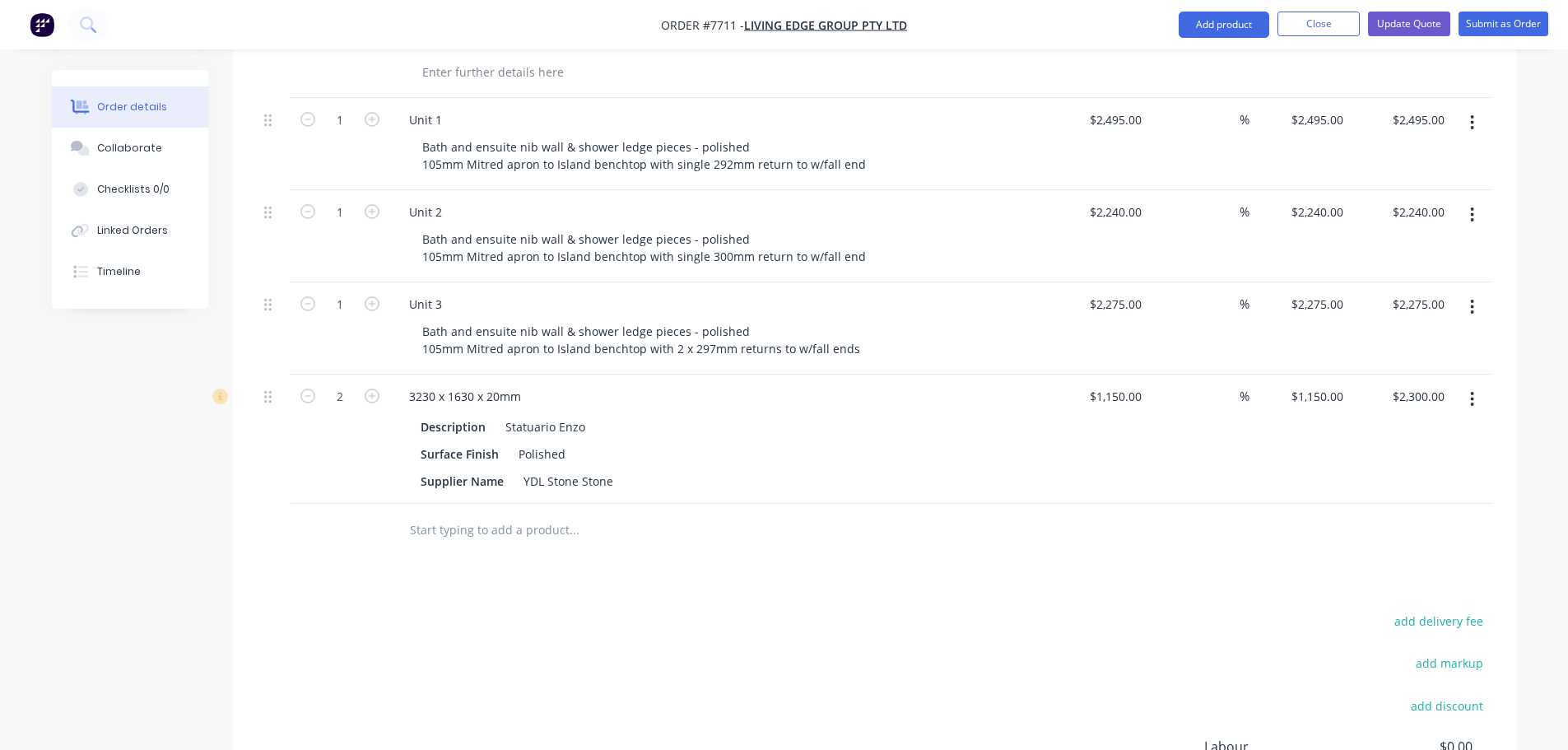
click at [518, 513] on input "text" at bounding box center [574, 530] width 329 height 33
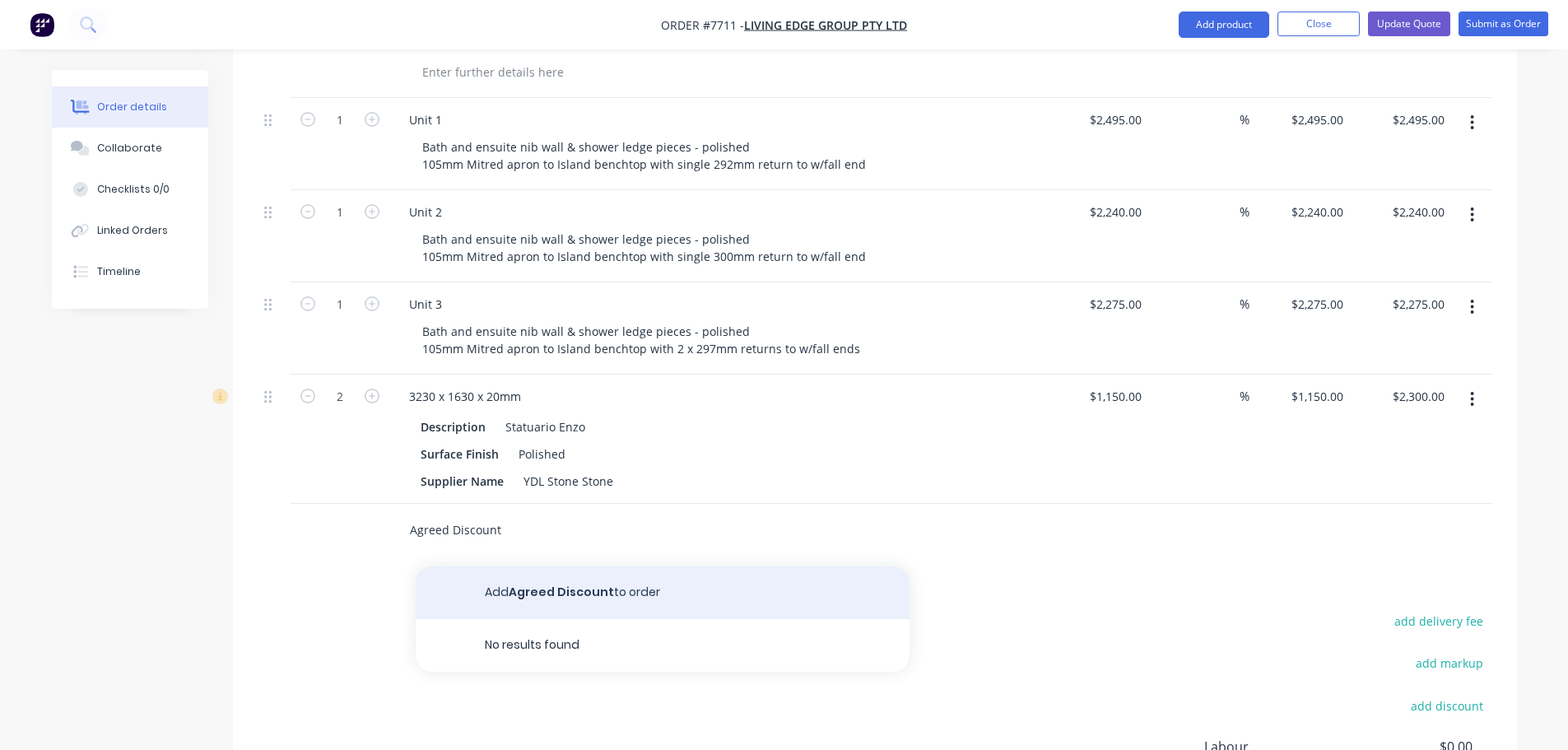
type input "Agreed Discount"
click at [567, 566] on button "Add Agreed Discount to order" at bounding box center [662, 593] width 494 height 53
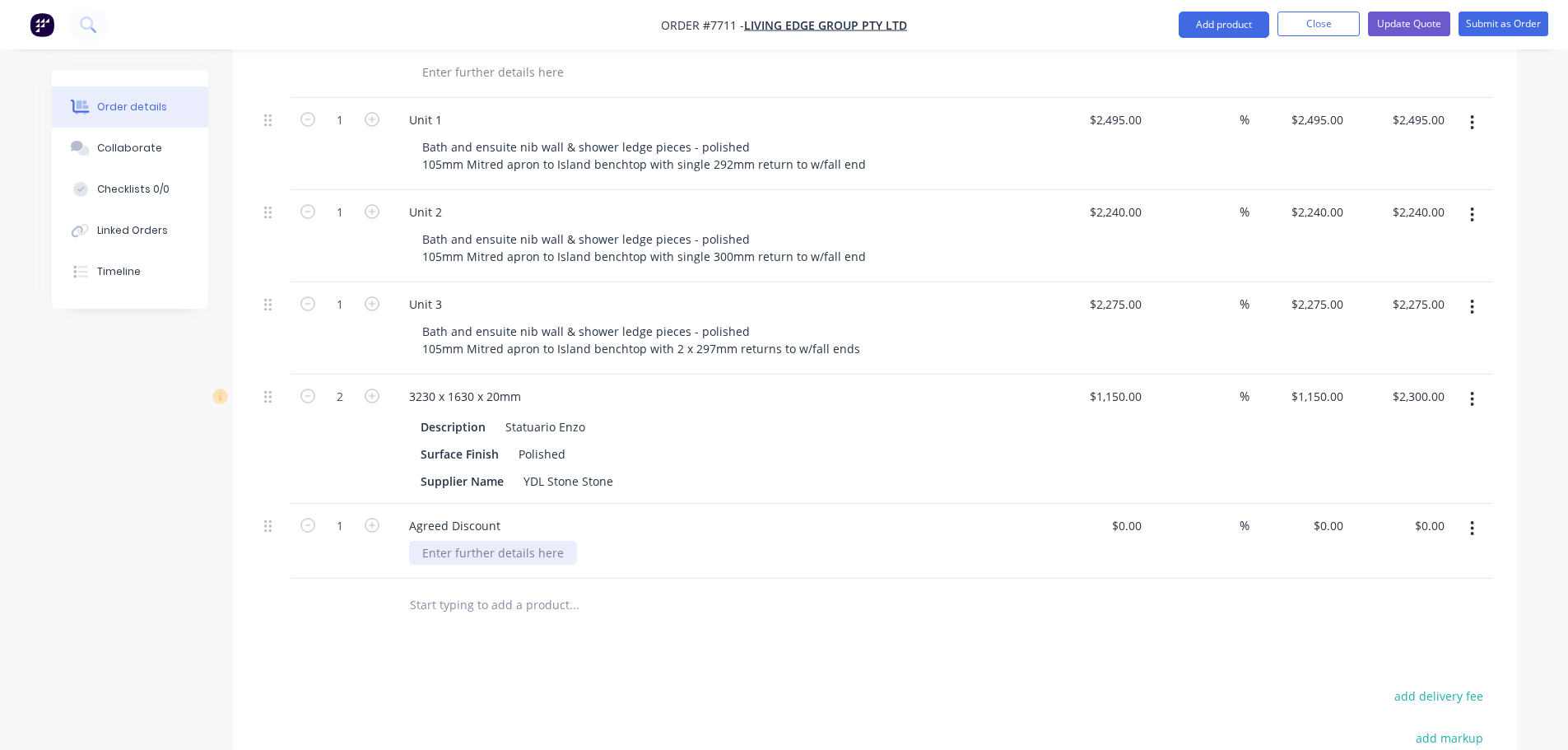
click at [461, 541] on div at bounding box center [493, 552] width 168 height 24
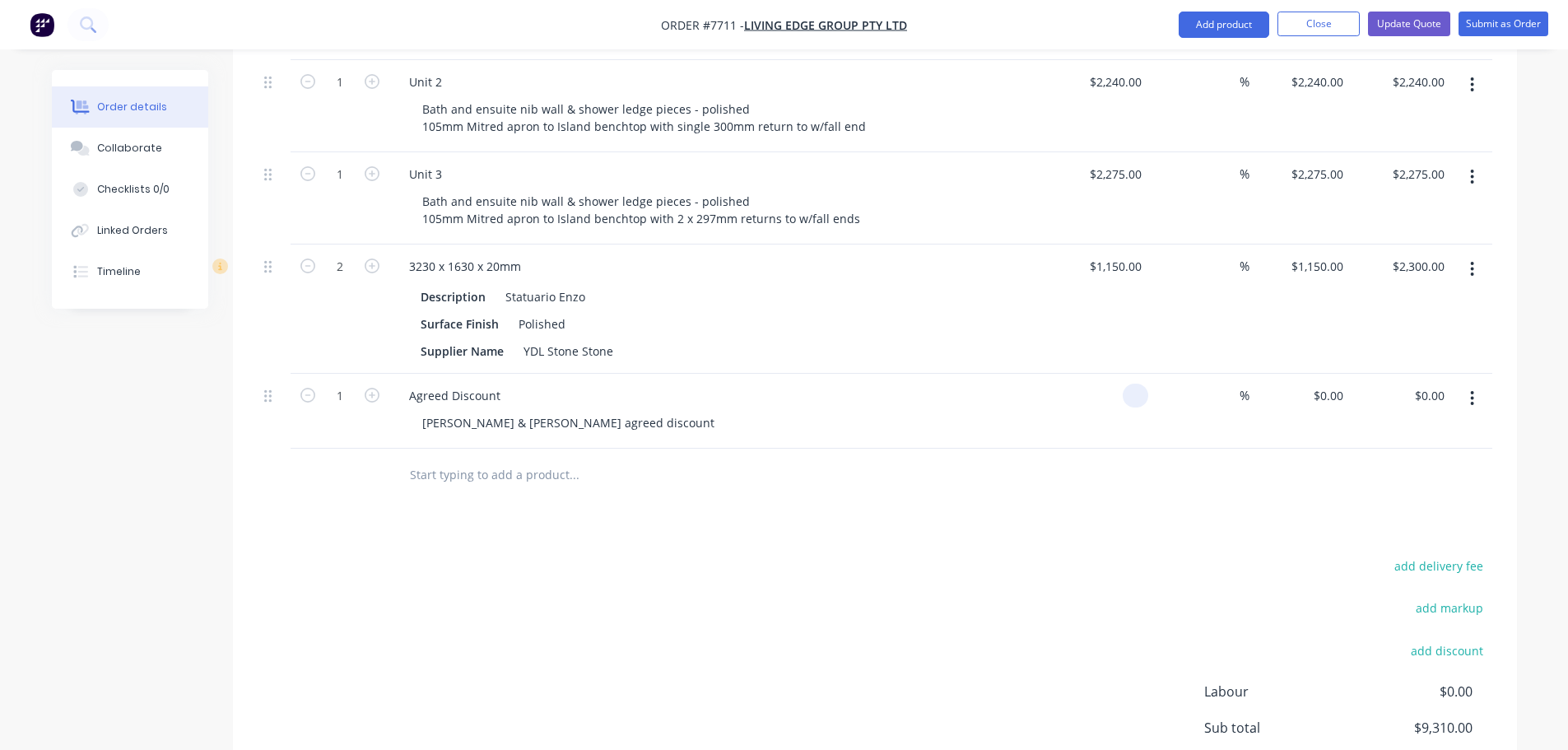
scroll to position [741, 0]
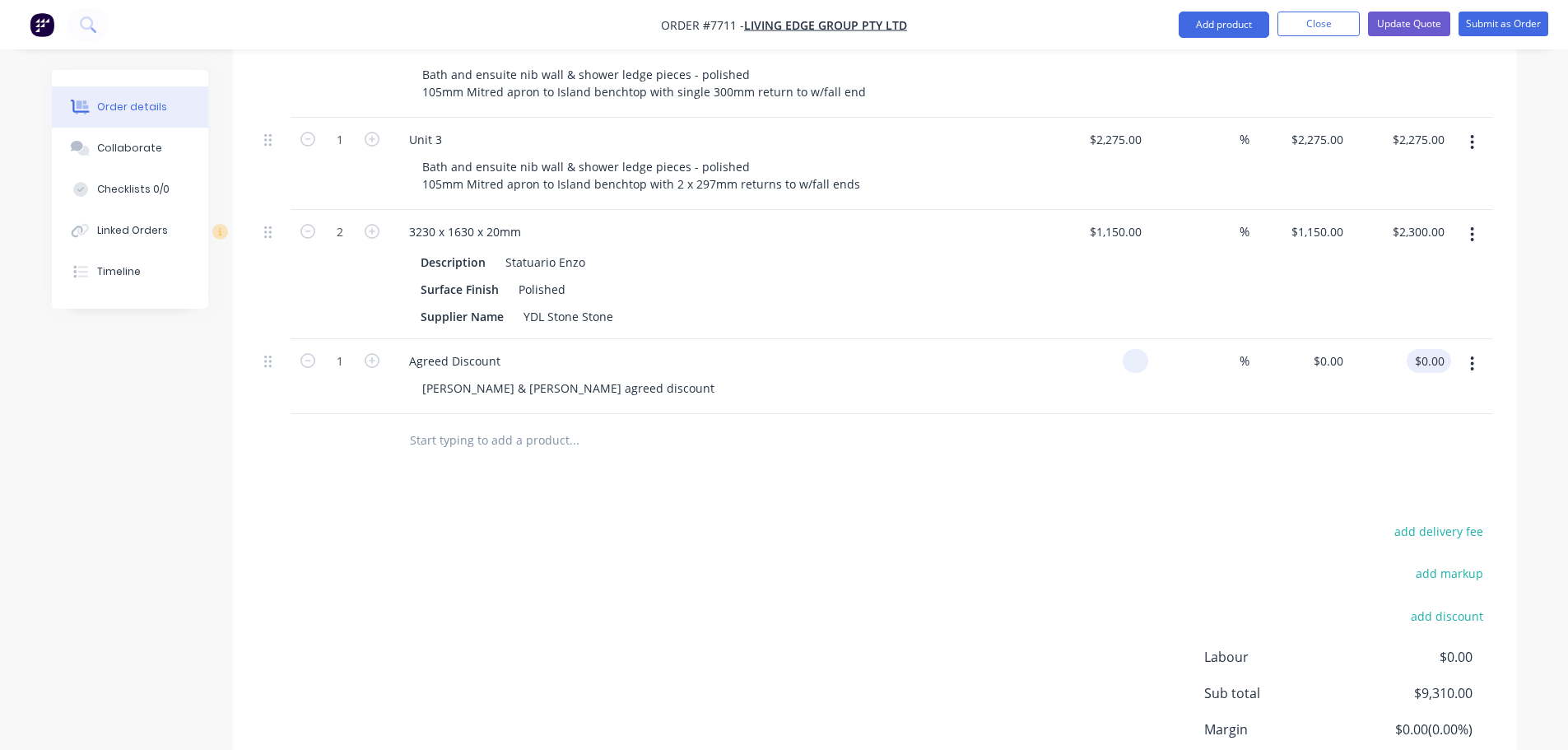
type input "$0.00"
click at [1414, 349] on div "0.00 $0.00" at bounding box center [1429, 361] width 44 height 24
type input "-1310"
type input "$-1,310.00"
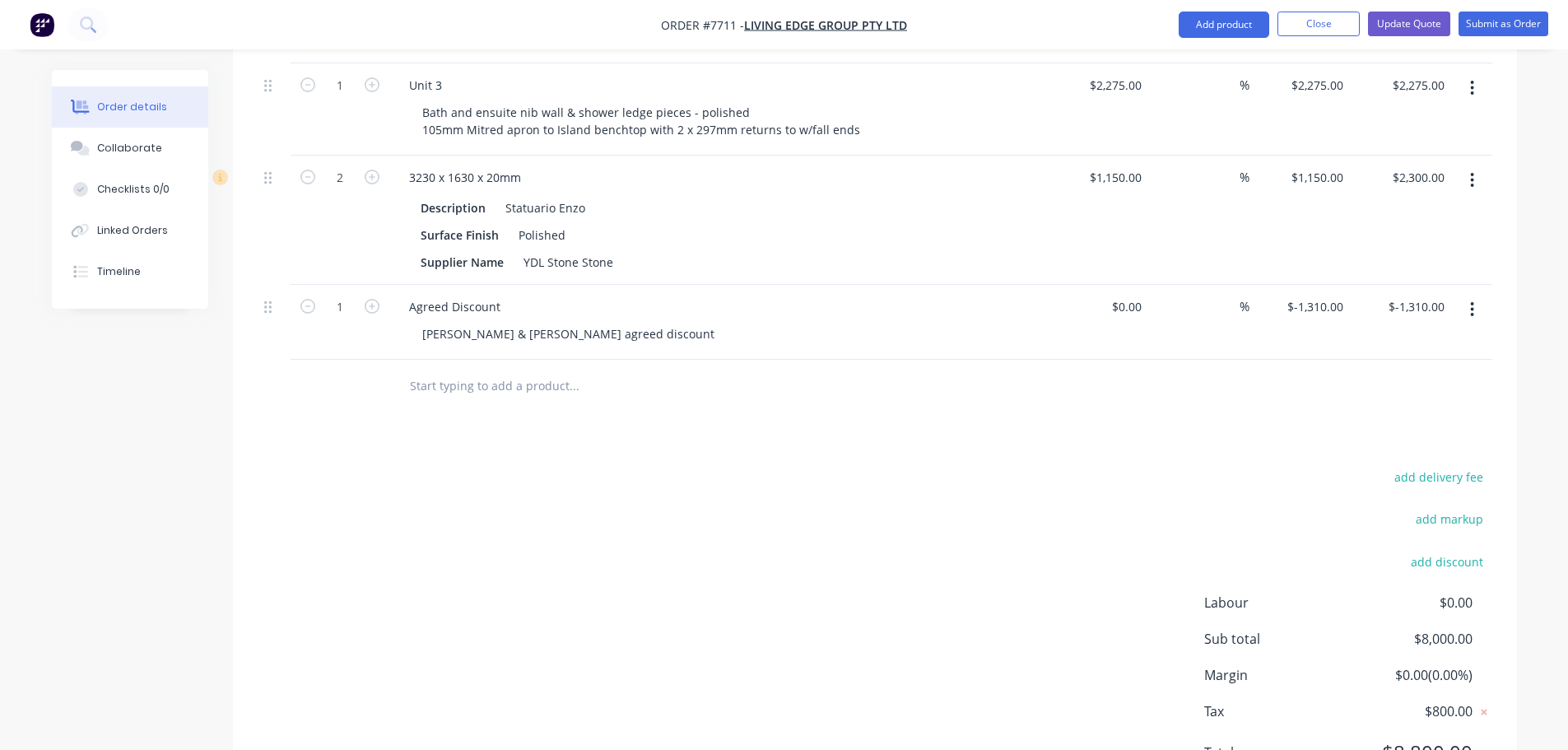
scroll to position [823, 0]
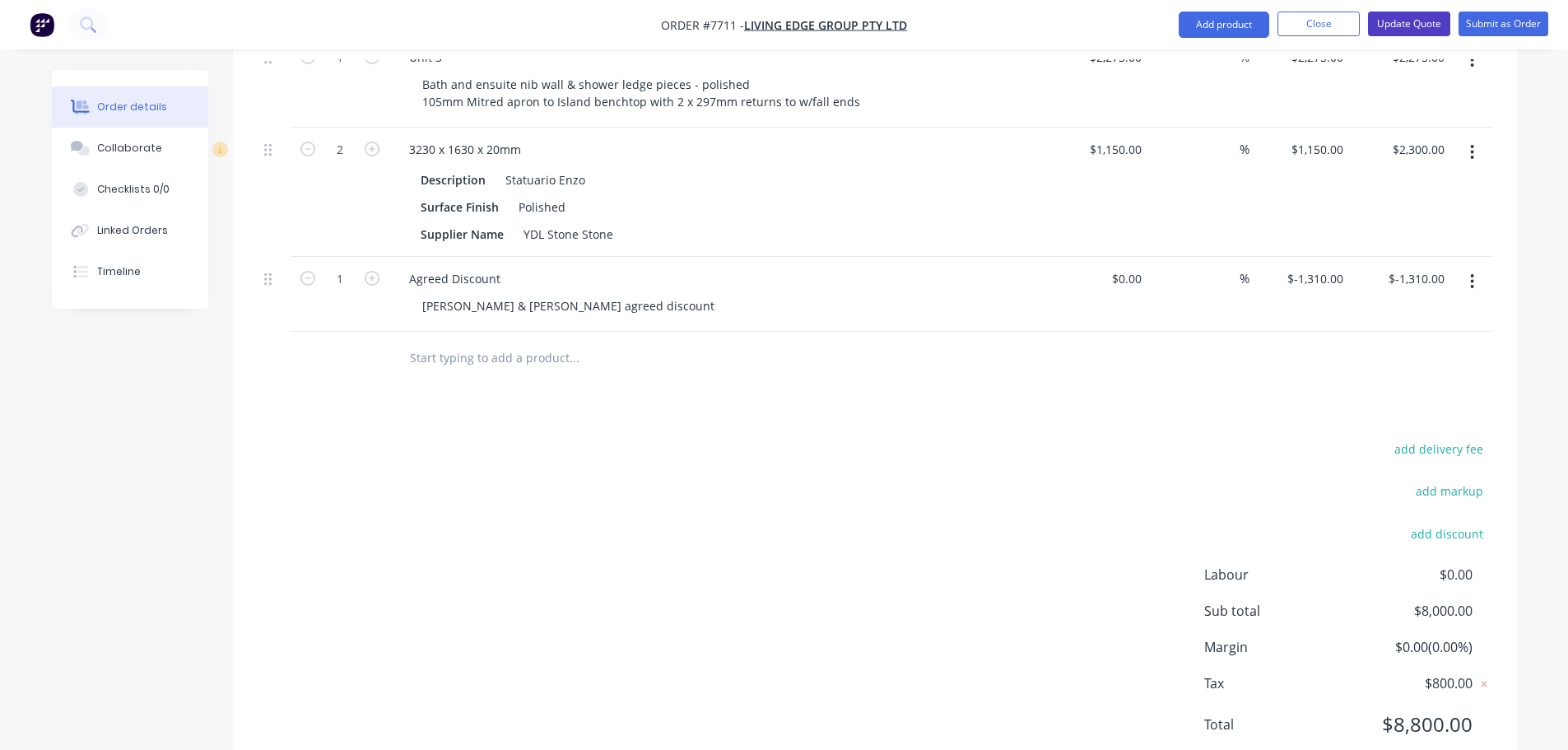
click at [1417, 21] on button "Update Quote" at bounding box center [1409, 24] width 83 height 25
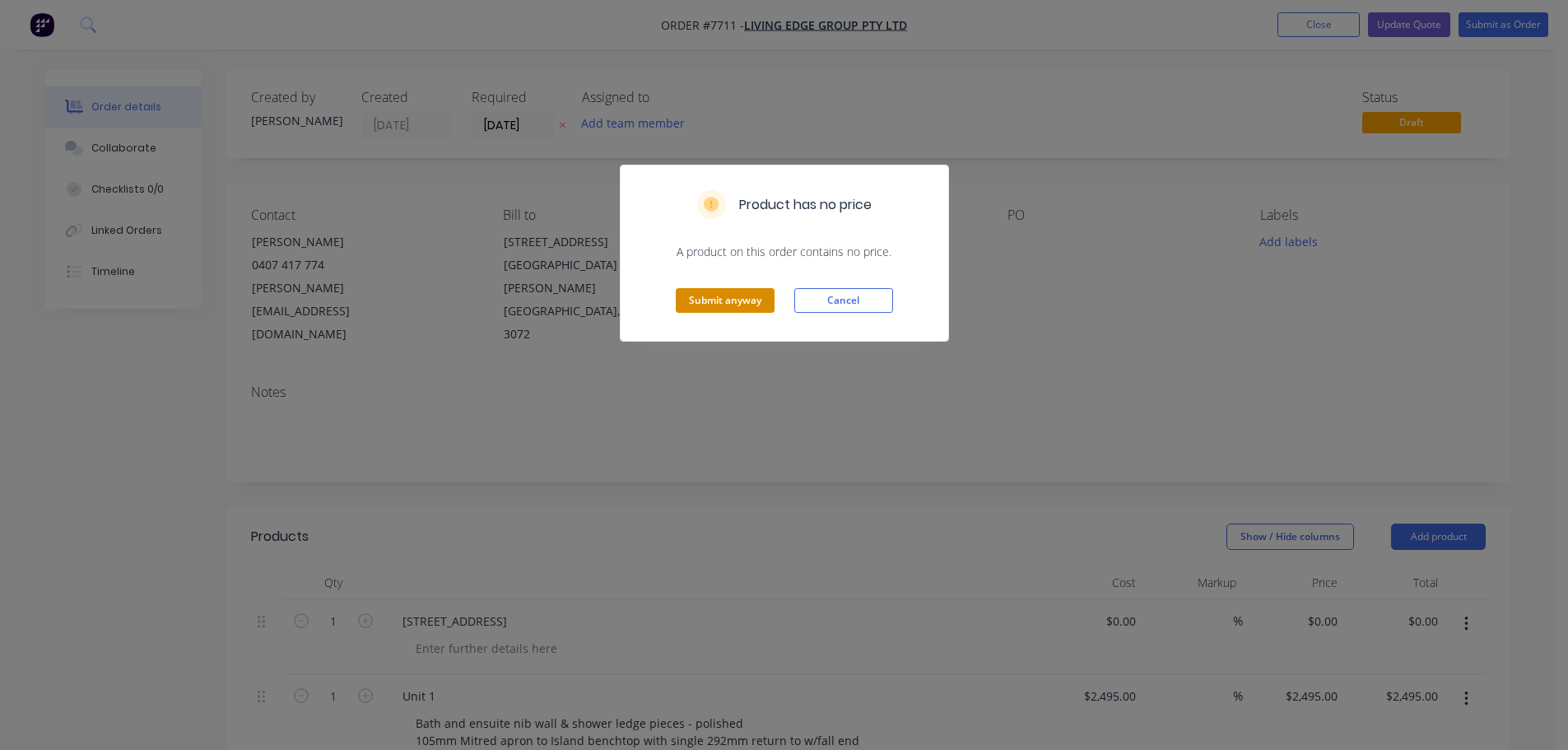
click at [724, 301] on button "Submit anyway" at bounding box center [725, 300] width 99 height 25
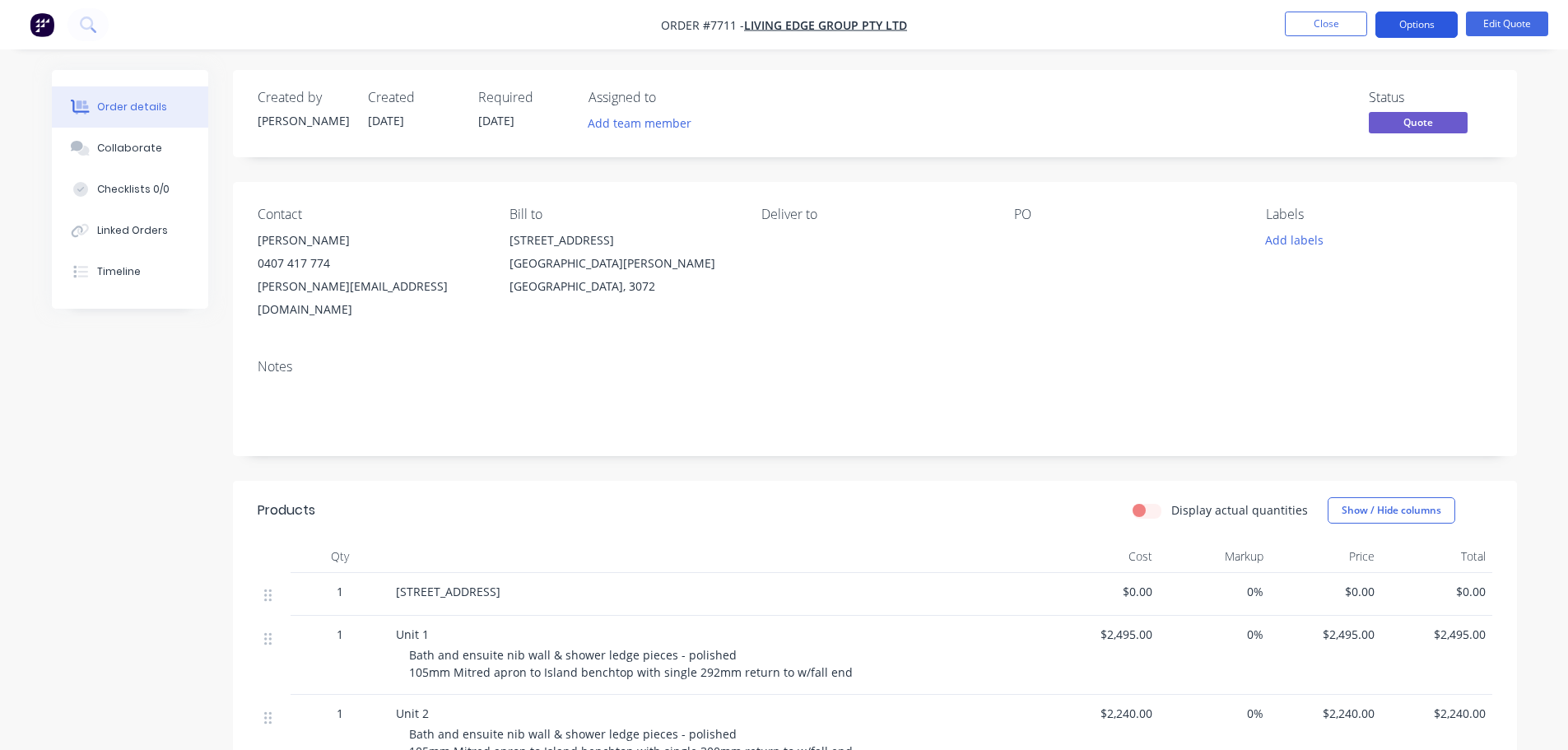
click at [1416, 23] on button "Options" at bounding box center [1416, 25] width 83 height 26
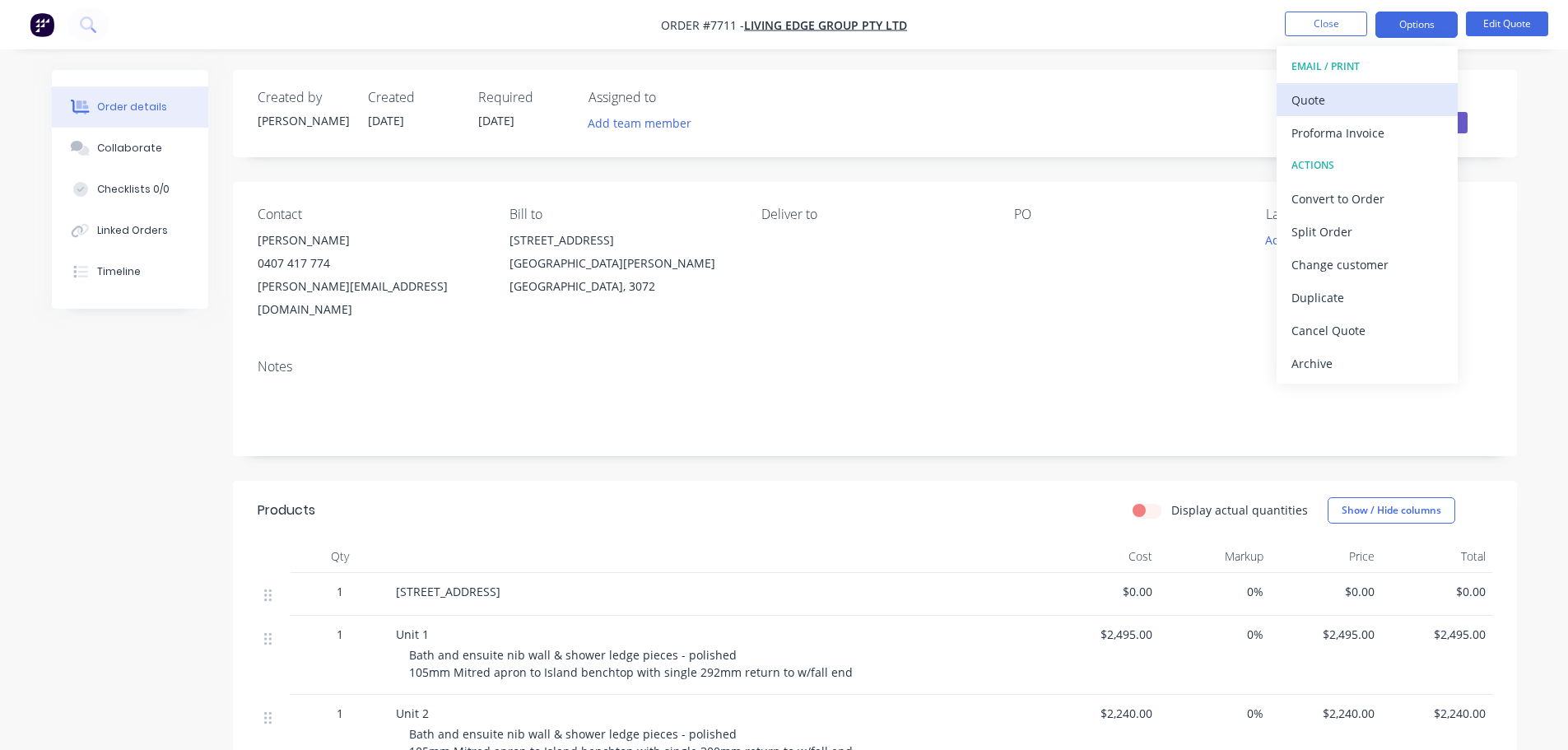
click at [1302, 97] on div "Quote" at bounding box center [1367, 100] width 152 height 24
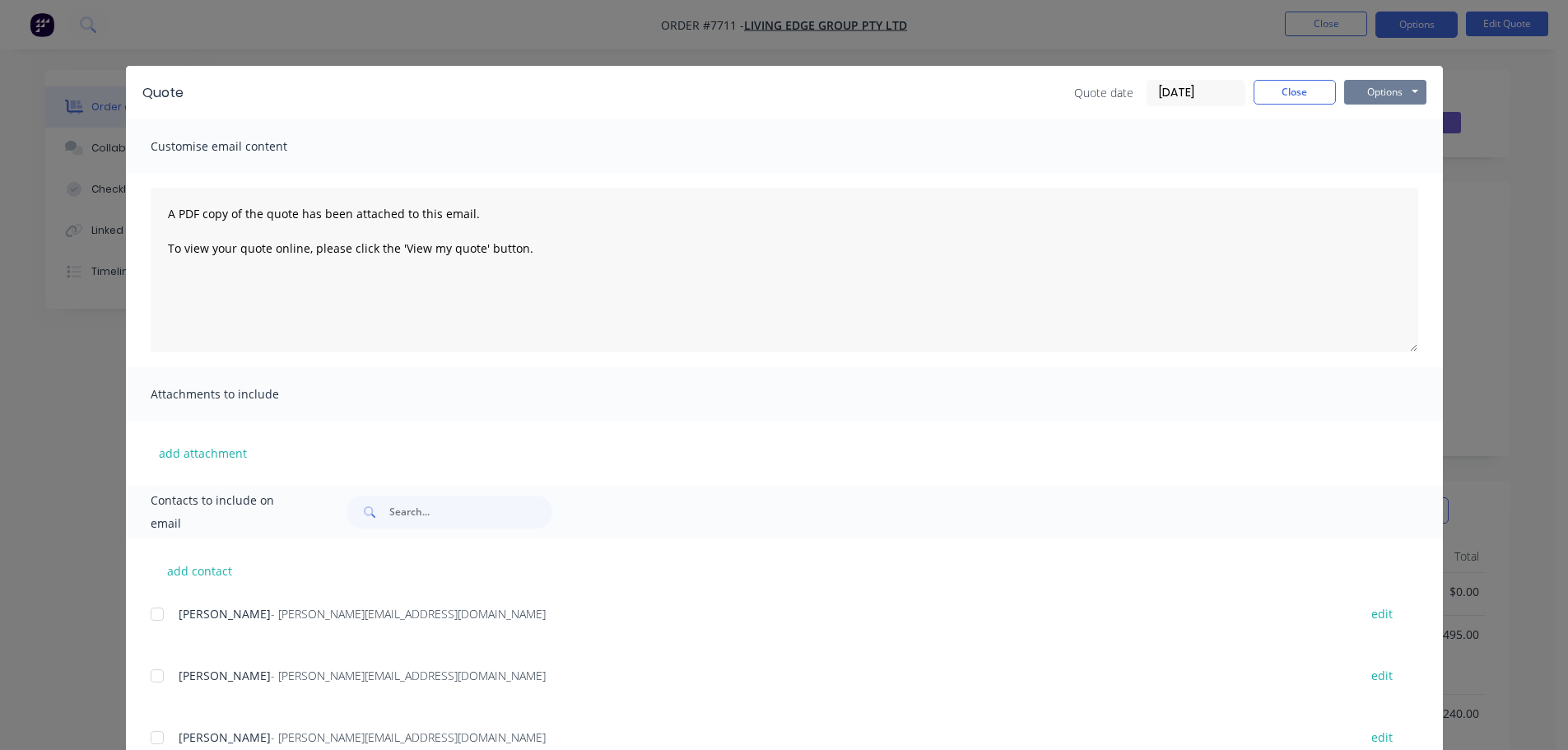
click at [1365, 88] on button "Options" at bounding box center [1385, 92] width 83 height 25
click at [1374, 121] on button "Preview" at bounding box center [1397, 122] width 106 height 27
